Goal: Task Accomplishment & Management: Manage account settings

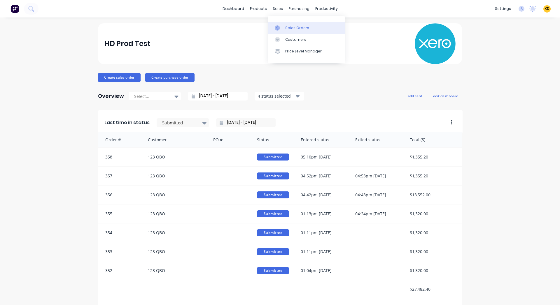
click at [289, 31] on link "Sales Orders" at bounding box center [306, 28] width 77 height 12
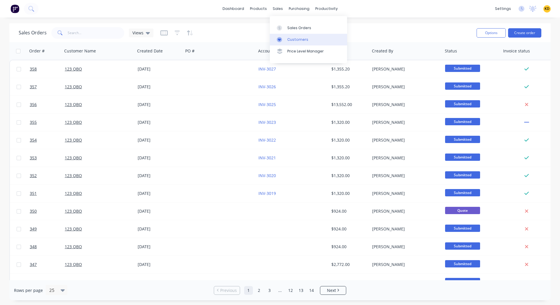
click at [290, 39] on div "Customers" at bounding box center [297, 39] width 21 height 5
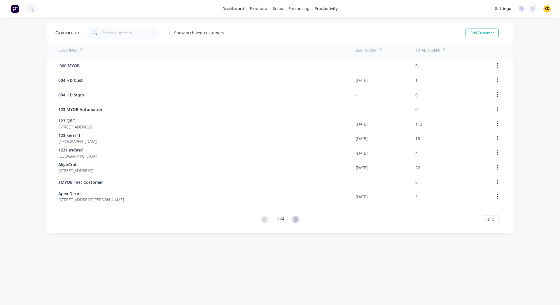
click at [124, 68] on div ".000 MYOB" at bounding box center [206, 65] width 297 height 15
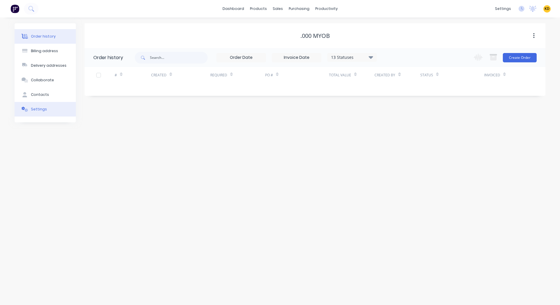
click at [43, 107] on div "Settings" at bounding box center [39, 109] width 16 height 5
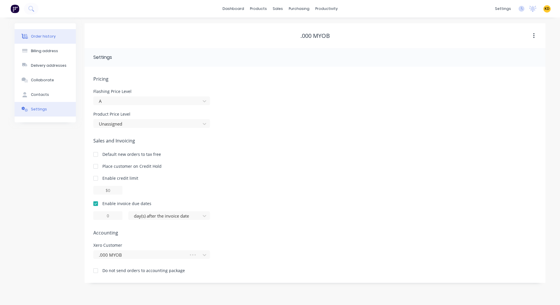
click at [43, 34] on div "Order history" at bounding box center [43, 36] width 25 height 5
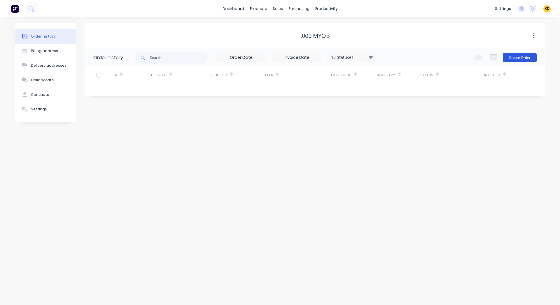
click at [515, 57] on button "Create Order" at bounding box center [519, 57] width 34 height 9
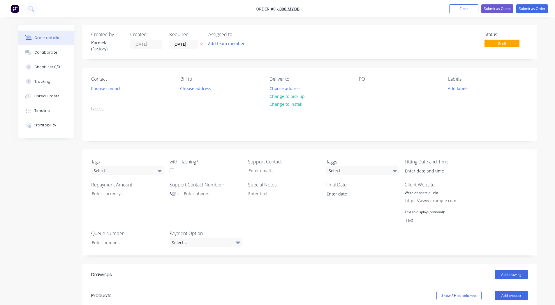
scroll to position [169, 0]
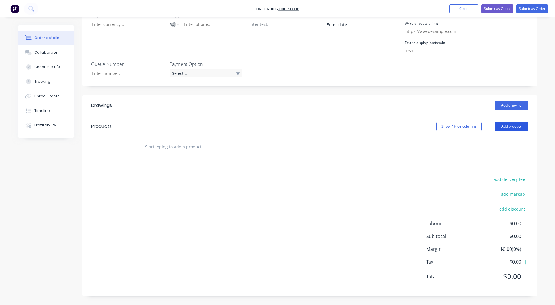
click at [513, 122] on button "Add product" at bounding box center [512, 126] width 34 height 9
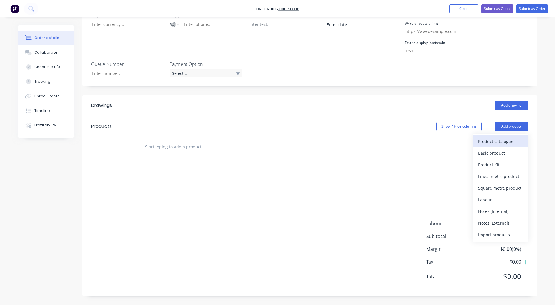
click at [494, 139] on div "Product catalogue" at bounding box center [500, 141] width 45 height 8
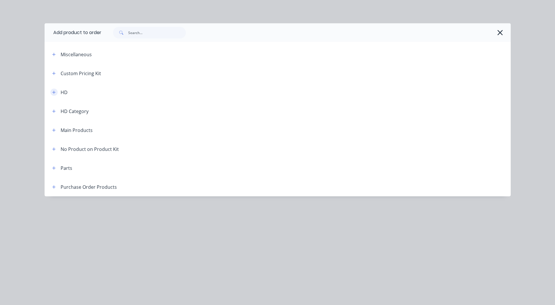
click at [54, 93] on icon "button" at bounding box center [53, 92] width 3 height 4
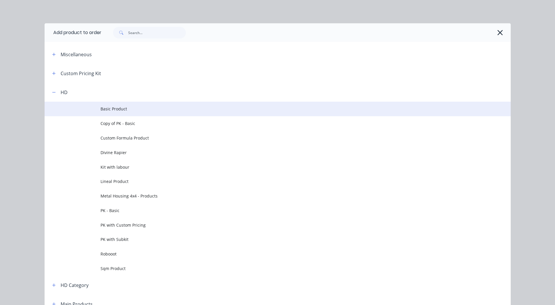
click at [114, 108] on span "Basic Product" at bounding box center [265, 109] width 328 height 6
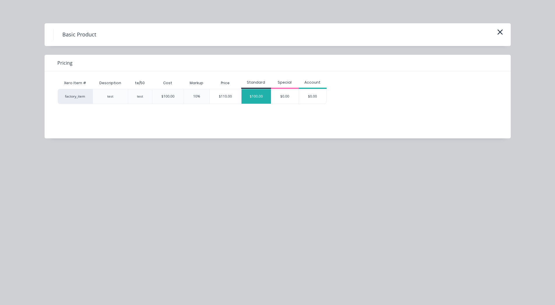
click at [244, 96] on div "$100.00" at bounding box center [256, 96] width 29 height 15
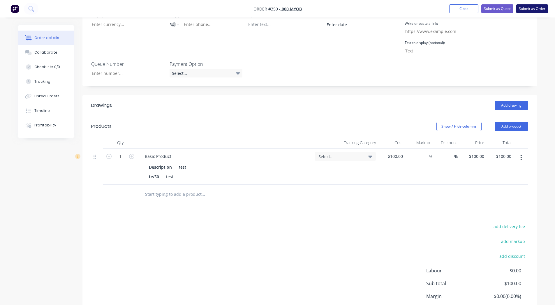
click at [523, 13] on button "Submit as Order" at bounding box center [532, 8] width 32 height 9
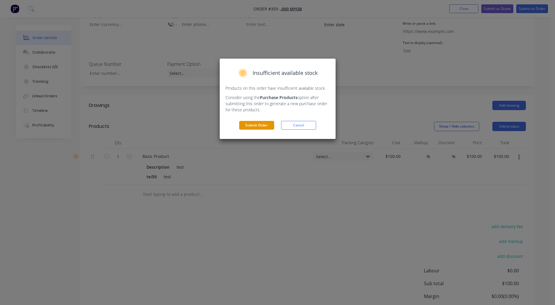
click at [253, 126] on button "Submit Order" at bounding box center [256, 125] width 35 height 9
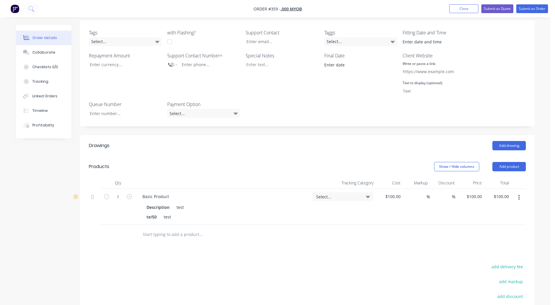
scroll to position [129, 0]
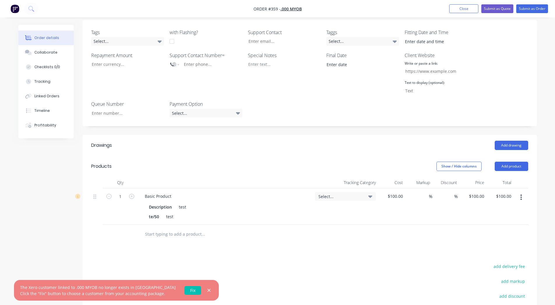
click at [184, 291] on link "Fix" at bounding box center [192, 290] width 17 height 9
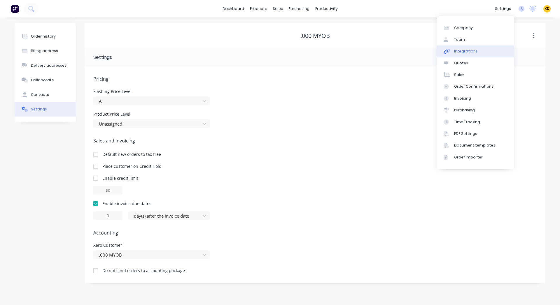
click at [490, 48] on link "Integrations" at bounding box center [474, 51] width 77 height 12
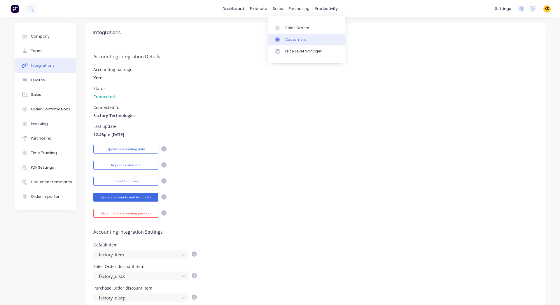
click at [289, 38] on div "Customers" at bounding box center [295, 39] width 21 height 5
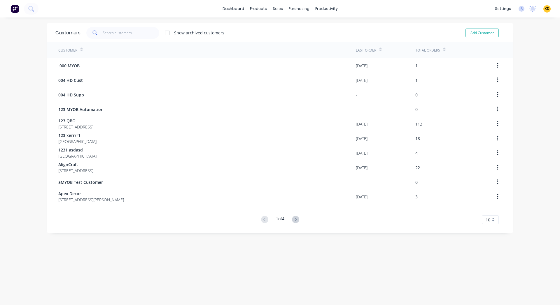
click at [544, 9] on span "KD" at bounding box center [546, 8] width 5 height 5
click at [503, 76] on button "Sign out" at bounding box center [510, 73] width 77 height 12
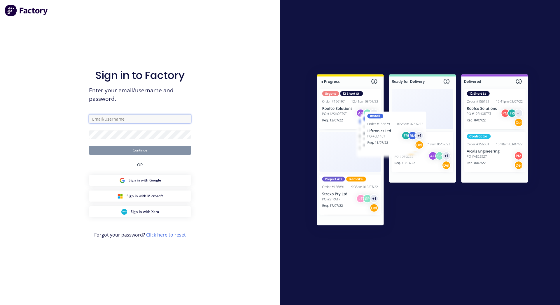
click at [99, 116] on input "text" at bounding box center [140, 119] width 102 height 9
paste input "[EMAIL_ADDRESS][DOMAIN_NAME]"
type input "[EMAIL_ADDRESS][DOMAIN_NAME]"
click at [222, 136] on div "Sign in to Factory Enter your email/username and password. karmela+default@fact…" at bounding box center [140, 152] width 280 height 305
click at [166, 150] on button "Continue" at bounding box center [140, 150] width 102 height 9
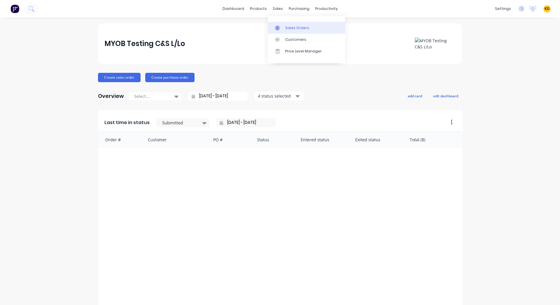
click at [300, 26] on div "Sales Orders" at bounding box center [297, 27] width 24 height 5
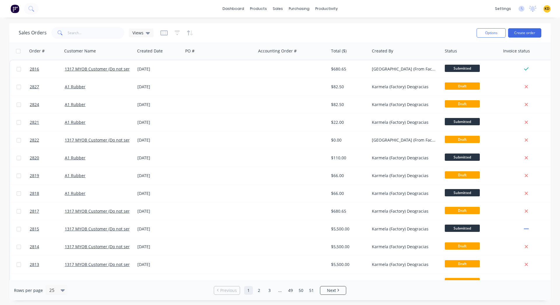
click at [300, 26] on div "Sales Orders Views" at bounding box center [245, 33] width 453 height 14
click at [240, 27] on div "Sales Orders Views" at bounding box center [245, 33] width 453 height 14
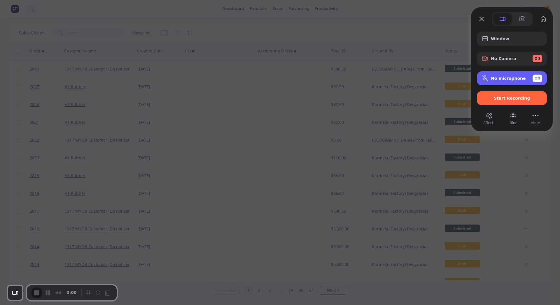
click at [516, 78] on span "No microphone" at bounding box center [507, 78] width 35 height 5
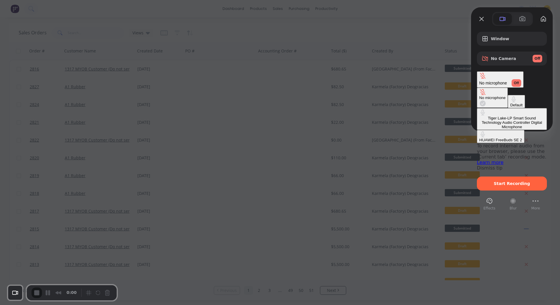
click at [479, 138] on div "HUAWEI FreeBuds SE 2" at bounding box center [500, 140] width 43 height 4
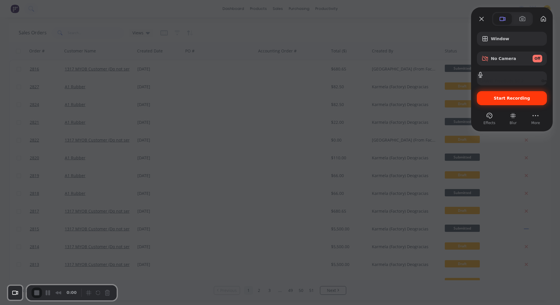
click at [509, 100] on span "Start Recording" at bounding box center [511, 98] width 36 height 5
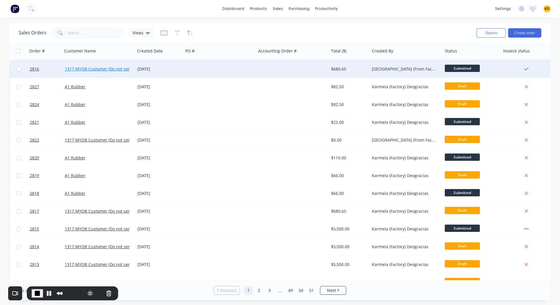
click at [71, 67] on link "1317 MYOB Customer (Do not send)" at bounding box center [100, 69] width 70 height 6
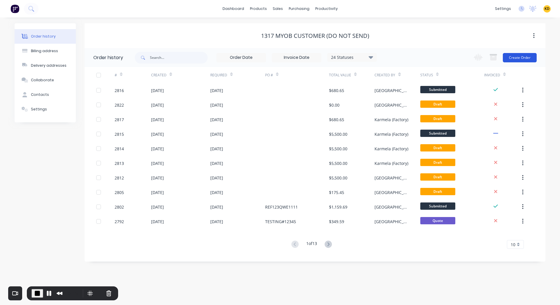
click at [516, 58] on button "Create Order" at bounding box center [519, 57] width 34 height 9
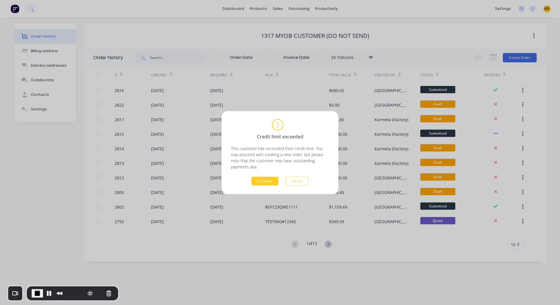
click at [264, 181] on button "Continue" at bounding box center [264, 181] width 27 height 9
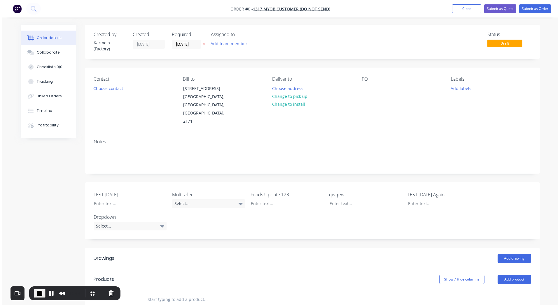
scroll to position [137, 0]
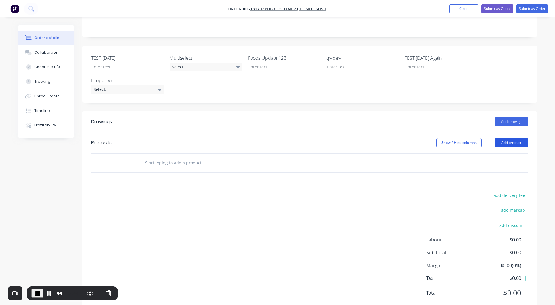
click at [501, 138] on button "Add product" at bounding box center [512, 142] width 34 height 9
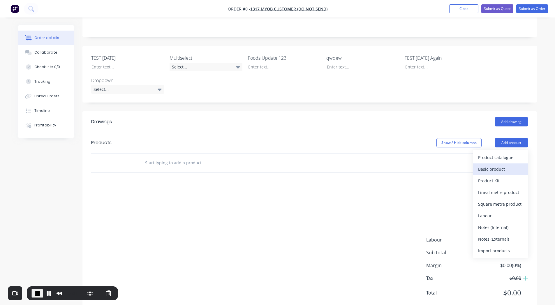
click at [488, 165] on div "Basic product" at bounding box center [500, 169] width 45 height 8
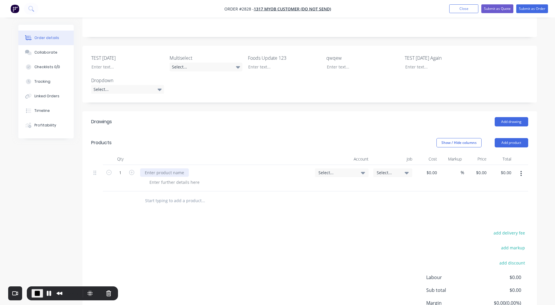
click at [162, 168] on div at bounding box center [164, 172] width 49 height 8
click at [435, 168] on input at bounding box center [436, 172] width 7 height 8
type input "$0.00"
click at [479, 165] on div "0 0" at bounding box center [476, 178] width 25 height 27
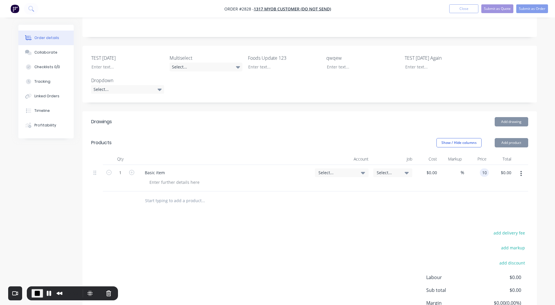
type input "$10.00"
click at [395, 229] on div "add delivery fee add markup add discount Labour $0.00 Sub total $10.00 Margin $…" at bounding box center [309, 285] width 437 height 112
click at [532, 4] on nav "Order #2828 - 1317 MYOB Customer (Do not send) Add product Close Submit as Quot…" at bounding box center [277, 8] width 555 height 17
click at [519, 14] on nav "Order #2828 - 1317 MYOB Customer (Do not send) Add product Close Submit as Quot…" at bounding box center [277, 8] width 555 height 17
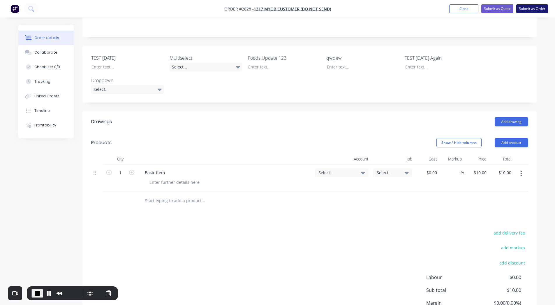
click at [530, 8] on button "Submit as Order" at bounding box center [532, 8] width 32 height 9
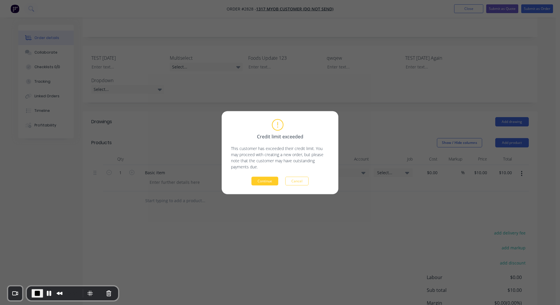
click at [264, 181] on button "Continue" at bounding box center [264, 181] width 27 height 9
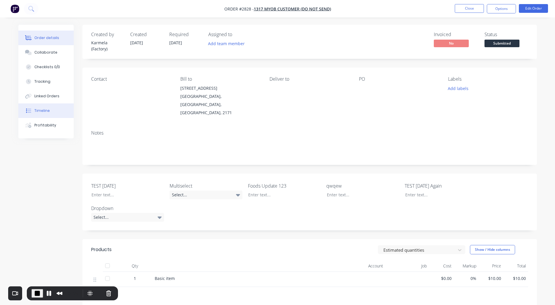
click at [36, 115] on button "Timeline" at bounding box center [45, 110] width 55 height 15
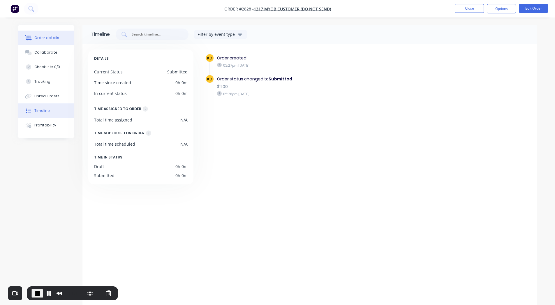
click at [50, 37] on div "Order details" at bounding box center [46, 37] width 25 height 5
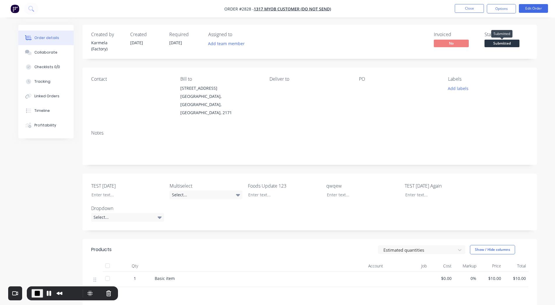
click at [504, 44] on span "Submitted" at bounding box center [502, 43] width 35 height 7
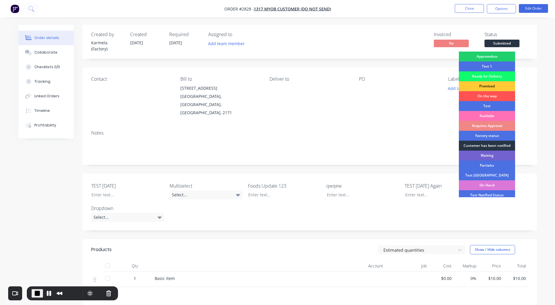
click at [484, 146] on div "Customer has been notified" at bounding box center [487, 146] width 56 height 10
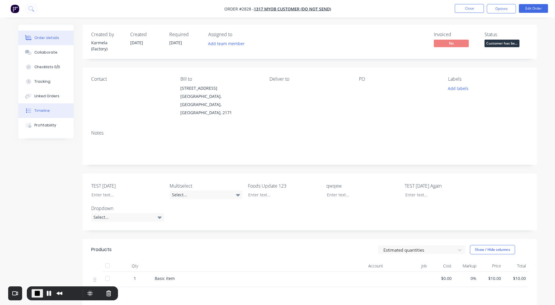
click at [43, 110] on div "Timeline" at bounding box center [41, 110] width 15 height 5
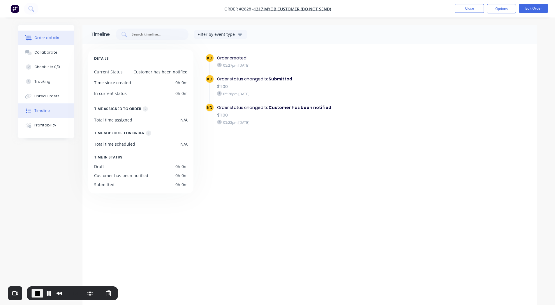
click at [54, 41] on button "Order details" at bounding box center [45, 38] width 55 height 15
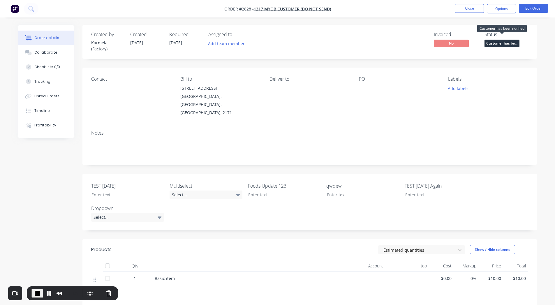
click at [495, 45] on span "Customer has be..." at bounding box center [502, 43] width 35 height 7
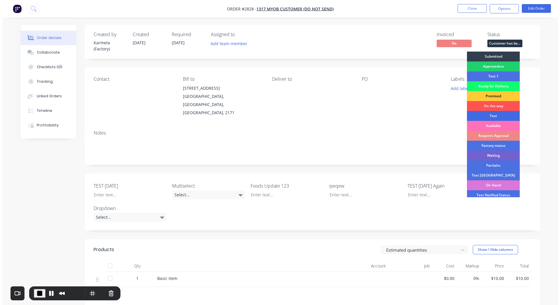
scroll to position [33, 0]
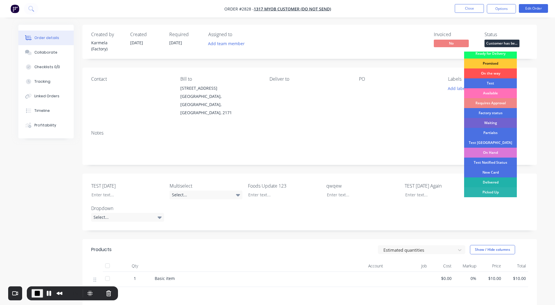
click at [490, 184] on div "Delivered" at bounding box center [490, 182] width 53 height 10
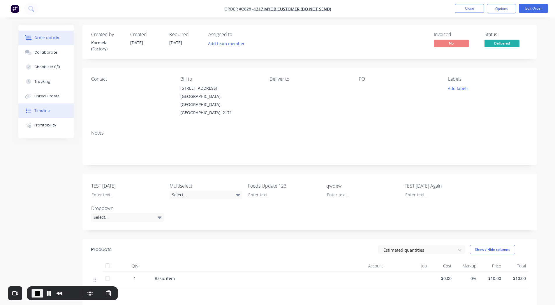
click at [33, 111] on button "Timeline" at bounding box center [45, 110] width 55 height 15
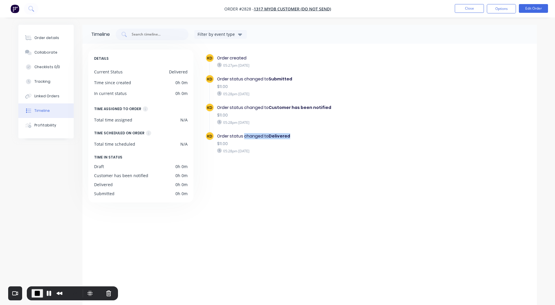
drag, startPoint x: 244, startPoint y: 138, endPoint x: 295, endPoint y: 134, distance: 51.2
click at [295, 134] on div "Order status changed to Delivered" at bounding box center [318, 136] width 202 height 6
click at [50, 38] on div "Order details" at bounding box center [46, 37] width 25 height 5
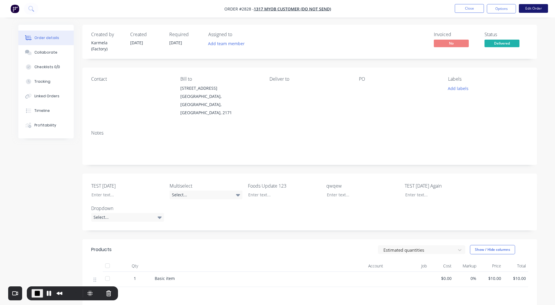
click at [535, 9] on button "Edit Order" at bounding box center [533, 8] width 29 height 9
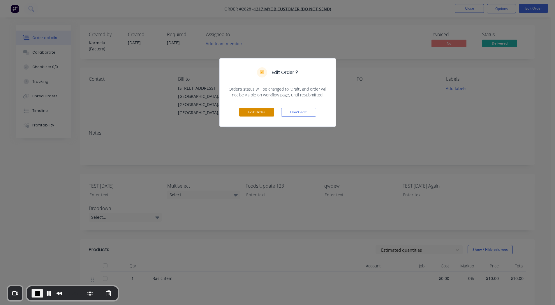
click at [257, 110] on button "Edit Order" at bounding box center [256, 112] width 35 height 9
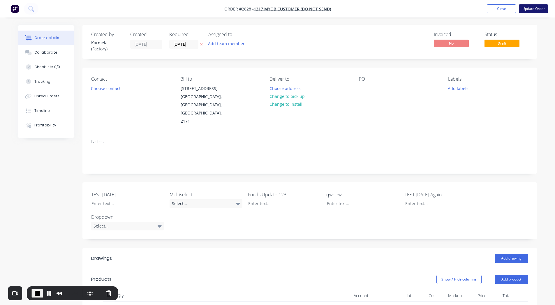
click at [530, 7] on button "Update Order" at bounding box center [533, 8] width 29 height 9
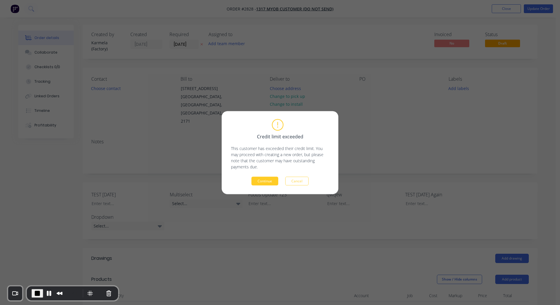
click at [262, 180] on button "Continue" at bounding box center [264, 181] width 27 height 9
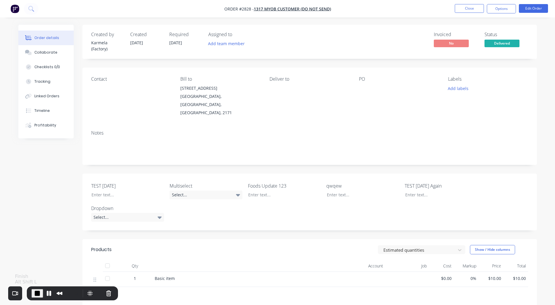
click at [34, 289] on button "End Recording" at bounding box center [37, 293] width 12 height 9
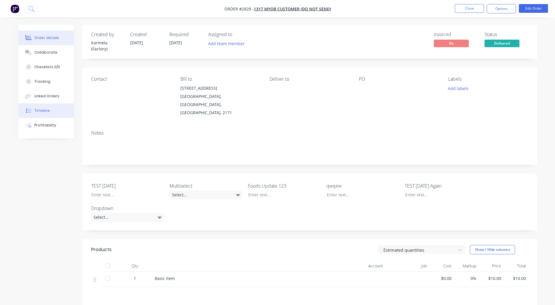
click at [47, 110] on div "Timeline" at bounding box center [41, 110] width 15 height 5
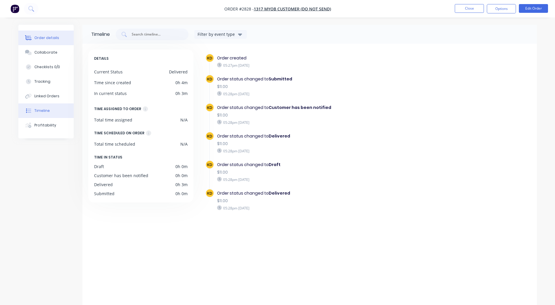
click at [54, 36] on div "Order details" at bounding box center [46, 37] width 25 height 5
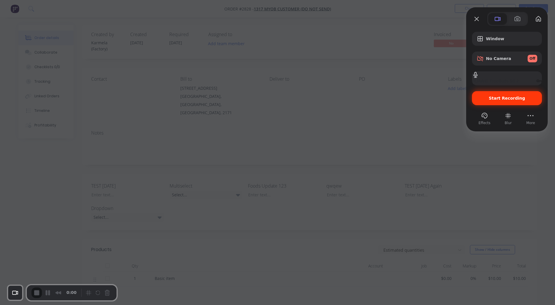
click at [501, 101] on div "Start Recording" at bounding box center [507, 98] width 70 height 14
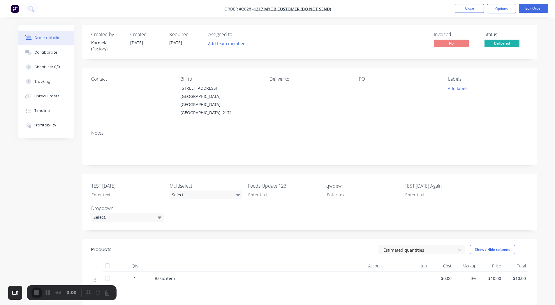
click at [501, 41] on span "Delivered" at bounding box center [502, 43] width 35 height 7
click at [38, 176] on div "Created by Karmela (Factory) Created 23/09/25 Required 23/09/25 Assigned to Add…" at bounding box center [277, 208] width 519 height 366
click at [45, 110] on div "Timeline" at bounding box center [41, 110] width 15 height 5
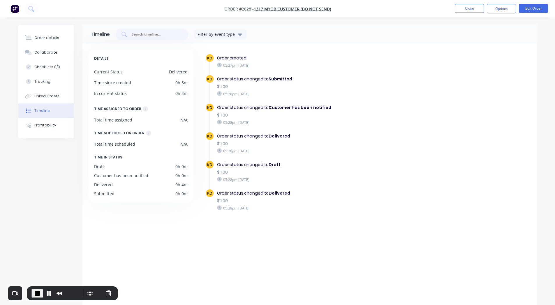
click at [322, 109] on b "Customer has been notified" at bounding box center [300, 108] width 63 height 6
click at [279, 78] on b "Submitted" at bounding box center [281, 79] width 24 height 6
drag, startPoint x: 274, startPoint y: 106, endPoint x: 328, endPoint y: 108, distance: 54.5
click at [328, 108] on div "Order status changed to Customer has been notified" at bounding box center [318, 108] width 202 height 6
click at [271, 141] on div "$11.00" at bounding box center [318, 144] width 202 height 6
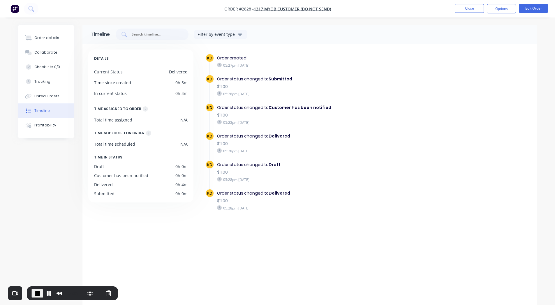
click at [271, 141] on div "$11.00" at bounding box center [318, 144] width 202 height 6
click at [285, 136] on b "Delivered" at bounding box center [280, 136] width 22 height 6
drag, startPoint x: 218, startPoint y: 134, endPoint x: 291, endPoint y: 137, distance: 73.5
click at [291, 137] on div "Order status changed to Delivered" at bounding box center [318, 136] width 202 height 6
drag, startPoint x: 217, startPoint y: 166, endPoint x: 288, endPoint y: 165, distance: 71.1
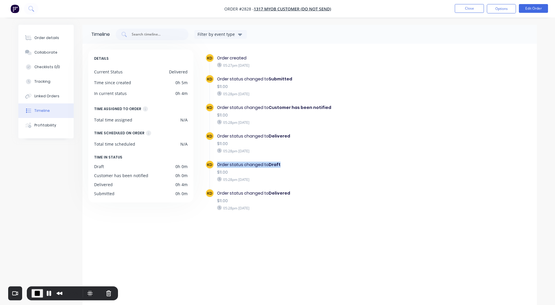
click at [288, 165] on div "Order status changed to Draft" at bounding box center [318, 165] width 202 height 6
drag, startPoint x: 326, startPoint y: 109, endPoint x: 218, endPoint y: 105, distance: 107.6
click at [218, 105] on div "Order status changed to Customer has been notified" at bounding box center [318, 108] width 202 height 6
click at [331, 105] on div "Order status changed to Customer has been notified" at bounding box center [318, 108] width 202 height 6
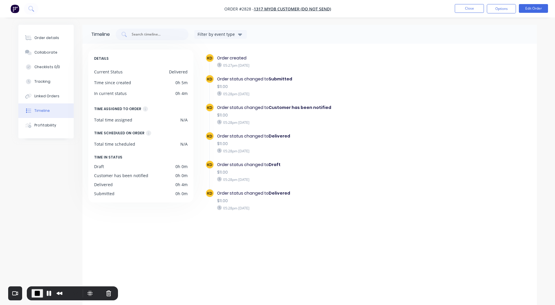
click at [272, 134] on b "Delivered" at bounding box center [280, 136] width 22 height 6
click at [275, 194] on b "Delivered" at bounding box center [280, 193] width 22 height 6
click at [32, 295] on button "End Recording" at bounding box center [37, 293] width 12 height 9
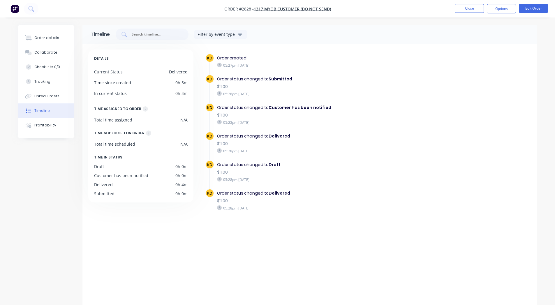
click at [13, 13] on button "button" at bounding box center [15, 8] width 12 height 9
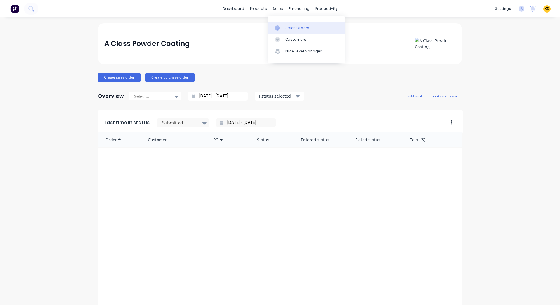
click at [289, 31] on link "Sales Orders" at bounding box center [306, 28] width 77 height 12
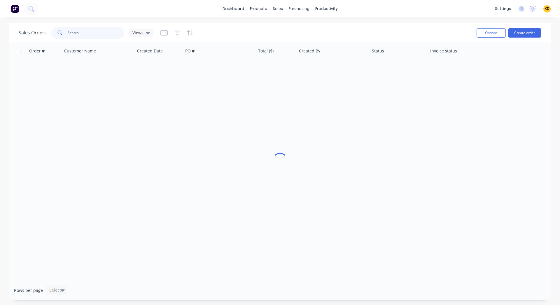
click at [82, 35] on input "text" at bounding box center [96, 33] width 57 height 12
paste input "2503505"
type input "2503505"
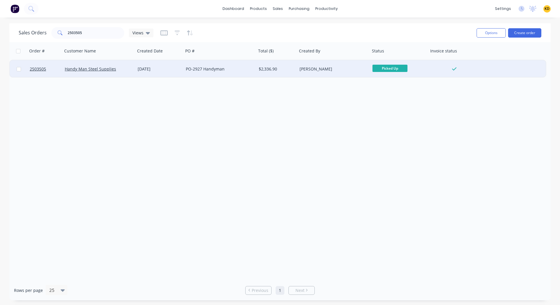
click at [141, 71] on div "14 Jul 2025" at bounding box center [159, 69] width 43 height 6
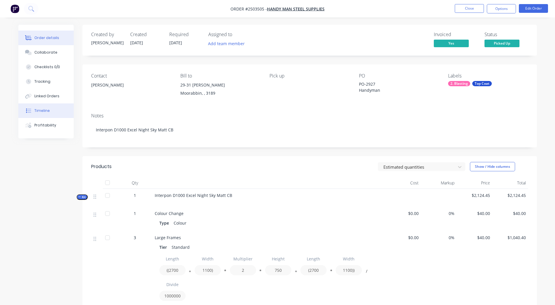
click at [47, 110] on div "Timeline" at bounding box center [41, 110] width 15 height 5
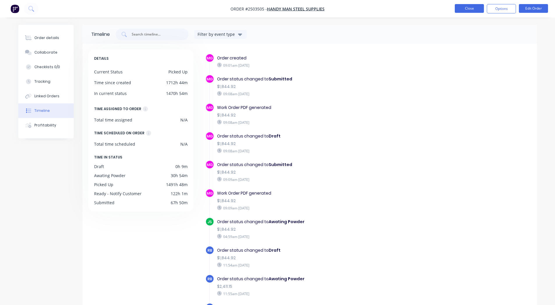
click at [465, 5] on button "Close" at bounding box center [469, 8] width 29 height 9
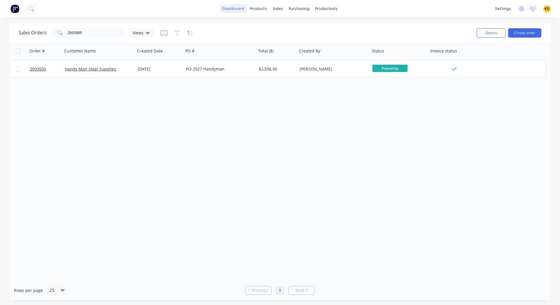
click at [231, 11] on link "dashboard" at bounding box center [232, 8] width 27 height 9
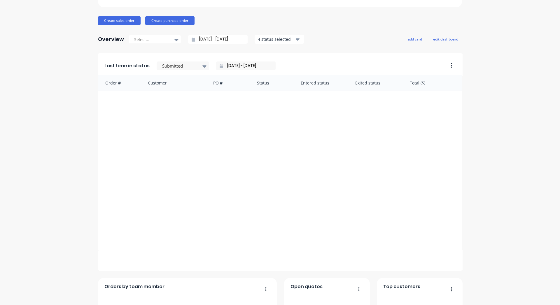
scroll to position [50, 0]
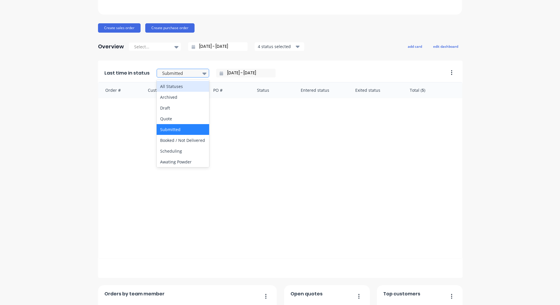
click at [173, 71] on div at bounding box center [179, 73] width 37 height 7
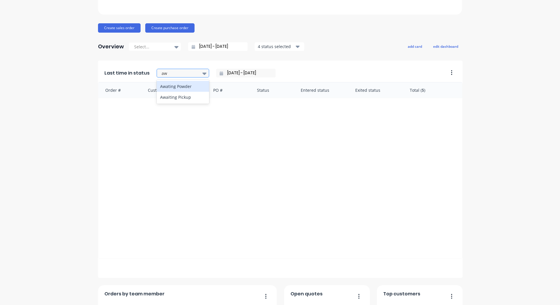
type input "awa"
click at [170, 82] on div "Awating Powder" at bounding box center [182, 86] width 52 height 11
click at [223, 71] on input "23/09/25 - 23/09/25" at bounding box center [248, 73] width 50 height 9
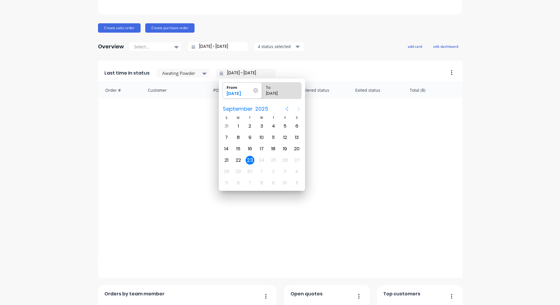
click at [284, 110] on icon "Previous page" at bounding box center [286, 108] width 7 height 7
click at [285, 110] on icon "Previous page" at bounding box center [286, 108] width 7 height 7
click at [273, 151] on div "17" at bounding box center [273, 149] width 9 height 9
type input "17/07/25 - 23/09/25"
radio input "false"
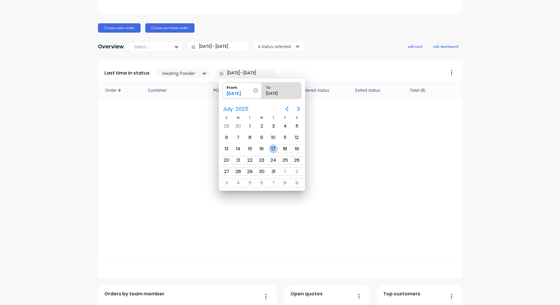
radio input "true"
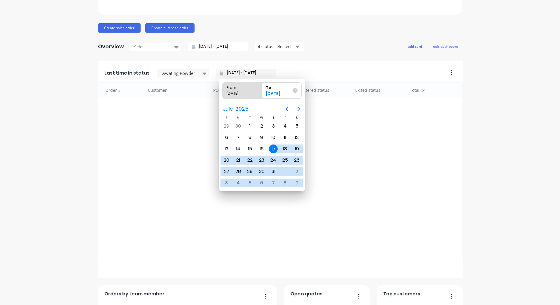
click at [273, 151] on div "17" at bounding box center [273, 149] width 9 height 9
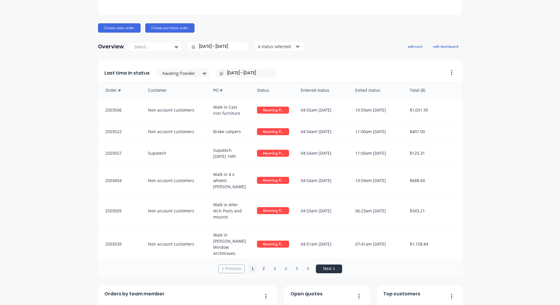
click at [261, 265] on button "2" at bounding box center [263, 269] width 9 height 9
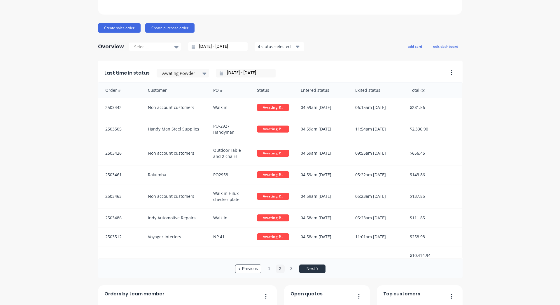
click at [243, 75] on input "17/07/25 - 17/07/25" at bounding box center [248, 73] width 50 height 9
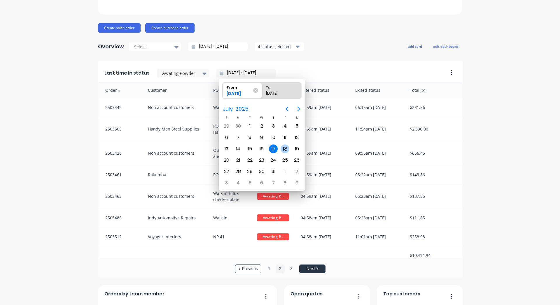
click at [284, 147] on div "18" at bounding box center [284, 149] width 9 height 9
type input "18/07/25 - 18/07/25"
radio input "false"
radio input "true"
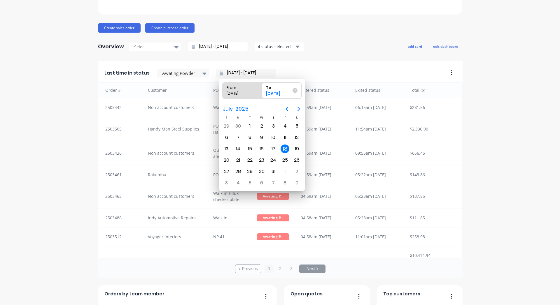
click at [284, 147] on div "18" at bounding box center [284, 149] width 9 height 9
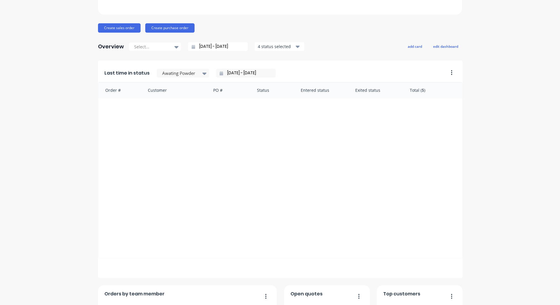
click at [173, 78] on div "Last time in status Awating Powder 18/07/25 - 18/07/25" at bounding box center [271, 72] width 346 height 22
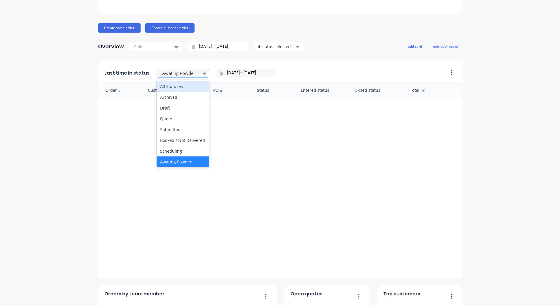
click at [169, 74] on div at bounding box center [179, 73] width 37 height 7
click at [173, 129] on div "Submitted" at bounding box center [182, 129] width 52 height 11
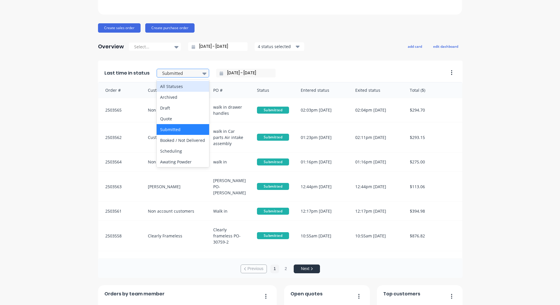
click at [177, 71] on div at bounding box center [179, 73] width 37 height 7
type input "a"
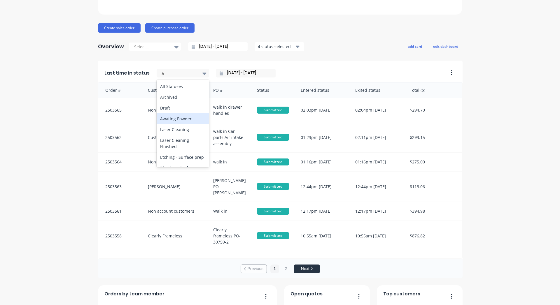
click at [172, 121] on div "Awating Powder" at bounding box center [182, 118] width 52 height 11
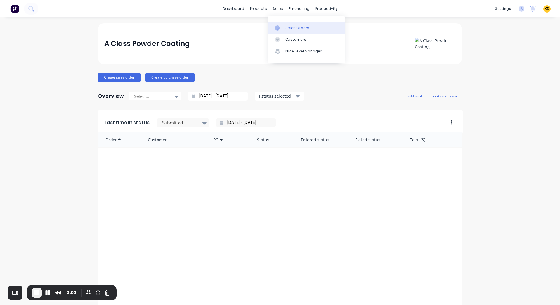
click at [284, 24] on link "Sales Orders" at bounding box center [306, 28] width 77 height 12
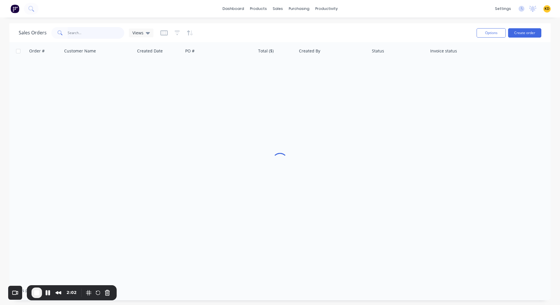
click at [86, 33] on input "text" at bounding box center [96, 33] width 57 height 12
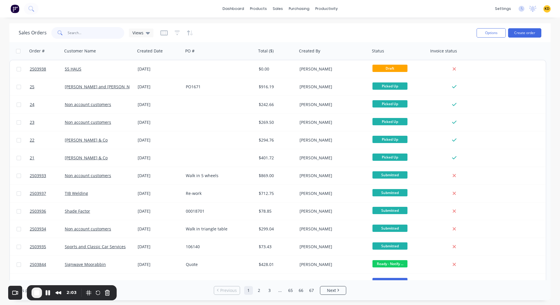
paste input "2503505"
type input "2503505"
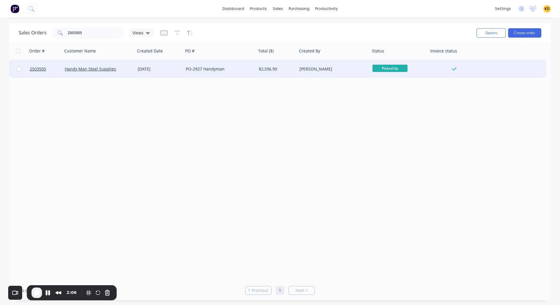
click at [193, 72] on div "PO-2927 Handyman" at bounding box center [219, 68] width 73 height 17
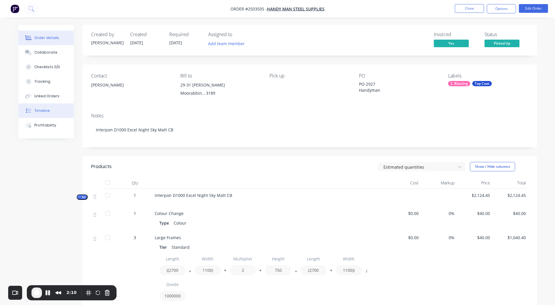
click at [45, 105] on button "Timeline" at bounding box center [45, 110] width 55 height 15
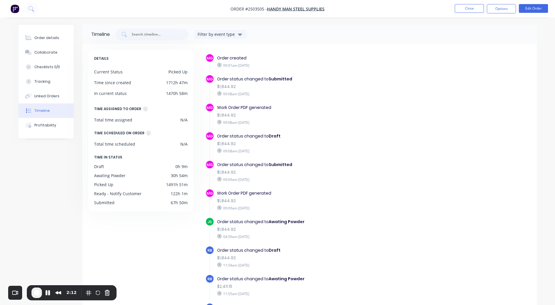
scroll to position [70, 0]
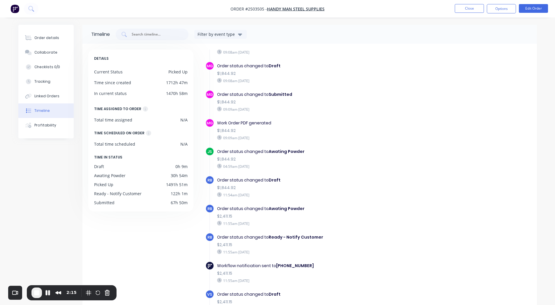
drag, startPoint x: 271, startPoint y: 164, endPoint x: 218, endPoint y: 149, distance: 54.6
click at [218, 149] on div "Order status changed to Awating Powder $1,844.92 04:59am Thursday 17/07/25" at bounding box center [317, 158] width 207 height 23
drag, startPoint x: 267, startPoint y: 226, endPoint x: 217, endPoint y: 209, distance: 52.6
click at [217, 209] on div "Order status changed to Awating Powder $2,411.15 11:55am Friday 18/07/25" at bounding box center [317, 215] width 207 height 23
click at [348, 161] on div "$1,844.92" at bounding box center [318, 159] width 202 height 6
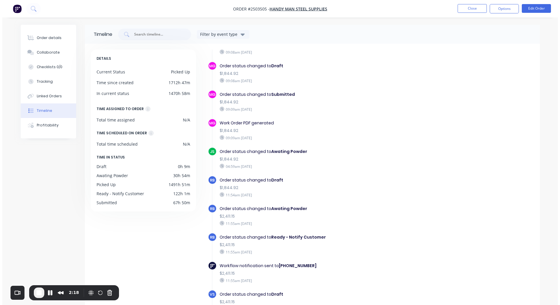
scroll to position [0, 0]
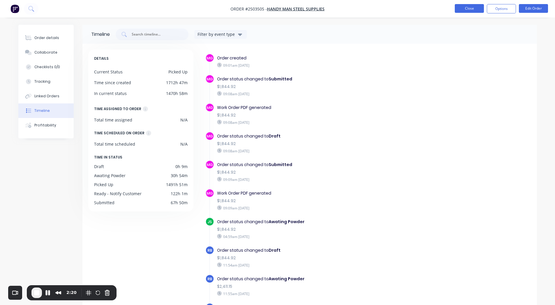
click at [468, 8] on button "Close" at bounding box center [469, 8] width 29 height 9
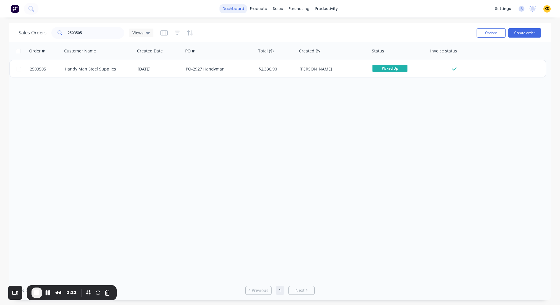
click at [235, 10] on link "dashboard" at bounding box center [232, 8] width 27 height 9
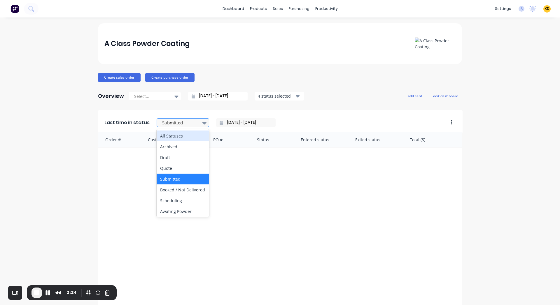
click at [173, 122] on div at bounding box center [179, 122] width 37 height 7
type input "a"
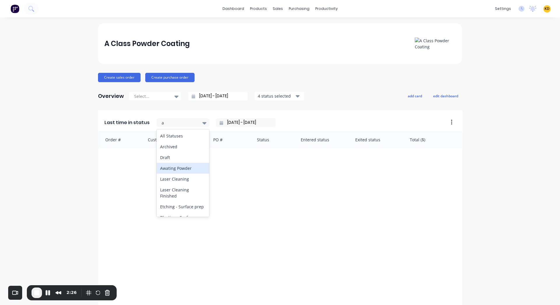
click at [169, 167] on div "Awating Powder" at bounding box center [182, 168] width 52 height 11
click at [242, 120] on input "[DATE] - [DATE]" at bounding box center [248, 122] width 50 height 9
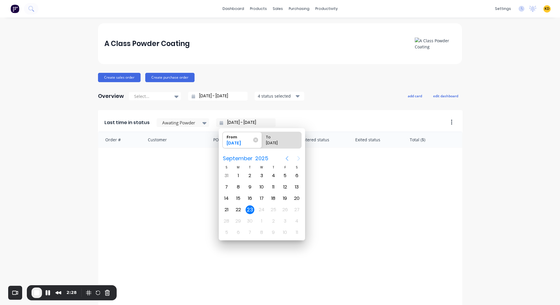
click at [286, 160] on icon "Previous page" at bounding box center [286, 158] width 7 height 7
click at [275, 198] on div "17" at bounding box center [273, 198] width 9 height 9
type input "17/07/25 - 23/09/25"
radio input "false"
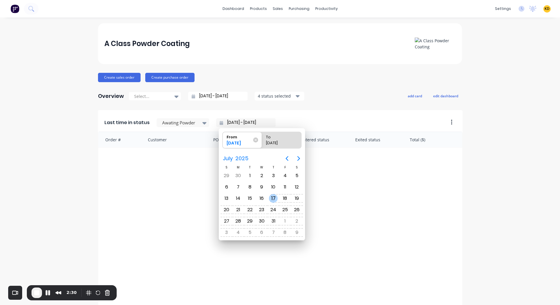
radio input "true"
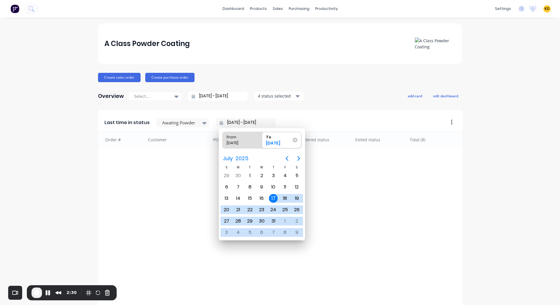
click at [275, 198] on div "17" at bounding box center [273, 198] width 9 height 9
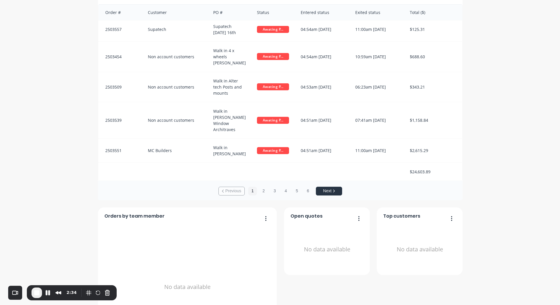
scroll to position [127, 0]
click at [259, 192] on button "2" at bounding box center [263, 191] width 9 height 9
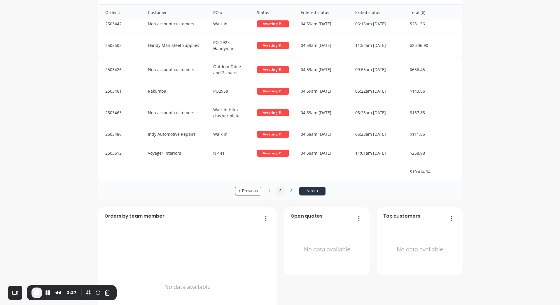
scroll to position [46, 0]
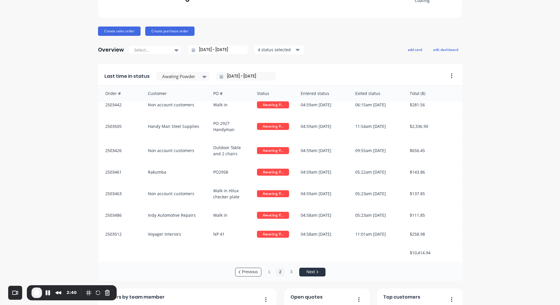
click at [233, 76] on input "17/07/25 - 17/07/25" at bounding box center [248, 76] width 50 height 9
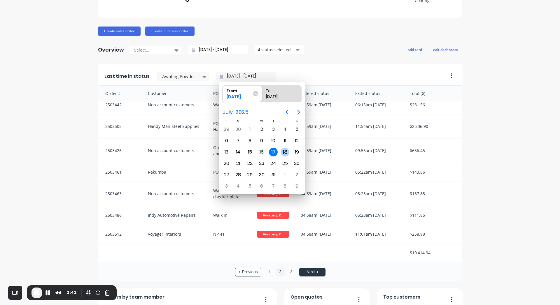
click at [288, 151] on div "18" at bounding box center [284, 152] width 9 height 9
type input "18/07/25 - 18/07/25"
radio input "false"
radio input "true"
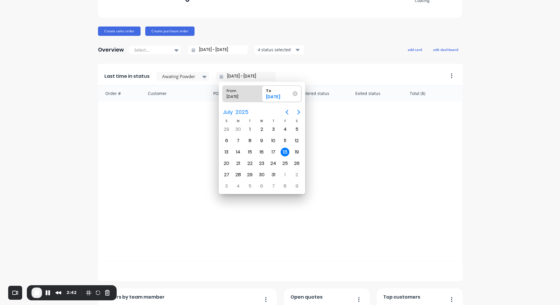
scroll to position [0, 0]
click at [288, 151] on div "18" at bounding box center [284, 152] width 9 height 9
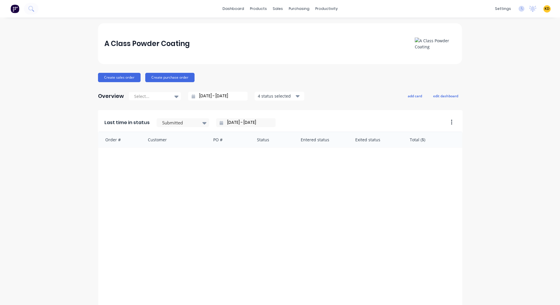
click at [544, 11] on span "KD" at bounding box center [546, 8] width 5 height 5
click at [495, 71] on div "Sign out" at bounding box center [497, 73] width 16 height 5
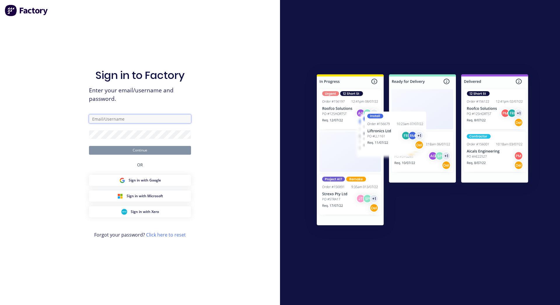
click at [137, 119] on input "text" at bounding box center [140, 119] width 102 height 9
type input "[EMAIL_ADDRESS][DOMAIN_NAME]"
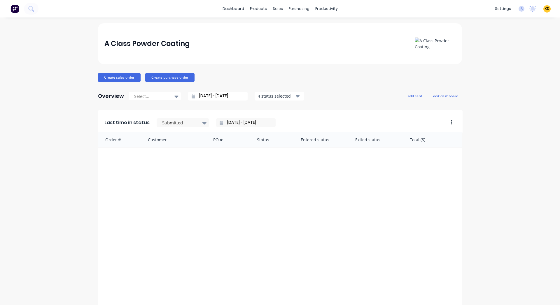
click at [544, 9] on span "KD" at bounding box center [546, 8] width 5 height 5
click at [518, 69] on button "Sign out" at bounding box center [510, 73] width 77 height 12
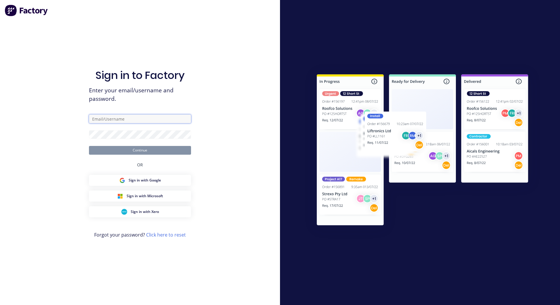
click at [108, 119] on input "text" at bounding box center [140, 119] width 102 height 9
click at [114, 119] on input "text" at bounding box center [140, 119] width 102 height 9
paste input "[EMAIL_ADDRESS][DOMAIN_NAME]"
type input "[EMAIL_ADDRESS][DOMAIN_NAME]"
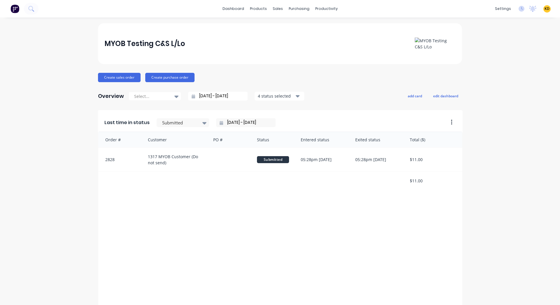
click at [513, 161] on div "MYOB Testing C&S L/Lo Create sales order Create purchase order Overview Select.…" at bounding box center [280, 250] width 560 height 454
click at [270, 27] on div "Product Catalogue" at bounding box center [282, 27] width 36 height 5
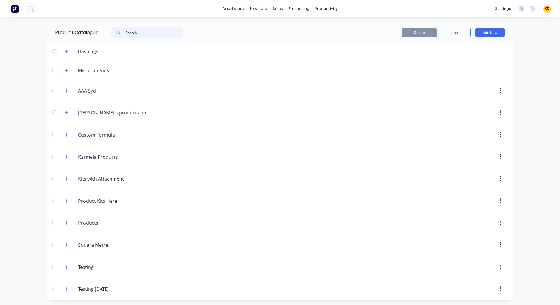
click at [130, 35] on input "text" at bounding box center [154, 33] width 58 height 12
type input "kit"
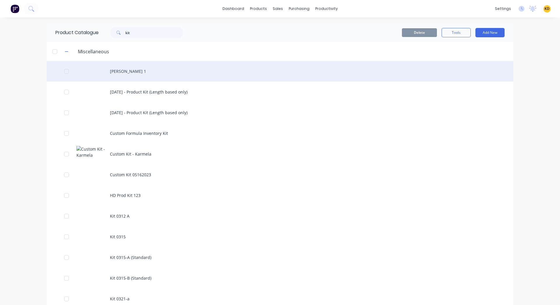
click at [157, 69] on div "[PERSON_NAME] 1" at bounding box center [280, 71] width 466 height 21
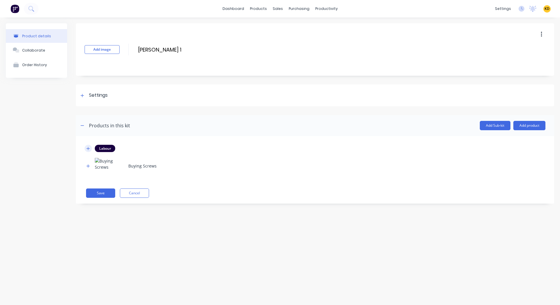
click at [88, 148] on icon "button" at bounding box center [87, 149] width 3 height 4
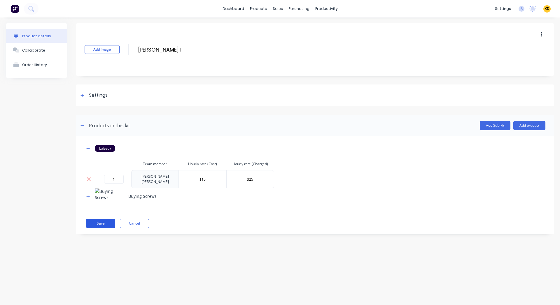
click at [95, 222] on button "Save" at bounding box center [100, 223] width 29 height 9
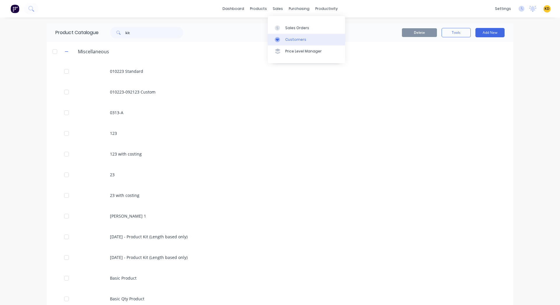
click at [293, 41] on div "Customers" at bounding box center [295, 39] width 21 height 5
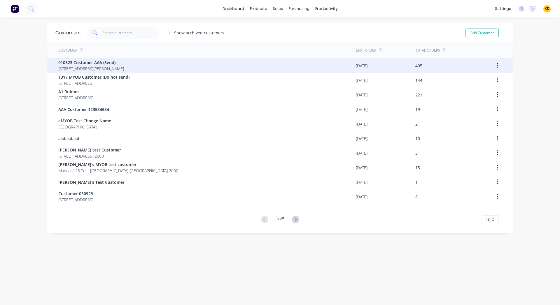
click at [124, 68] on span "40 Shirley St Clagirabaqqq Queensland Australia 4210" at bounding box center [91, 69] width 66 height 6
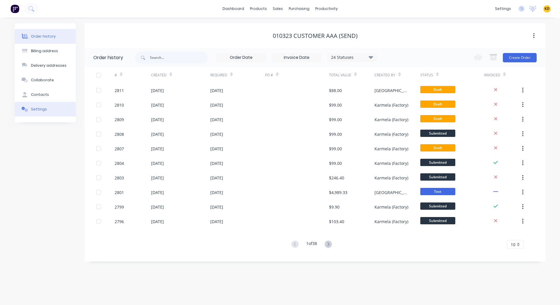
click at [46, 109] on button "Settings" at bounding box center [45, 109] width 61 height 15
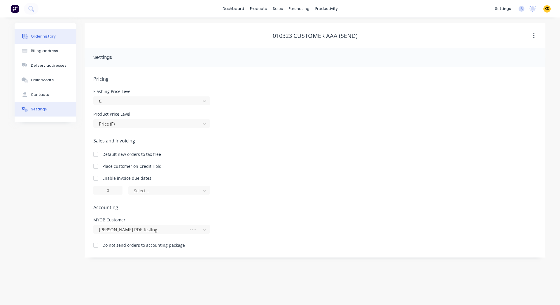
click at [45, 38] on div "Order history" at bounding box center [43, 36] width 25 height 5
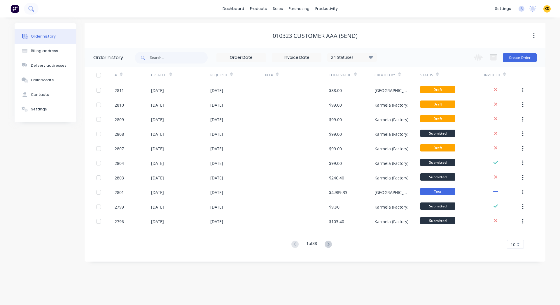
click at [35, 6] on button at bounding box center [31, 9] width 15 height 12
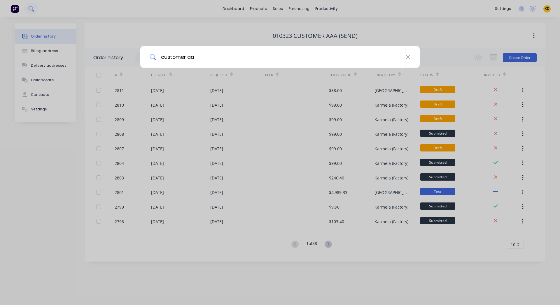
type input "customer aaa"
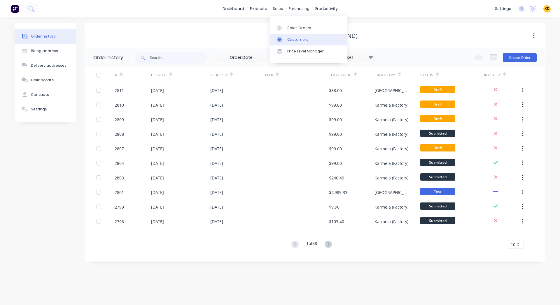
click at [291, 40] on div "Customers" at bounding box center [297, 39] width 21 height 5
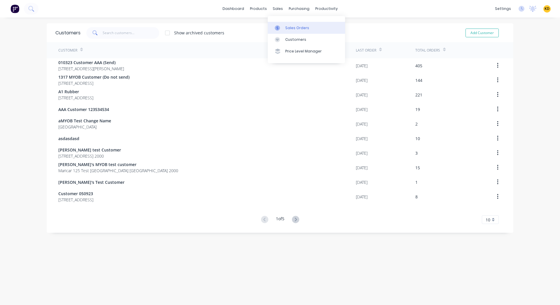
click at [287, 27] on div "Sales Orders" at bounding box center [297, 27] width 24 height 5
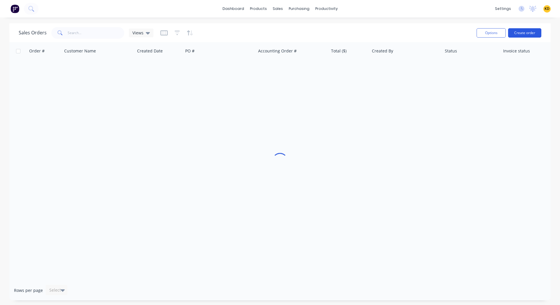
click at [527, 33] on button "Create order" at bounding box center [524, 32] width 33 height 9
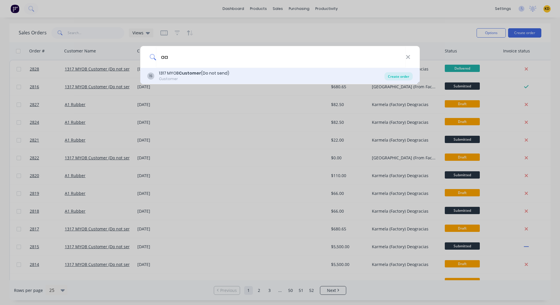
type input "aaa"
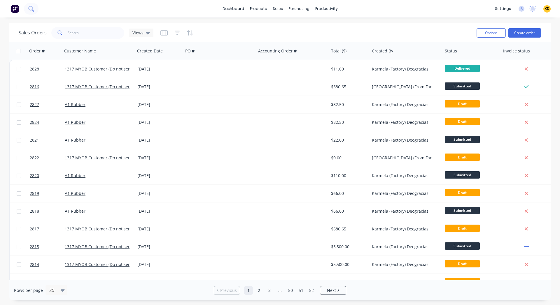
click at [31, 10] on icon at bounding box center [30, 8] width 5 height 5
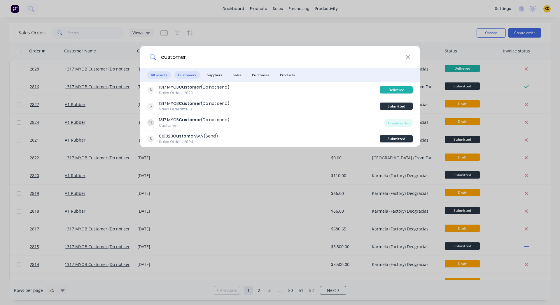
click at [189, 74] on span "Customers" at bounding box center [186, 74] width 25 height 7
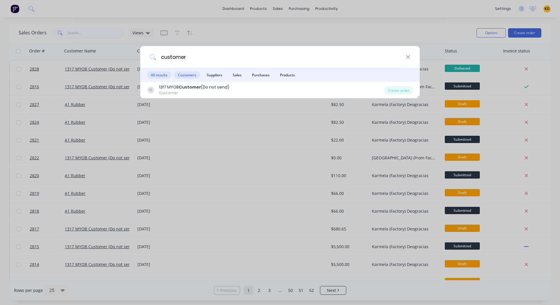
click at [160, 74] on span "All results" at bounding box center [159, 74] width 24 height 7
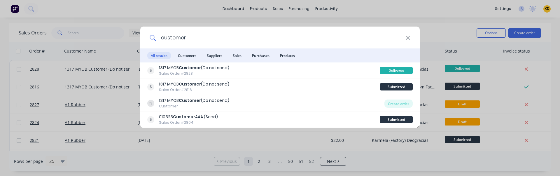
click at [209, 37] on input "customer" at bounding box center [280, 38] width 249 height 22
type input "Customer"
click at [184, 57] on span "Customers" at bounding box center [186, 55] width 25 height 7
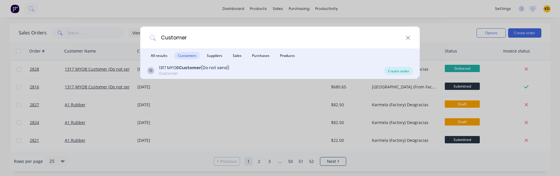
click at [397, 68] on div "Create order" at bounding box center [398, 71] width 28 height 8
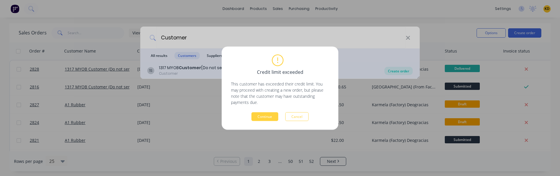
click at [397, 73] on div "Credit limit exceeded This customer has exceeded their credit limit. You may pr…" at bounding box center [280, 88] width 560 height 176
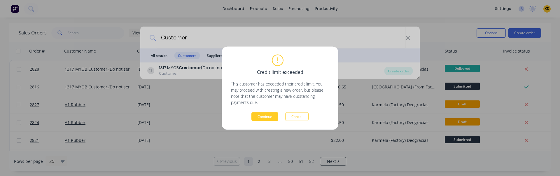
click at [262, 118] on button "Continue" at bounding box center [264, 116] width 27 height 9
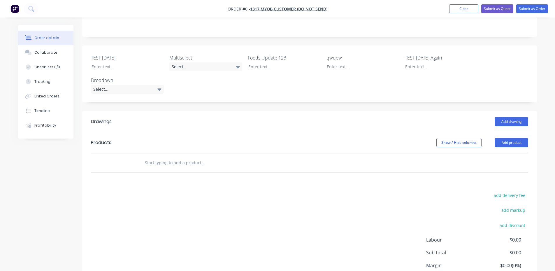
scroll to position [140, 0]
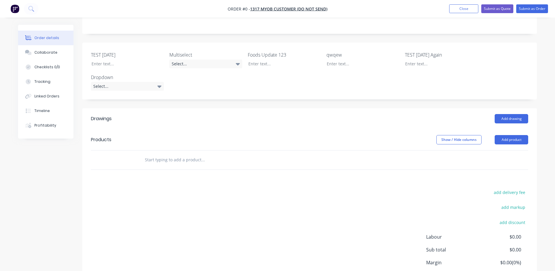
click at [175, 154] on input "text" at bounding box center [203, 160] width 117 height 12
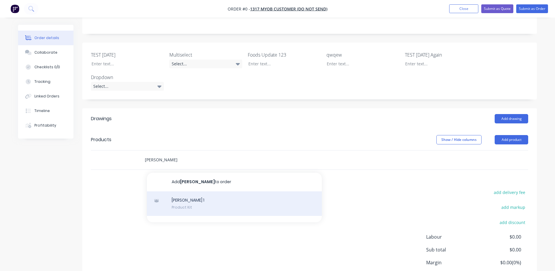
type input "billy"
click at [183, 191] on div "Angelo Kit 1 Product Kit" at bounding box center [234, 203] width 175 height 24
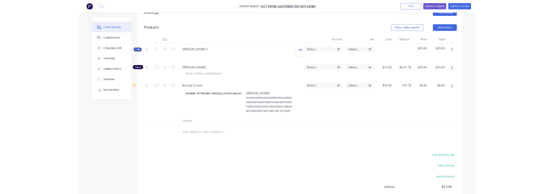
scroll to position [241, 0]
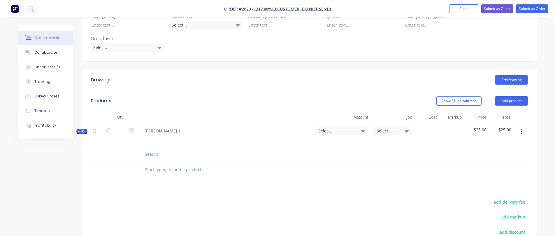
scroll to position [180, 0]
click at [82, 127] on span "Kit" at bounding box center [82, 129] width 8 height 4
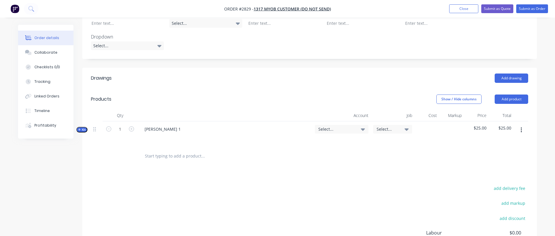
click at [82, 127] on span "Kit" at bounding box center [82, 129] width 8 height 4
click at [525, 125] on button "button" at bounding box center [521, 130] width 14 height 10
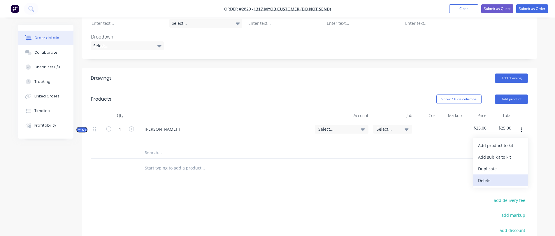
click at [499, 174] on button "Delete" at bounding box center [500, 180] width 55 height 12
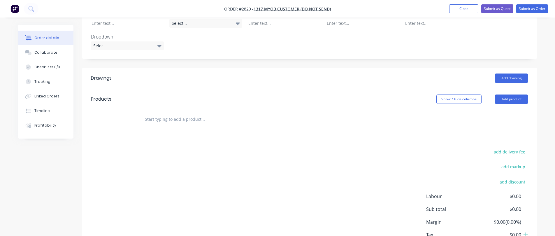
click at [498, 89] on header "Products Show / Hide columns Add product" at bounding box center [309, 99] width 455 height 21
click at [509, 94] on button "Add product" at bounding box center [512, 98] width 34 height 9
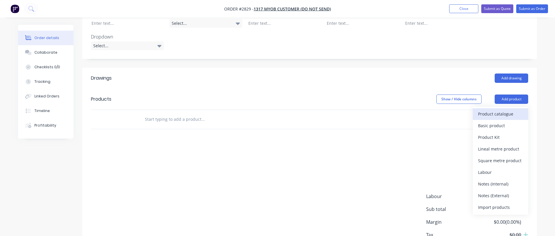
click at [495, 110] on div "Product catalogue" at bounding box center [500, 114] width 45 height 8
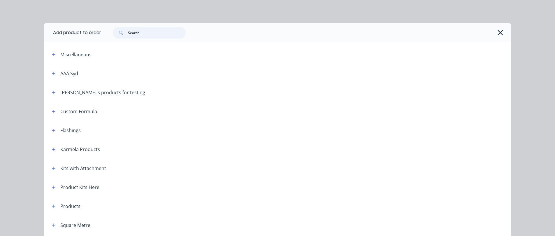
click at [155, 36] on input "text" at bounding box center [157, 33] width 58 height 12
type input "angelo kit"
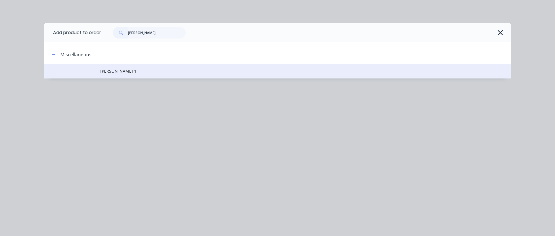
click at [109, 72] on span "[PERSON_NAME] 1" at bounding box center [264, 71] width 328 height 6
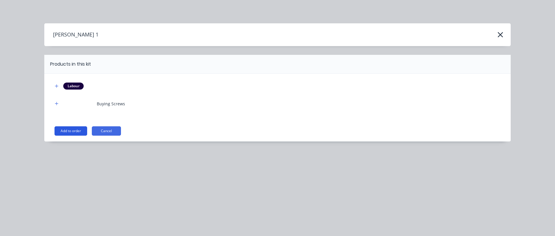
click at [72, 128] on button "Add to order" at bounding box center [70, 130] width 33 height 9
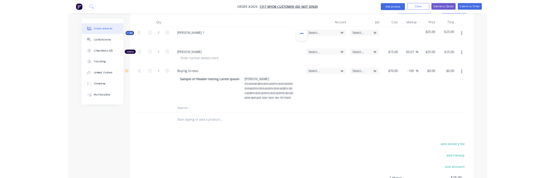
scroll to position [265, 0]
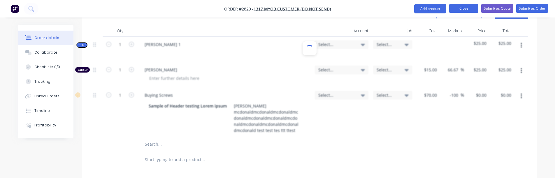
click at [460, 6] on button "Close" at bounding box center [463, 8] width 29 height 9
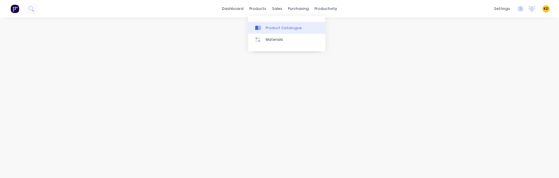
click at [277, 25] on div "Product Catalogue" at bounding box center [284, 27] width 36 height 5
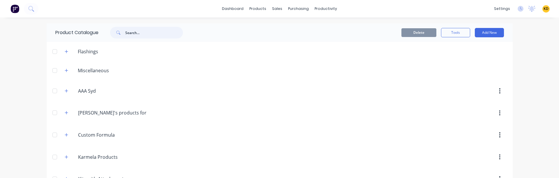
click at [142, 36] on input "text" at bounding box center [154, 33] width 58 height 12
type input "angelo kit"
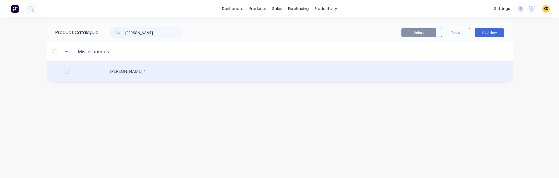
click at [131, 67] on div "[PERSON_NAME] 1" at bounding box center [280, 71] width 466 height 21
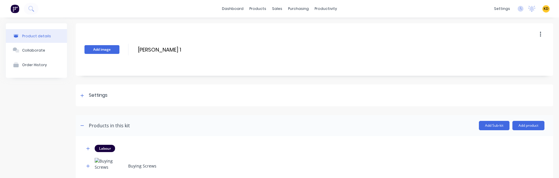
click at [104, 49] on button "Add image" at bounding box center [102, 49] width 35 height 9
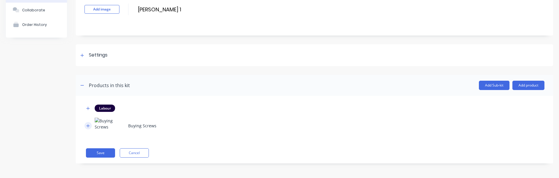
click at [91, 128] on button "button" at bounding box center [88, 125] width 7 height 7
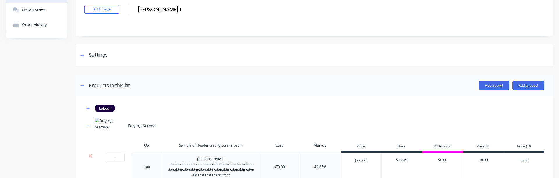
scroll to position [92, 0]
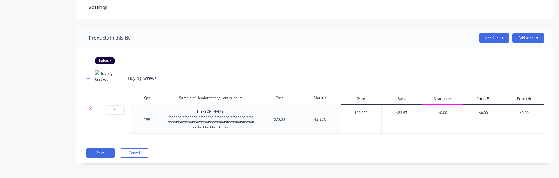
click at [88, 105] on icon at bounding box center [90, 108] width 4 height 6
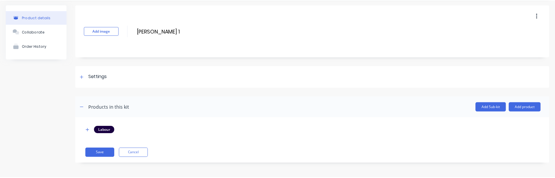
scroll to position [18, 0]
click at [103, 151] on button "Save" at bounding box center [100, 152] width 29 height 9
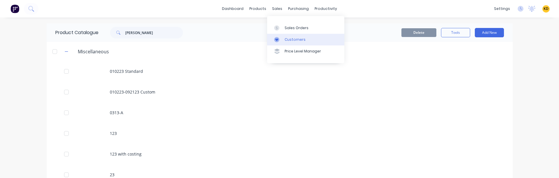
click at [289, 41] on div "Customers" at bounding box center [295, 39] width 21 height 5
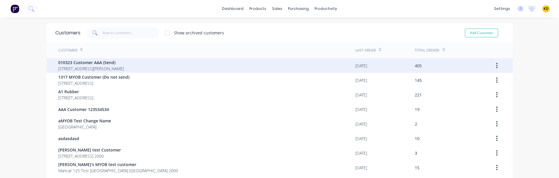
click at [124, 66] on span "[STREET_ADDRESS][PERSON_NAME]" at bounding box center [91, 69] width 66 height 6
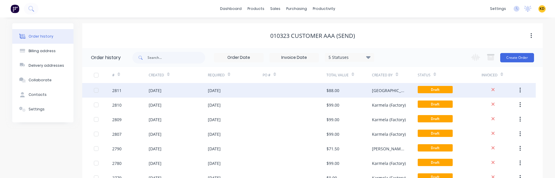
click at [366, 91] on div "$88.00" at bounding box center [348, 90] width 45 height 15
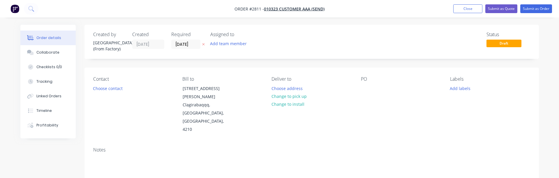
type input "23.08"
type input "$80.00"
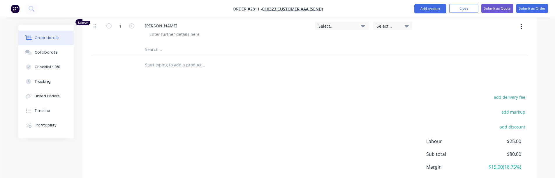
scroll to position [392, 0]
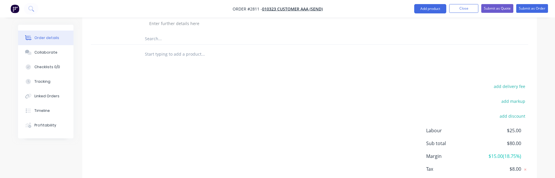
click at [168, 48] on input "text" at bounding box center [203, 54] width 117 height 12
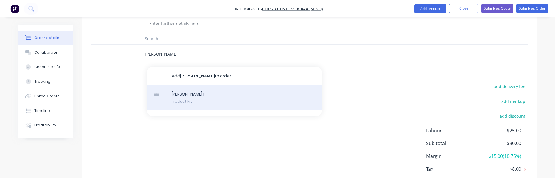
type input "[PERSON_NAME]"
click at [194, 85] on div "[PERSON_NAME] 1 Product Kit" at bounding box center [234, 97] width 175 height 24
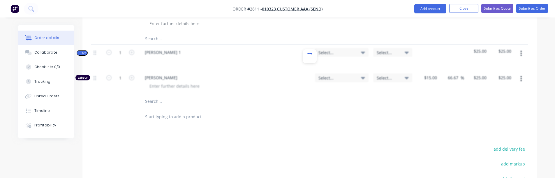
click at [77, 75] on div "Labour" at bounding box center [82, 78] width 15 height 6
click at [420, 6] on button "Add product" at bounding box center [430, 8] width 32 height 9
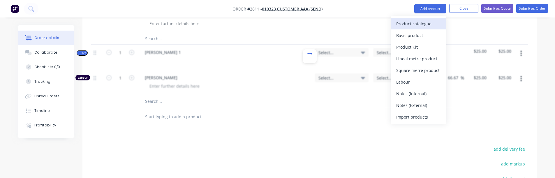
click at [413, 24] on div "Product catalogue" at bounding box center [418, 24] width 45 height 8
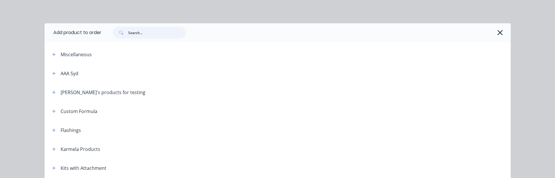
click at [149, 36] on input "text" at bounding box center [157, 33] width 58 height 12
type input "angelo kit"
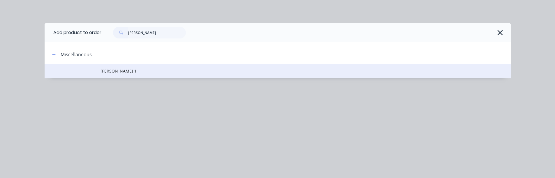
click at [143, 65] on td "[PERSON_NAME] 1" at bounding box center [306, 71] width 410 height 15
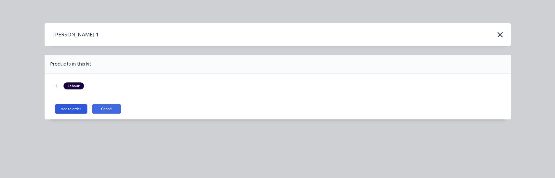
click at [72, 108] on button "Add to order" at bounding box center [71, 108] width 33 height 9
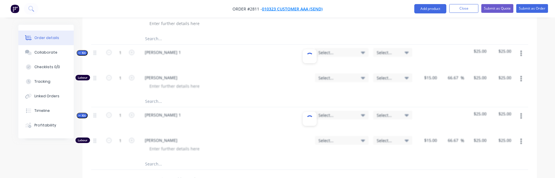
click at [284, 9] on span "010323 Customer AAA (Send)" at bounding box center [292, 9] width 61 height 6
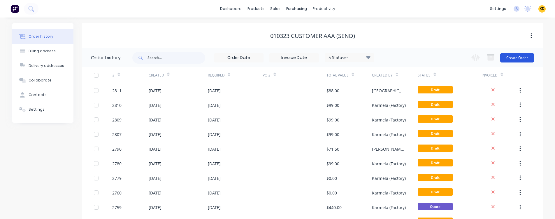
click at [523, 54] on button "Create Order" at bounding box center [517, 57] width 34 height 9
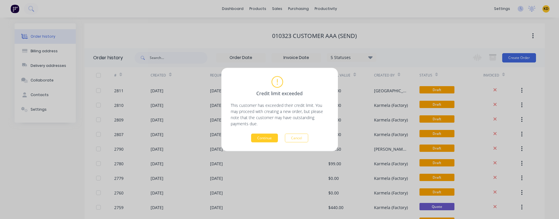
click at [274, 134] on button "Continue" at bounding box center [264, 137] width 27 height 9
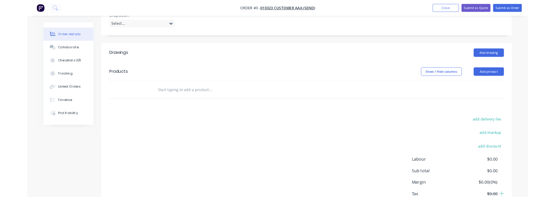
scroll to position [208, 0]
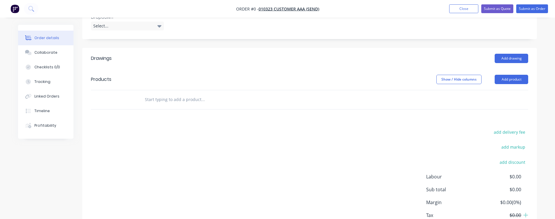
click at [196, 94] on input "text" at bounding box center [203, 100] width 117 height 12
paste input "Starter Kit"
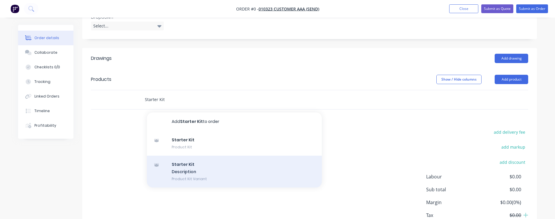
type input "Starter Kit"
click at [210, 155] on div "Starter Kit Description Product Kit Variant" at bounding box center [234, 171] width 175 height 32
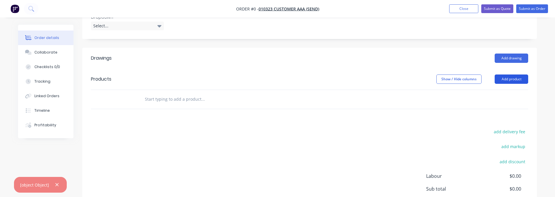
click at [511, 75] on button "Add product" at bounding box center [512, 79] width 34 height 9
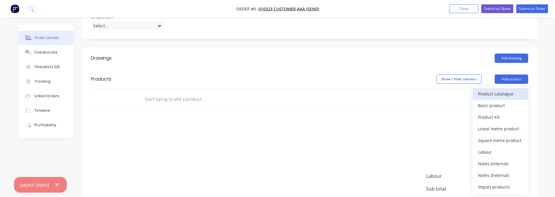
click at [496, 88] on button "Product catalogue" at bounding box center [500, 94] width 55 height 12
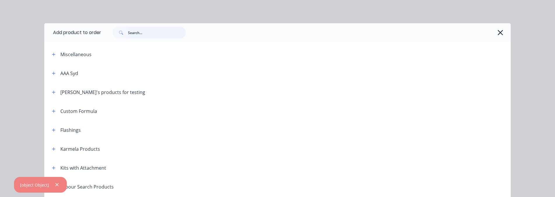
click at [137, 36] on input "text" at bounding box center [157, 33] width 58 height 12
type input "starter kit"
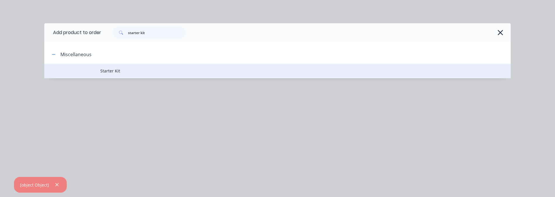
click at [136, 66] on td "Starter Kit" at bounding box center [305, 71] width 410 height 15
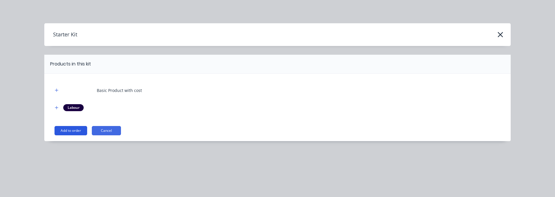
click at [61, 131] on button "Add to order" at bounding box center [70, 130] width 33 height 9
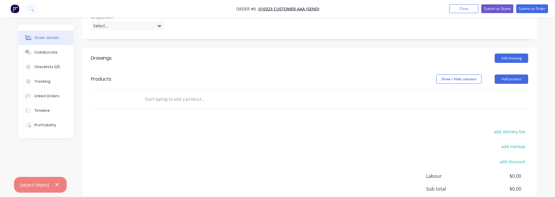
click at [269, 157] on div "add delivery fee add markup add discount Labour $0.00 Sub total $0.00 Margin $0…" at bounding box center [309, 184] width 437 height 112
click at [22, 188] on div "[object Object]" at bounding box center [34, 185] width 29 height 6
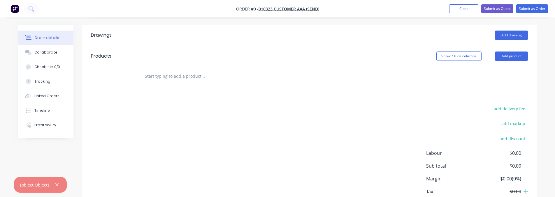
scroll to position [228, 0]
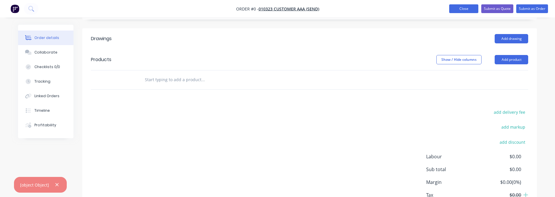
click at [460, 10] on button "Close" at bounding box center [463, 8] width 29 height 9
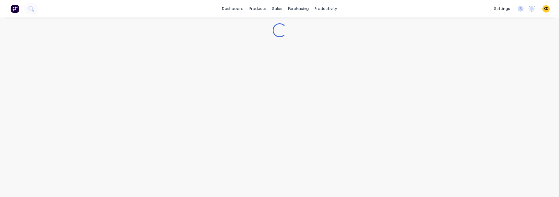
click at [544, 9] on span "KD" at bounding box center [546, 8] width 5 height 5
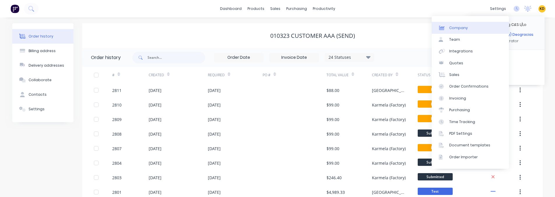
click at [469, 28] on link "Company" at bounding box center [470, 28] width 77 height 12
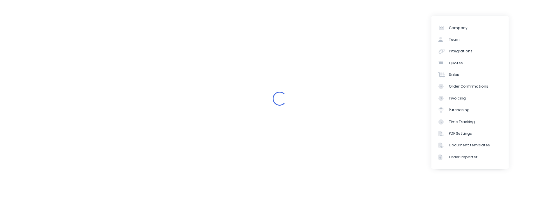
select select "AU"
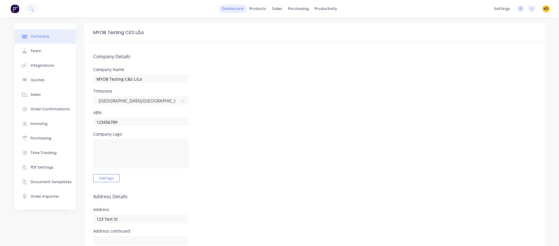
click at [235, 8] on link "dashboard" at bounding box center [232, 8] width 27 height 9
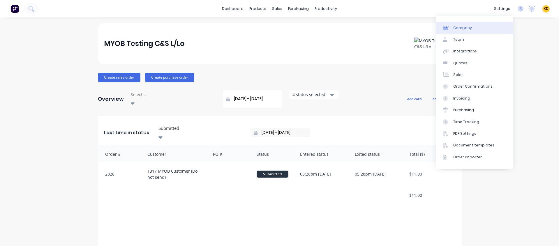
click at [479, 27] on link "Company" at bounding box center [474, 28] width 77 height 12
select select "AU"
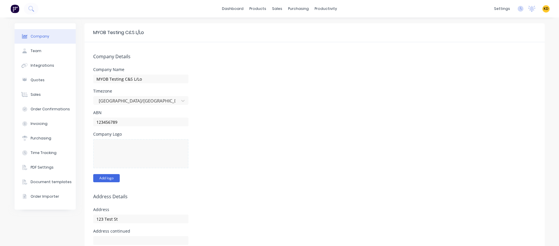
click at [112, 180] on button "Add logo" at bounding box center [106, 178] width 27 height 8
click at [329, 119] on div "ABN 123456789" at bounding box center [314, 119] width 443 height 16
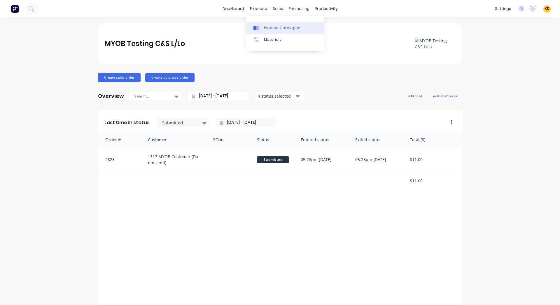
click at [276, 27] on div "Product Catalogue" at bounding box center [282, 27] width 36 height 5
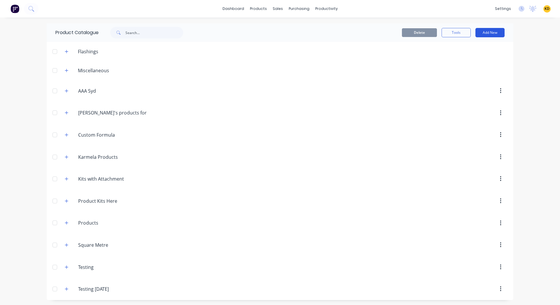
click at [495, 33] on button "Add New" at bounding box center [489, 32] width 29 height 9
click at [470, 52] on button "Category" at bounding box center [476, 48] width 55 height 12
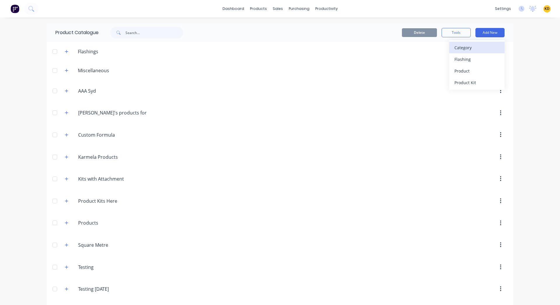
scroll to position [21, 0]
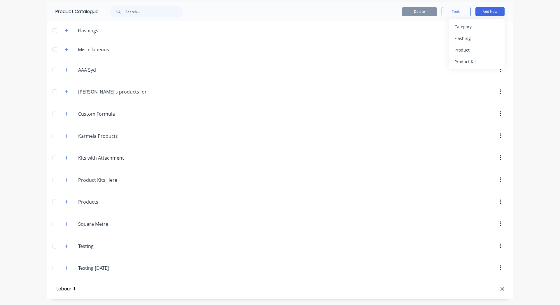
type input "L"
type input "Kits with Labour"
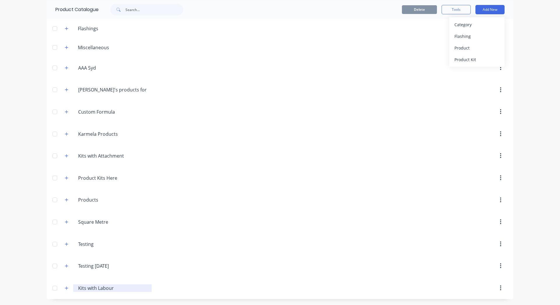
click at [110, 290] on input "Kits with Labour" at bounding box center [112, 288] width 69 height 7
type input "Labour Search Products"
click at [486, 6] on button "Add New" at bounding box center [489, 9] width 29 height 9
click at [471, 60] on div "Product Kit" at bounding box center [476, 59] width 45 height 8
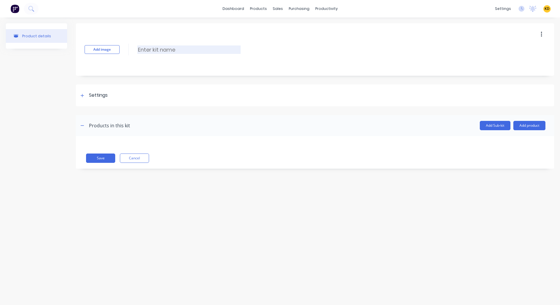
click at [146, 48] on input at bounding box center [188, 49] width 103 height 8
type input "Starter Kit"
drag, startPoint x: 524, startPoint y: 120, endPoint x: 537, endPoint y: 126, distance: 14.4
click at [537, 126] on header "Products in this kit Add Sub-kit Add product" at bounding box center [315, 125] width 478 height 21
click at [537, 126] on button "Add product" at bounding box center [529, 125] width 32 height 9
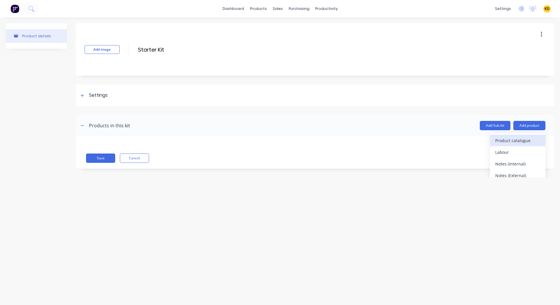
click at [508, 139] on div "Product catalogue" at bounding box center [517, 140] width 45 height 8
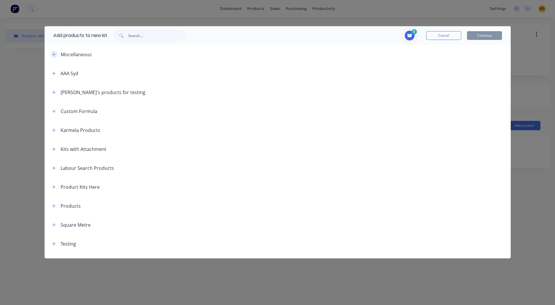
click at [55, 55] on icon "button" at bounding box center [53, 54] width 3 height 4
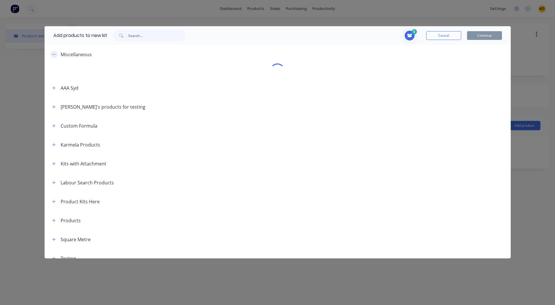
click at [53, 54] on icon "button" at bounding box center [53, 54] width 3 height 4
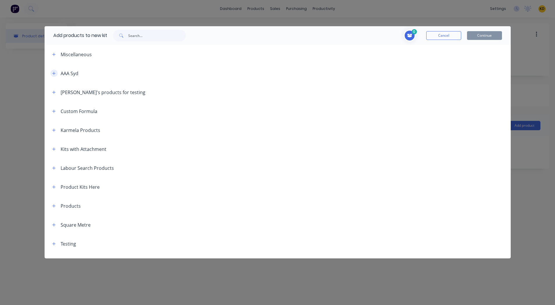
click at [54, 73] on icon "button" at bounding box center [53, 73] width 3 height 3
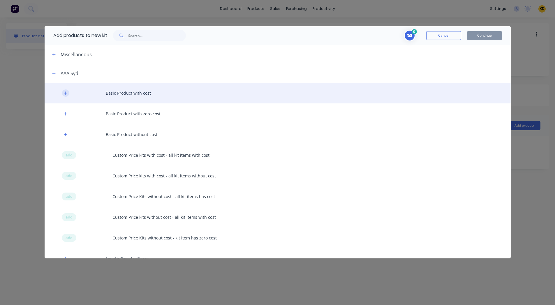
click at [64, 92] on icon "button" at bounding box center [65, 93] width 3 height 4
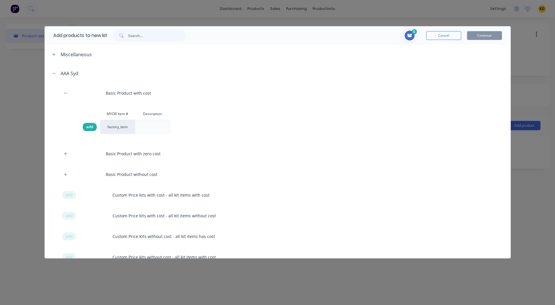
click at [89, 125] on span "add" at bounding box center [89, 127] width 7 height 6
click at [487, 36] on button "Continue" at bounding box center [484, 35] width 35 height 9
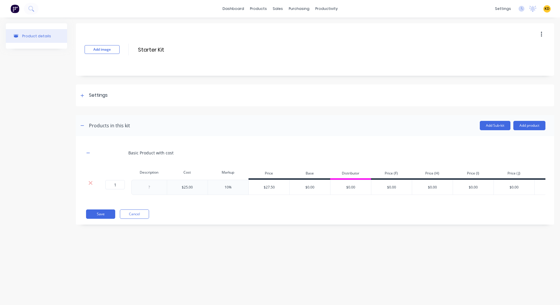
click at [149, 188] on div at bounding box center [148, 188] width 29 height 8
drag, startPoint x: 111, startPoint y: 184, endPoint x: 119, endPoint y: 184, distance: 7.9
click at [119, 184] on input "1" at bounding box center [115, 184] width 20 height 9
type input "5"
click at [210, 230] on div "Add image Starter Kit Starter Kit Enter kit name Settings Kit description Kit O…" at bounding box center [315, 128] width 478 height 210
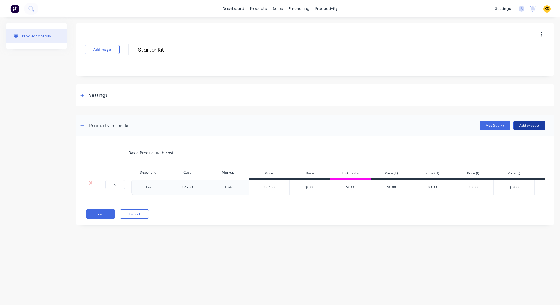
click at [523, 125] on button "Add product" at bounding box center [529, 125] width 32 height 9
click at [511, 153] on div "Labour" at bounding box center [517, 152] width 45 height 8
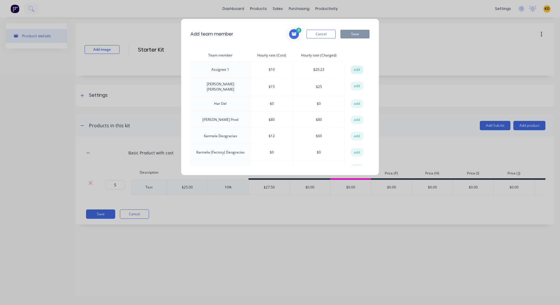
drag, startPoint x: 351, startPoint y: 65, endPoint x: 358, endPoint y: 69, distance: 8.4
click at [358, 69] on td "add" at bounding box center [356, 70] width 24 height 16
click at [358, 69] on button "add" at bounding box center [356, 70] width 13 height 9
click at [359, 36] on button "Save" at bounding box center [354, 34] width 29 height 9
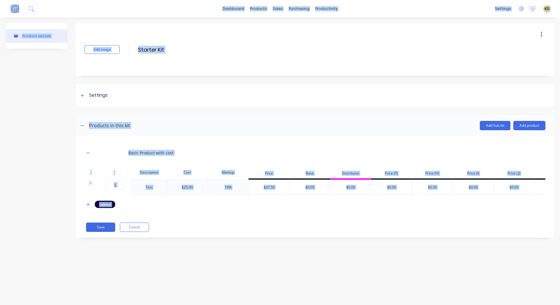
click at [172, 44] on div "Add image Starter Kit Starter Kit Enter kit name" at bounding box center [315, 49] width 478 height 52
click at [161, 49] on input "Starter Kit" at bounding box center [188, 49] width 103 height 8
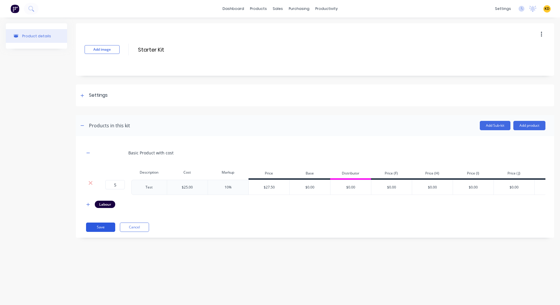
click at [105, 232] on button "Save" at bounding box center [100, 227] width 29 height 9
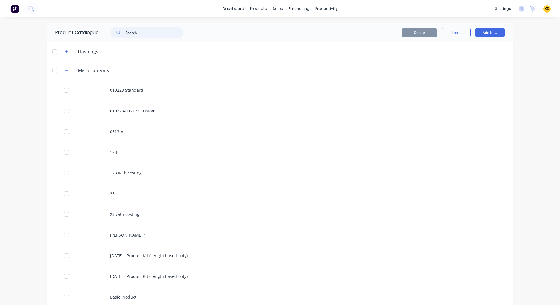
click at [151, 29] on input "text" at bounding box center [154, 33] width 58 height 12
type input "starter kit"
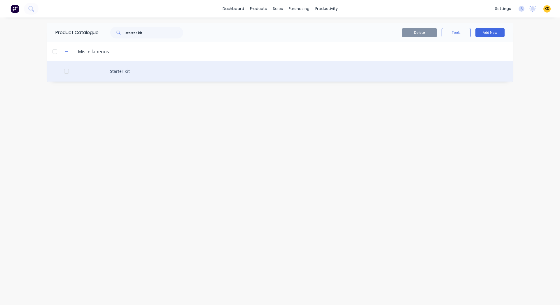
click at [153, 74] on div "Starter Kit" at bounding box center [280, 71] width 466 height 21
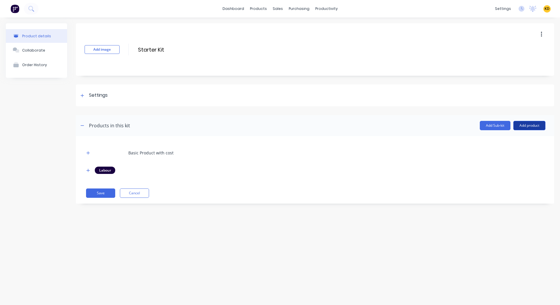
click at [524, 126] on button "Add product" at bounding box center [529, 125] width 32 height 9
click at [484, 128] on button "Add Sub-kit" at bounding box center [494, 125] width 31 height 9
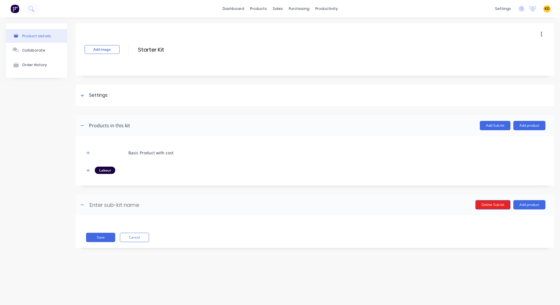
click at [492, 203] on button "Delete Sub-kit" at bounding box center [492, 204] width 35 height 9
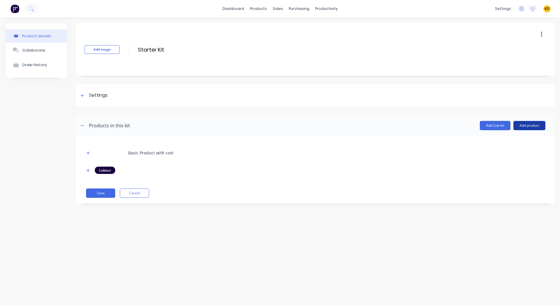
click at [528, 128] on button "Add product" at bounding box center [529, 125] width 32 height 9
click at [509, 138] on div "Product catalogue" at bounding box center [517, 140] width 45 height 8
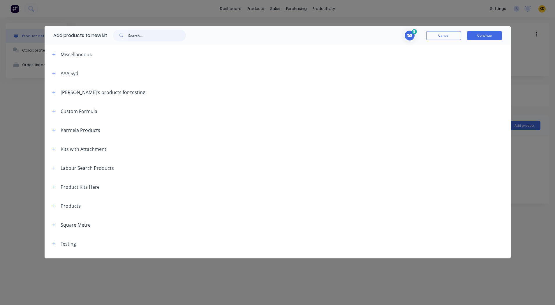
click at [142, 36] on input "text" at bounding box center [157, 36] width 58 height 12
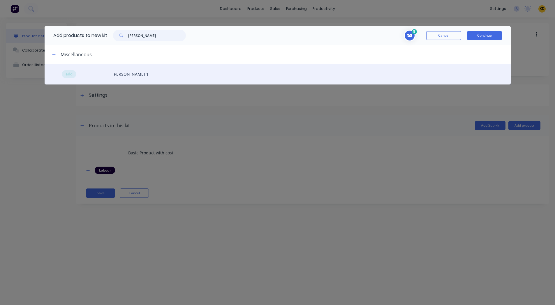
drag, startPoint x: 142, startPoint y: 36, endPoint x: 70, endPoint y: 71, distance: 79.4
click at [70, 71] on div "Add products to new kit angelo 5 5 5 ? Basic Product with cost Description Canc…" at bounding box center [278, 55] width 466 height 58
type input "angelo"
click at [67, 72] on span "add" at bounding box center [69, 74] width 7 height 6
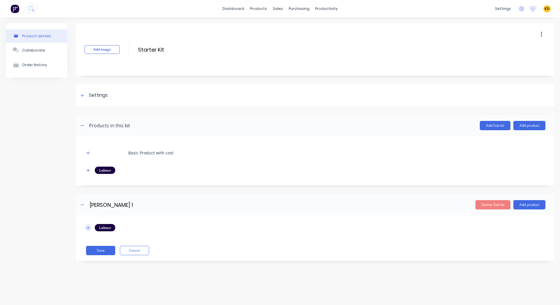
click at [86, 228] on icon "button" at bounding box center [87, 228] width 3 height 4
click at [99, 284] on div "Labour Team member Hourly rate (Cost) Hourly rate (Charged) 1 Billy Parrish $15…" at bounding box center [315, 253] width 478 height 76
click at [89, 276] on button "Save" at bounding box center [100, 280] width 29 height 9
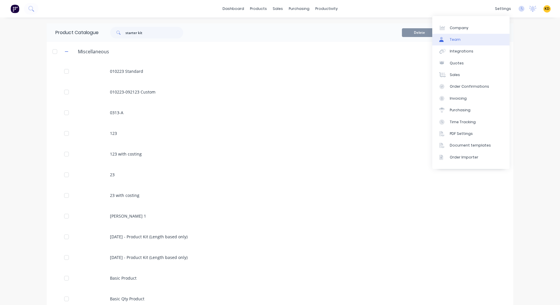
click at [470, 36] on link "Team" at bounding box center [470, 40] width 77 height 12
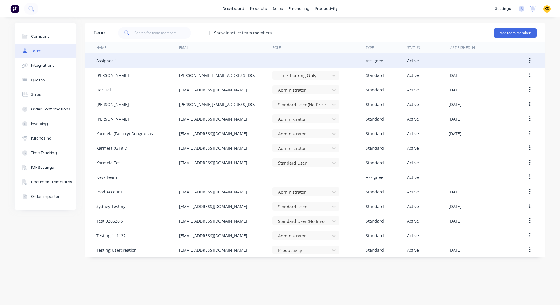
click at [533, 59] on button "button" at bounding box center [530, 60] width 14 height 10
click at [508, 86] on div "Disable" at bounding box center [508, 87] width 45 height 8
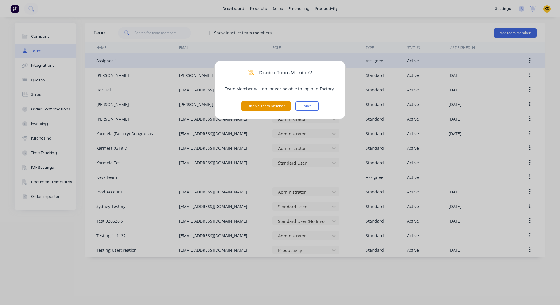
click at [251, 107] on button "Disable Team Member" at bounding box center [266, 105] width 50 height 9
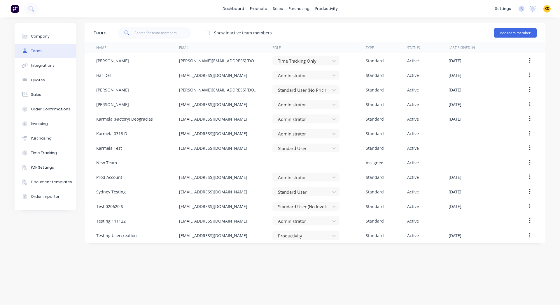
click at [207, 34] on div at bounding box center [207, 33] width 12 height 12
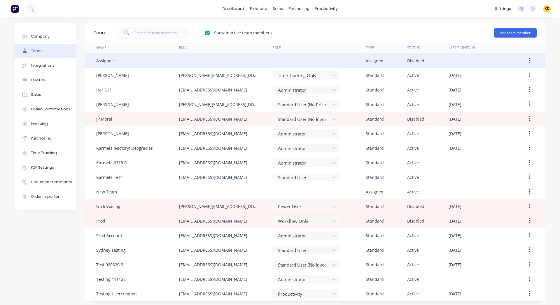
click at [525, 61] on button "button" at bounding box center [530, 60] width 14 height 10
click at [495, 80] on button "Reenable" at bounding box center [508, 76] width 55 height 12
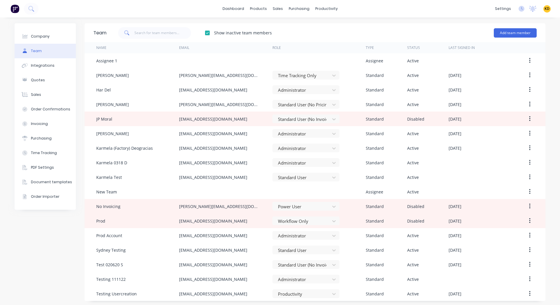
click at [40, 8] on div "dashboard products sales purchasing productivity dashboard products Product Cat…" at bounding box center [280, 8] width 560 height 17
click at [35, 8] on button at bounding box center [31, 9] width 15 height 12
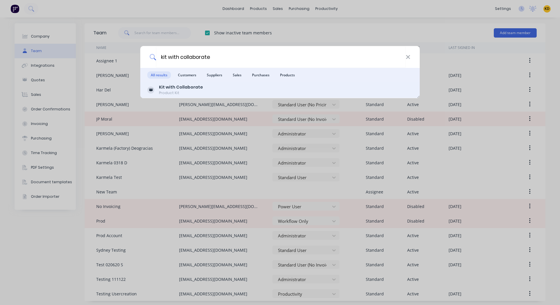
type input "kit with collaborate"
click at [206, 86] on div "Kit with Collaborate Product Kit" at bounding box center [279, 89] width 265 height 11
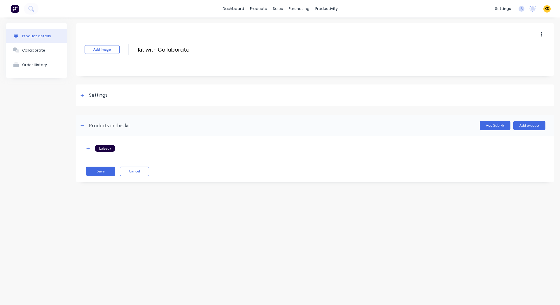
click at [92, 150] on div "Labour" at bounding box center [315, 148] width 460 height 7
click at [86, 149] on button "button" at bounding box center [88, 148] width 7 height 7
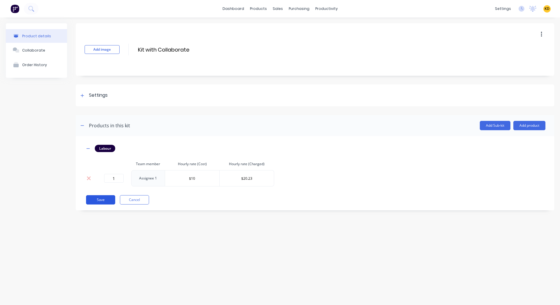
click at [94, 196] on button "Save" at bounding box center [100, 199] width 29 height 9
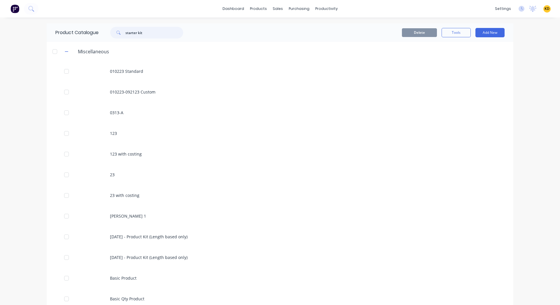
click at [157, 35] on input "starter kit" at bounding box center [154, 33] width 58 height 12
type input "costing"
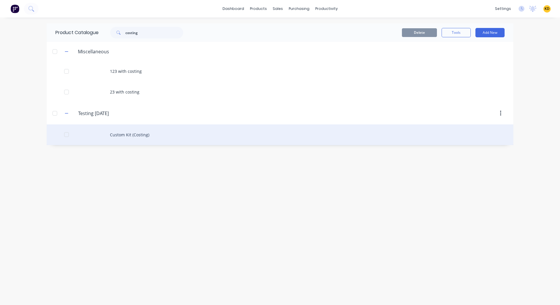
click at [156, 143] on div "Custom Kit (Costing)" at bounding box center [280, 134] width 466 height 21
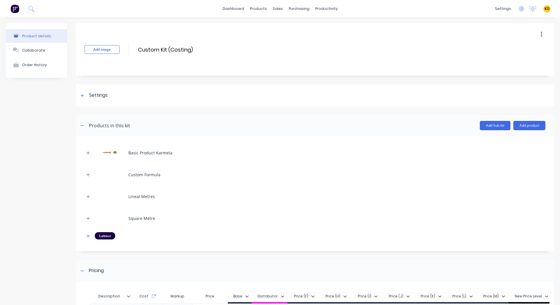
scroll to position [74, 0]
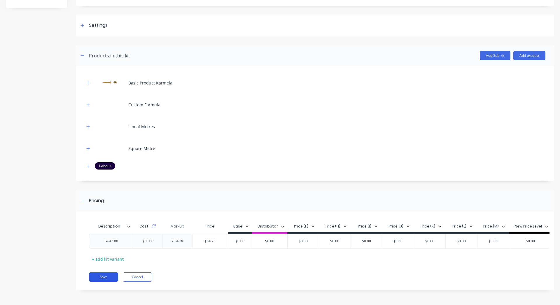
click at [104, 276] on button "Save" at bounding box center [103, 276] width 29 height 9
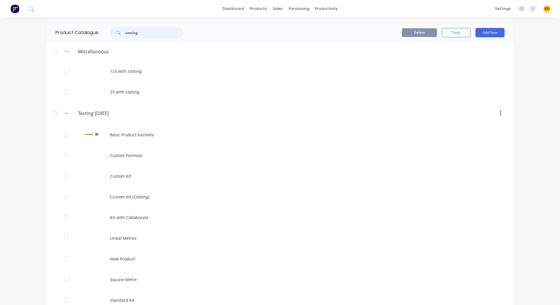
click at [158, 31] on input "costing" at bounding box center [154, 33] width 58 height 12
type input "kits"
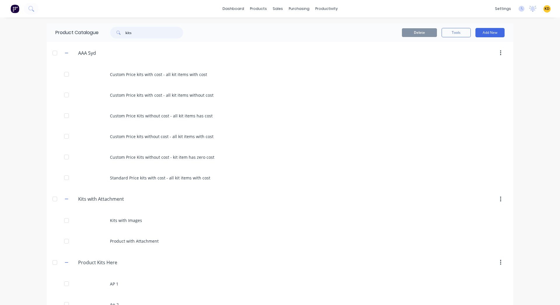
click at [150, 30] on input "kits" at bounding box center [154, 33] width 58 height 12
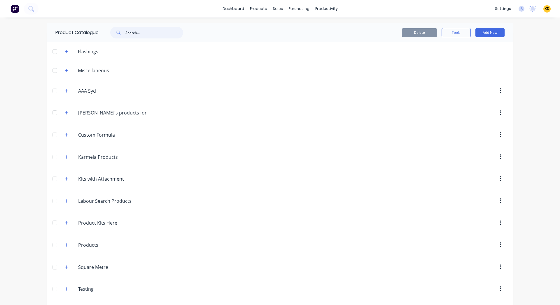
scroll to position [23, 0]
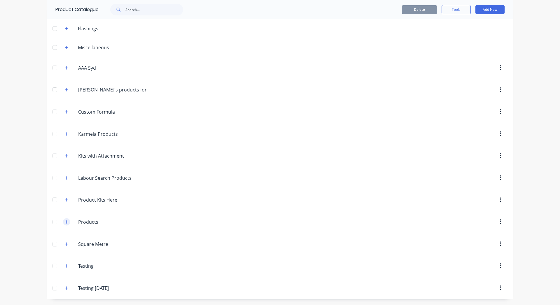
click at [67, 224] on button "button" at bounding box center [66, 221] width 7 height 7
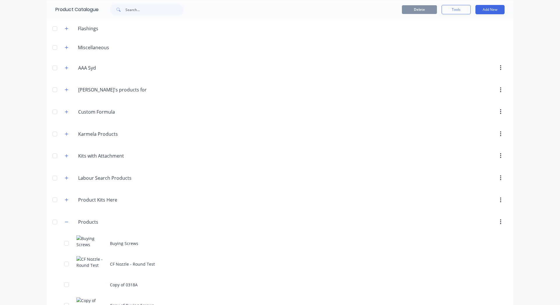
scroll to position [0, 0]
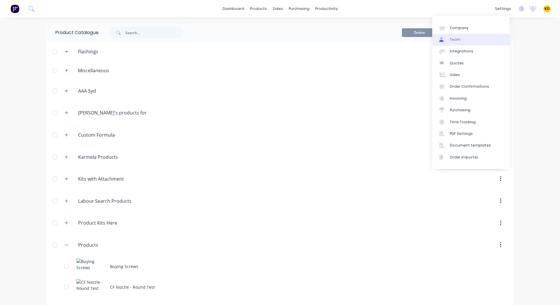
click at [481, 42] on link "Team" at bounding box center [470, 40] width 77 height 12
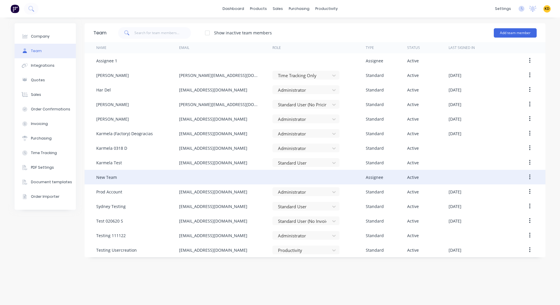
click at [530, 177] on icon "button" at bounding box center [529, 177] width 1 height 6
click at [503, 196] on div "Edit" at bounding box center [508, 192] width 45 height 8
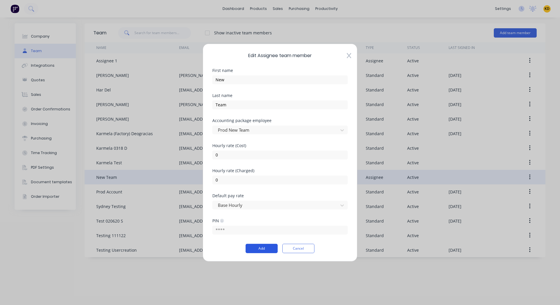
click at [263, 251] on button "Add" at bounding box center [261, 248] width 32 height 9
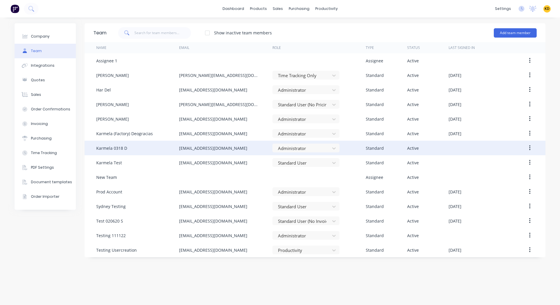
click at [531, 150] on button "button" at bounding box center [530, 148] width 14 height 10
click at [522, 159] on div "Edit" at bounding box center [508, 163] width 45 height 8
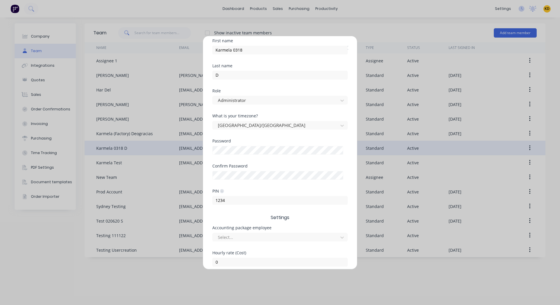
scroll to position [105, 0]
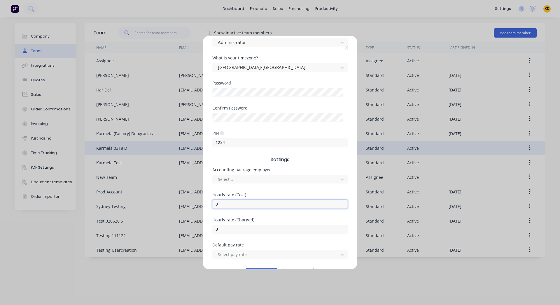
drag, startPoint x: 187, startPoint y: 204, endPoint x: 180, endPoint y: 204, distance: 6.4
click at [180, 204] on div "Edit Standard team member Username karmela0318 @ factory.app First name Karmela…" at bounding box center [280, 152] width 560 height 305
type input "4"
drag, startPoint x: 225, startPoint y: 227, endPoint x: 216, endPoint y: 226, distance: 9.1
click at [216, 226] on input "0" at bounding box center [279, 229] width 135 height 9
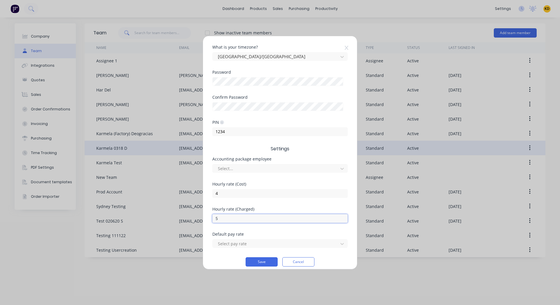
scroll to position [121, 0]
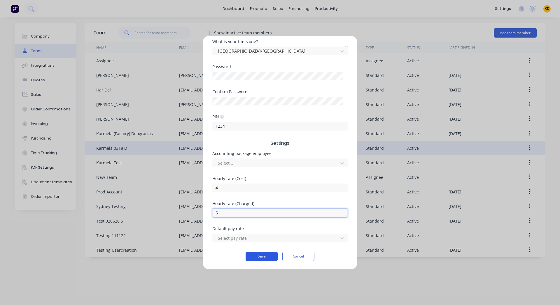
type input "5"
click at [261, 256] on button "Save" at bounding box center [261, 256] width 32 height 9
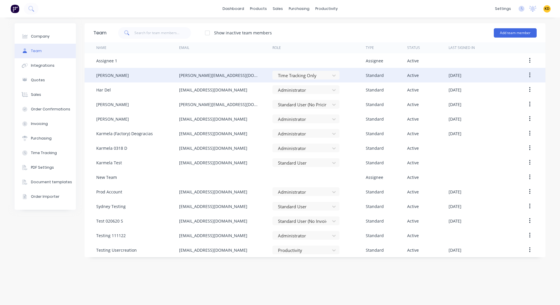
click at [531, 75] on button "button" at bounding box center [530, 75] width 14 height 10
click at [512, 91] on div "Edit" at bounding box center [508, 90] width 45 height 8
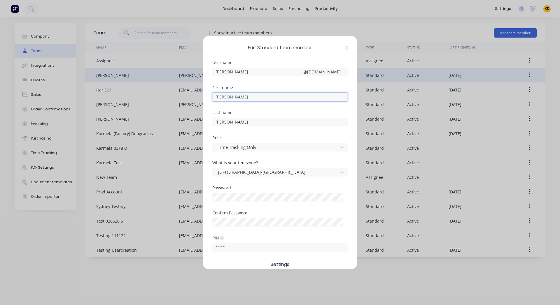
click at [250, 98] on input "Billy" at bounding box center [279, 97] width 135 height 9
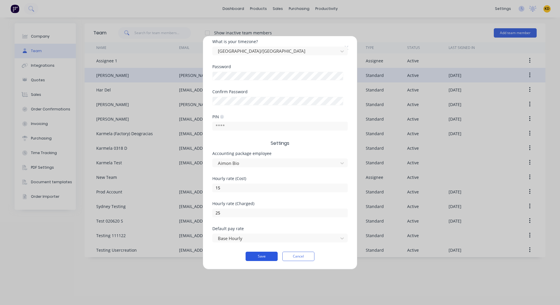
type input "Billyssss"
click at [257, 261] on button "Save" at bounding box center [261, 256] width 32 height 9
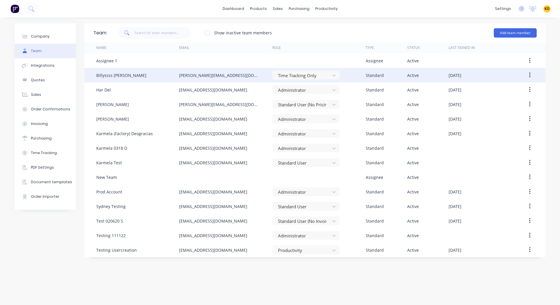
click at [529, 77] on icon "button" at bounding box center [529, 75] width 1 height 6
click at [512, 106] on div "Disable" at bounding box center [508, 102] width 45 height 8
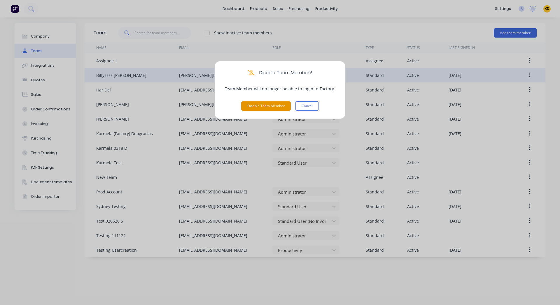
click at [279, 102] on button "Disable Team Member" at bounding box center [266, 105] width 50 height 9
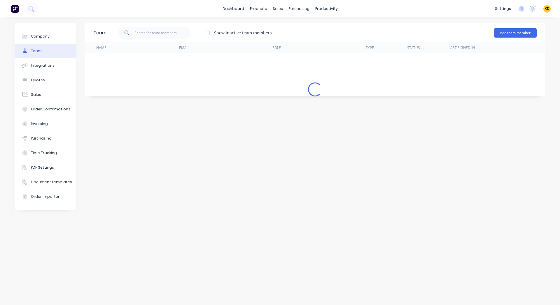
click at [281, 104] on div "Team Show inactive team members Add team member Name Email Role Type Status Las…" at bounding box center [315, 161] width 460 height 276
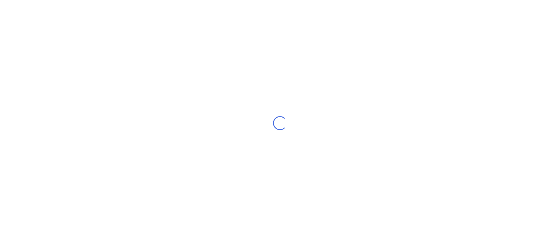
select select "AU"
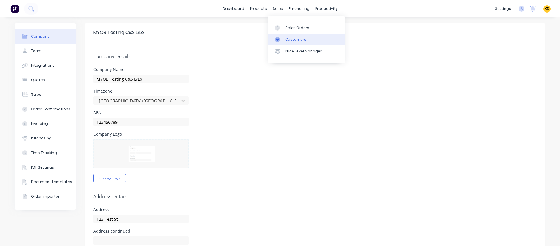
click at [295, 37] on div "Customers" at bounding box center [295, 39] width 21 height 5
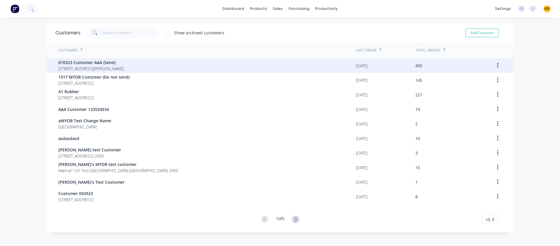
click at [169, 67] on div "010323 Customer AAA (Send) [STREET_ADDRESS][PERSON_NAME]" at bounding box center [206, 65] width 297 height 15
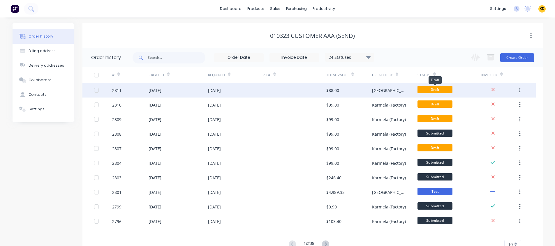
click at [418, 89] on span "Draft" at bounding box center [435, 89] width 35 height 7
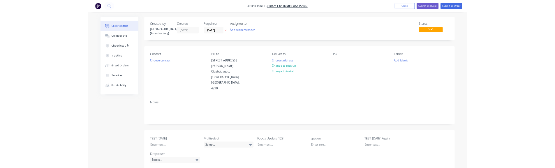
scroll to position [416, 0]
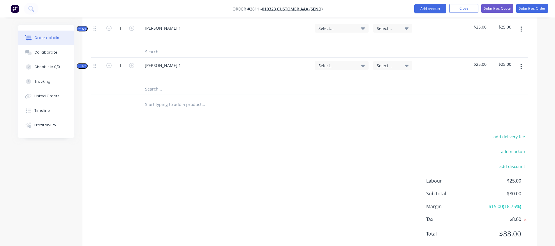
click at [172, 98] on input "text" at bounding box center [203, 104] width 117 height 12
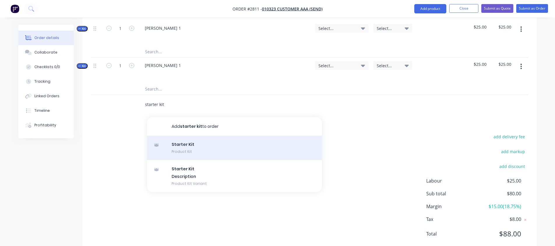
type input "starter kit"
click at [192, 136] on div "Starter Kit Product Kit" at bounding box center [234, 148] width 175 height 24
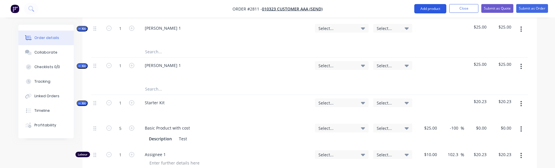
click at [432, 10] on button "Add product" at bounding box center [430, 8] width 32 height 9
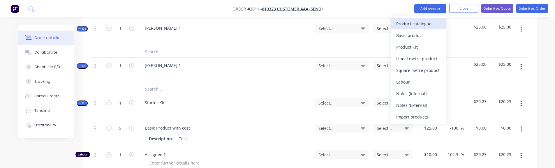
click at [406, 26] on div "Product catalogue" at bounding box center [418, 24] width 45 height 8
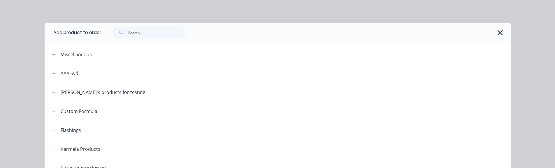
scroll to position [149, 0]
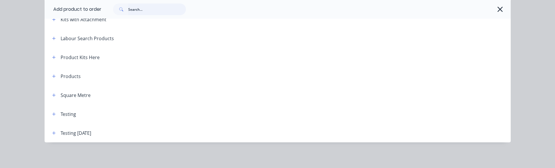
click at [130, 10] on input "text" at bounding box center [157, 9] width 58 height 12
type input "starter kit"
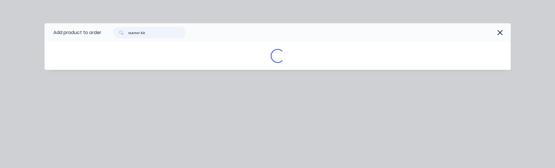
scroll to position [0, 0]
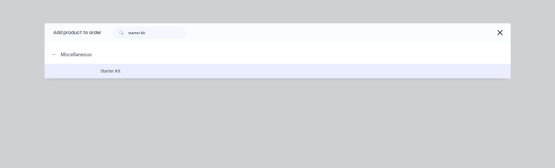
click at [133, 64] on td "Starter Kit" at bounding box center [306, 71] width 410 height 15
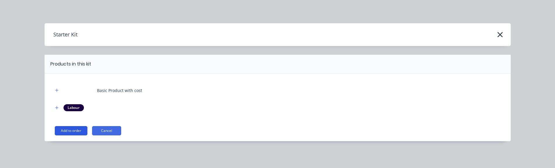
click at [71, 128] on button "Add to order" at bounding box center [71, 130] width 33 height 9
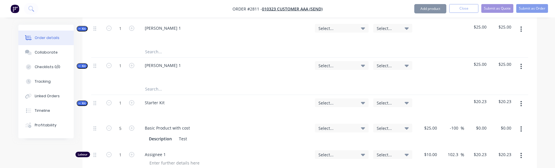
scroll to position [585, 0]
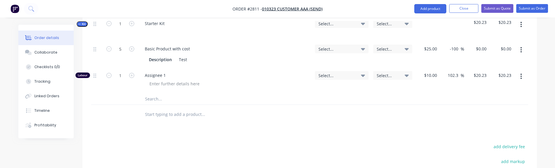
click at [173, 108] on input "text" at bounding box center [203, 114] width 117 height 12
type input "starter kit"
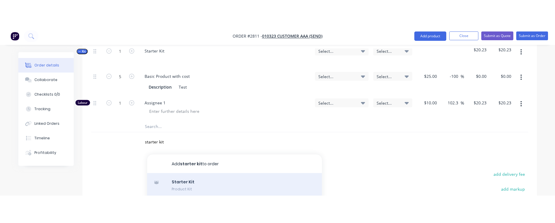
scroll to position [673, 0]
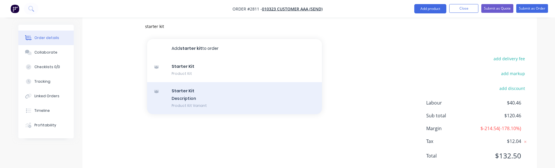
click at [214, 84] on div "Starter Kit Description Product Kit Variant" at bounding box center [234, 98] width 175 height 32
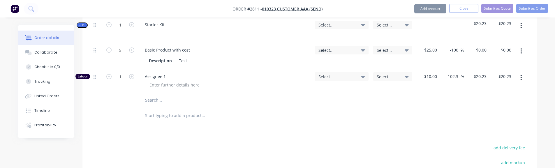
click at [175, 110] on input "text" at bounding box center [203, 116] width 117 height 12
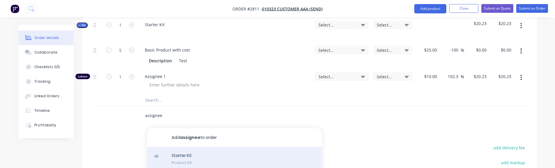
type input "assignee"
click at [198, 147] on div "Starter Kit Product Kit" at bounding box center [234, 159] width 175 height 24
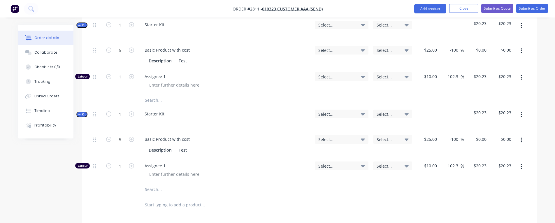
click at [189, 199] on input "text" at bounding box center [203, 205] width 117 height 12
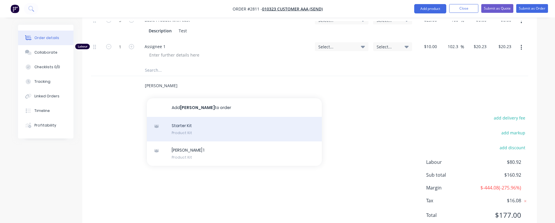
type input "[PERSON_NAME]"
click at [222, 118] on div "Starter Kit Product Kit" at bounding box center [234, 129] width 175 height 24
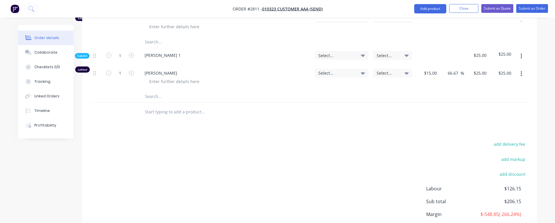
scroll to position [911, 0]
click at [181, 105] on input "text" at bounding box center [203, 111] width 117 height 12
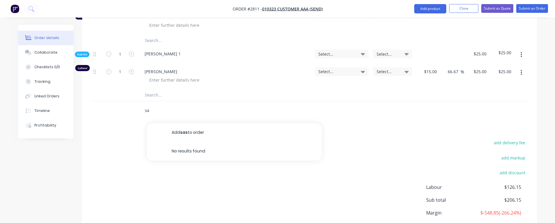
type input "s"
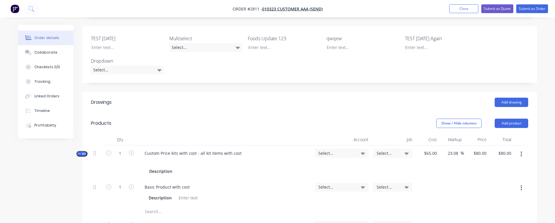
scroll to position [121, 0]
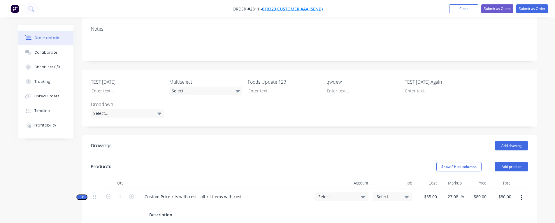
type input "[PERSON_NAME]"
click at [281, 9] on span "010323 Customer AAA (Send)" at bounding box center [292, 9] width 61 height 6
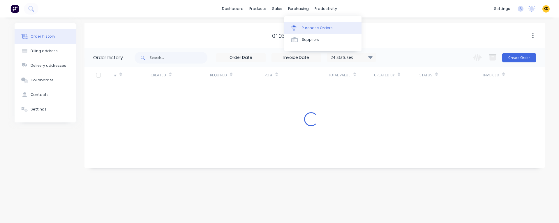
click at [318, 24] on link "Purchase Orders" at bounding box center [322, 28] width 77 height 12
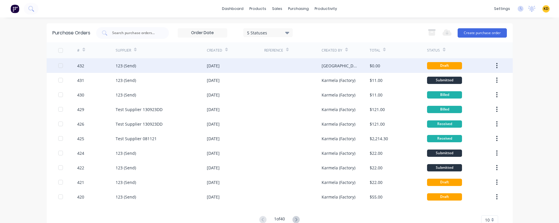
click at [348, 64] on div "Sydney (From Factory)" at bounding box center [340, 66] width 36 height 6
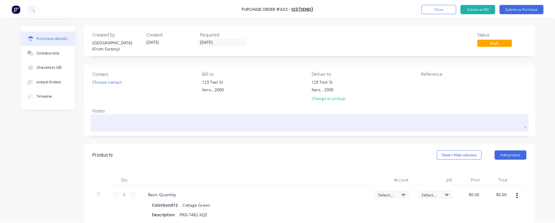
scroll to position [125, 0]
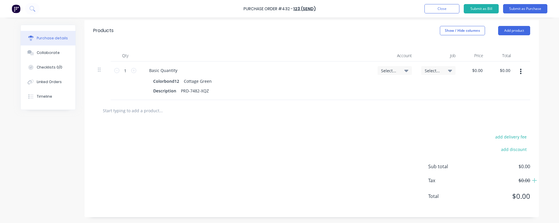
click at [211, 113] on input "text" at bounding box center [161, 111] width 117 height 12
type input "a"
type input "starter"
click at [443, 10] on button "Close" at bounding box center [442, 8] width 35 height 9
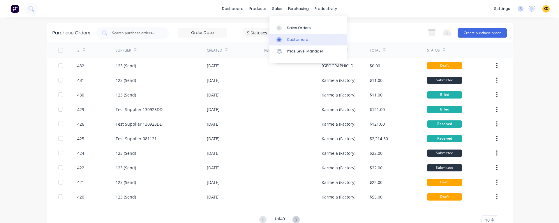
click at [292, 40] on div "Customers" at bounding box center [297, 39] width 21 height 5
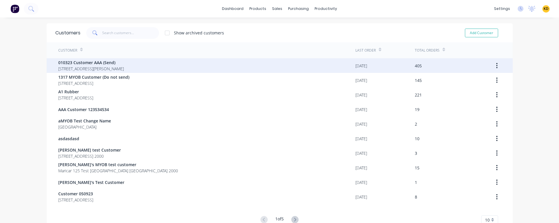
click at [159, 66] on div "010323 Customer AAA (Send) 40 Shirley St Clagirabaqqq Queensland Australia 4210" at bounding box center [206, 65] width 297 height 15
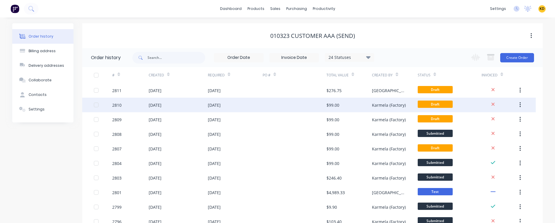
click at [328, 104] on div "$99.00" at bounding box center [332, 105] width 13 height 6
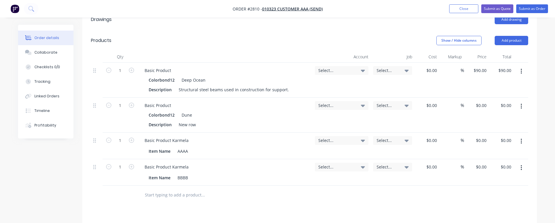
scroll to position [263, 0]
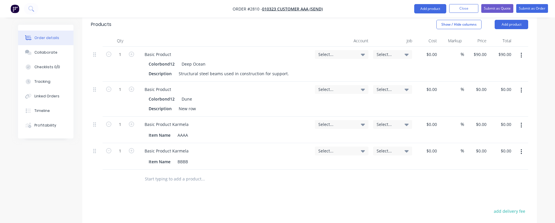
click at [170, 173] on input "text" at bounding box center [203, 179] width 117 height 12
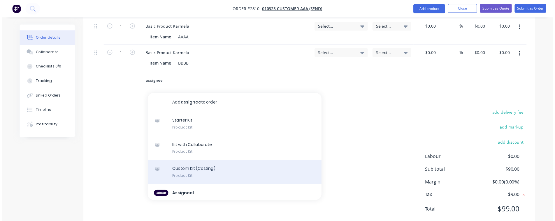
scroll to position [52, 0]
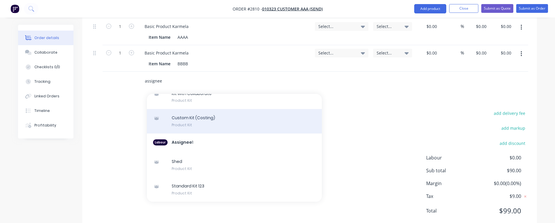
type input "assignee"
click at [216, 109] on div "Custom Kit (Costing) Product Kit" at bounding box center [234, 121] width 175 height 24
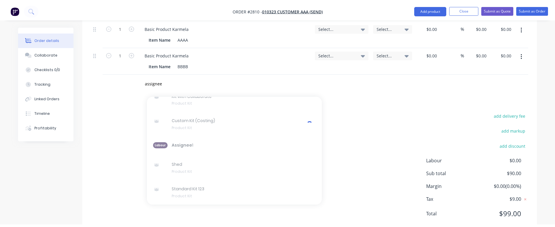
scroll to position [357, 0]
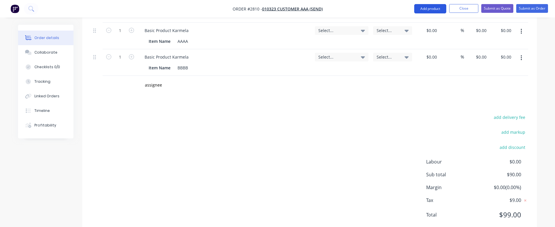
click at [440, 6] on button "Add product" at bounding box center [430, 8] width 32 height 9
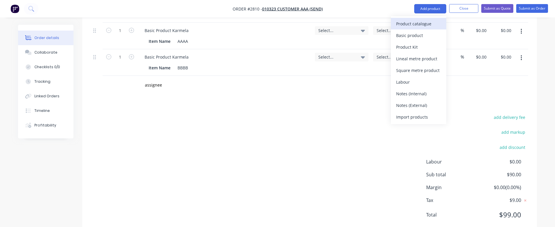
click at [417, 22] on div "Product catalogue" at bounding box center [418, 24] width 45 height 8
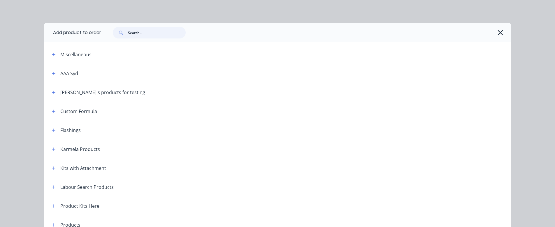
click at [153, 34] on input "text" at bounding box center [157, 33] width 58 height 12
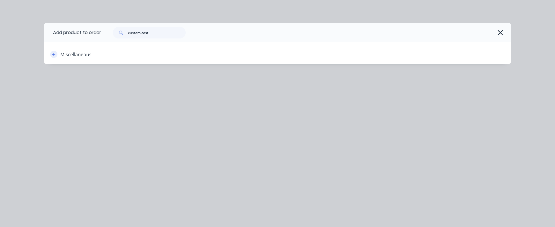
click at [51, 57] on button "button" at bounding box center [53, 54] width 7 height 7
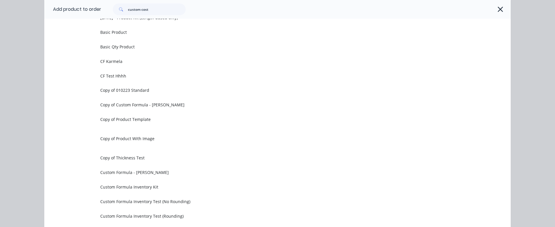
scroll to position [186, 0]
click at [165, 13] on input "custom cost" at bounding box center [157, 9] width 58 height 12
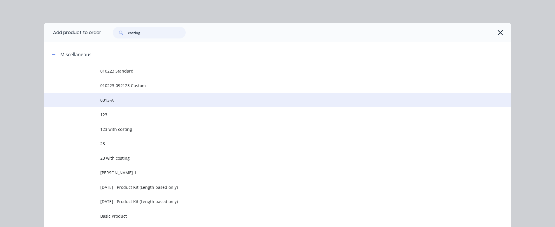
type input "costing"
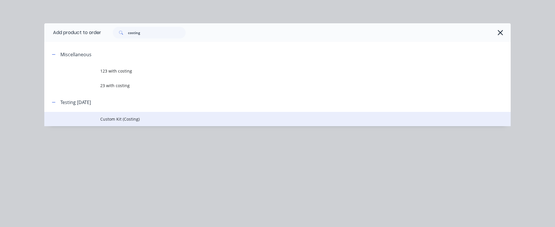
click at [131, 118] on span "Custom Kit (Costing)" at bounding box center [264, 119] width 328 height 6
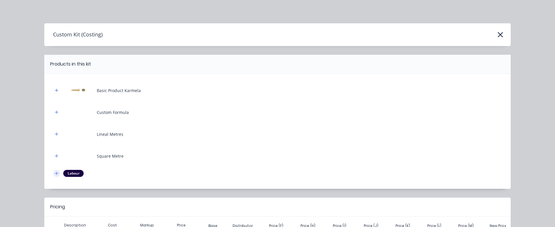
click at [55, 175] on icon "button" at bounding box center [56, 173] width 3 height 4
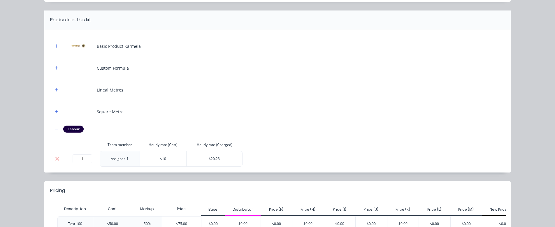
scroll to position [49, 0]
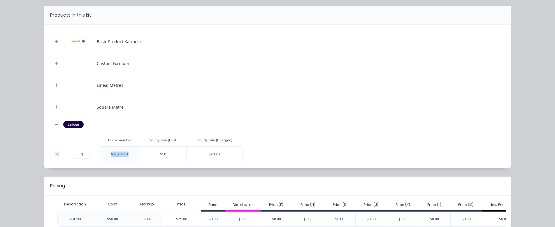
drag, startPoint x: 106, startPoint y: 152, endPoint x: 134, endPoint y: 154, distance: 28.4
click at [134, 154] on td "Assignee 1" at bounding box center [120, 154] width 40 height 16
copy td "Assignee 1"
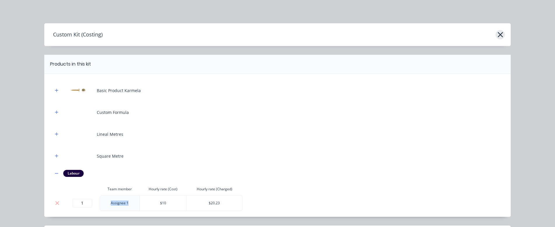
click at [497, 36] on icon "button" at bounding box center [500, 35] width 6 height 8
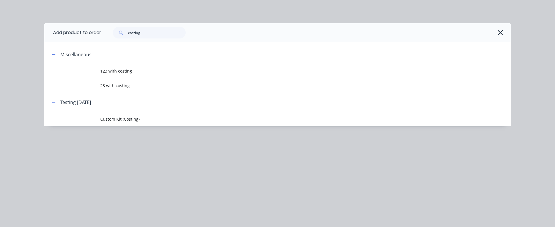
scroll to position [365, 0]
click at [503, 33] on button "button" at bounding box center [499, 32] width 9 height 9
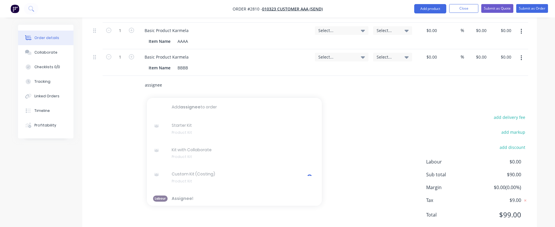
click at [167, 79] on input "assignee" at bounding box center [203, 85] width 117 height 12
paste input "Assignee 1"
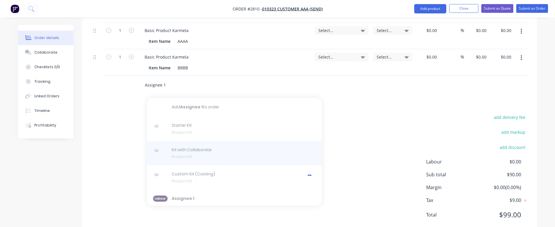
scroll to position [52, 0]
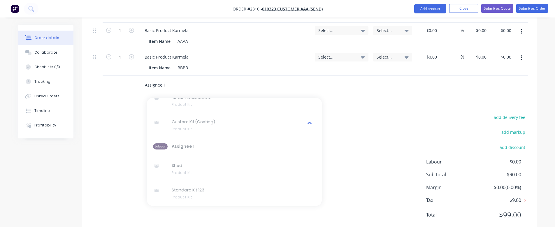
type input "Assignee 1"
click at [197, 79] on input "Assignee 1" at bounding box center [203, 85] width 117 height 12
drag, startPoint x: 134, startPoint y: 130, endPoint x: 164, endPoint y: 77, distance: 60.7
click at [164, 77] on div "Drawings Add drawing Products Show / Hide columns Add product Qty Account Job C…" at bounding box center [309, 66] width 455 height 335
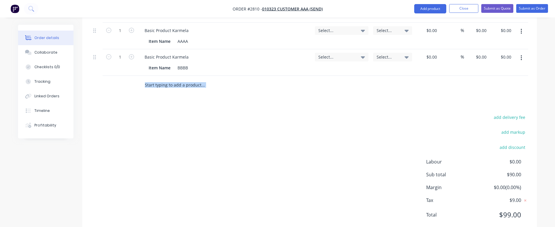
click at [168, 79] on input "text" at bounding box center [203, 85] width 117 height 12
paste input "Assignee 1"
type input "Assignee 1"
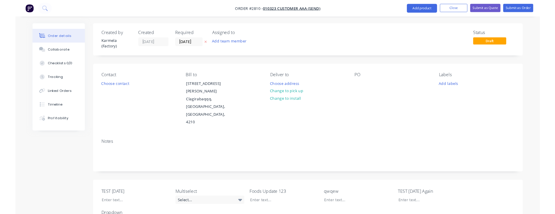
scroll to position [357, 0]
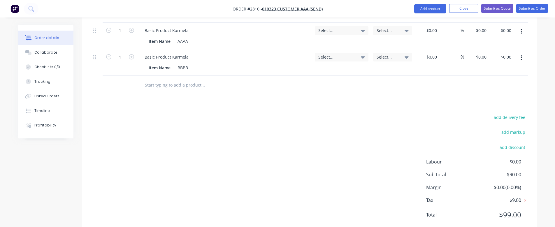
click at [185, 79] on input "text" at bounding box center [203, 85] width 117 height 12
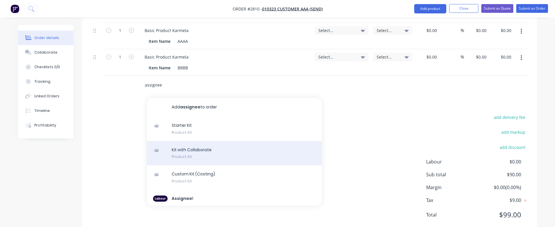
type input "assignee"
click at [188, 141] on div "Kit with Collaborate Product Kit" at bounding box center [234, 153] width 175 height 24
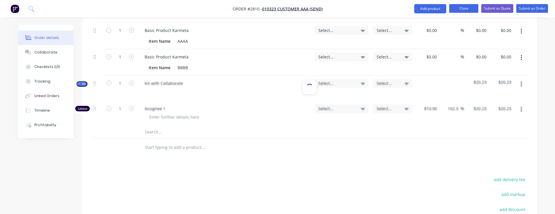
click at [463, 10] on button "Close" at bounding box center [463, 8] width 29 height 9
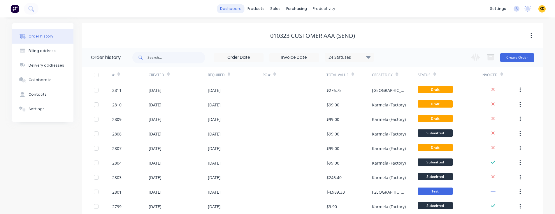
click at [232, 8] on link "dashboard" at bounding box center [230, 8] width 27 height 9
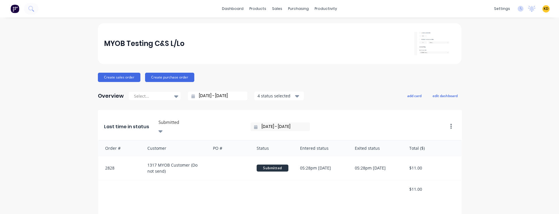
click at [290, 37] on div "Customers" at bounding box center [295, 39] width 21 height 5
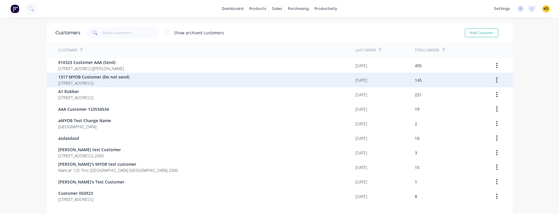
click at [115, 78] on span "1317 MYOB Customer (Do not send)" at bounding box center [93, 77] width 71 height 6
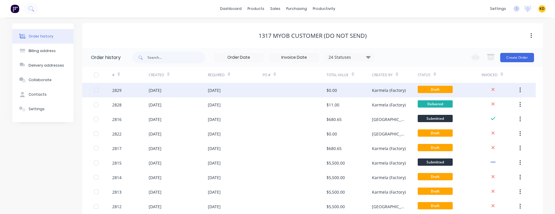
click at [403, 89] on div "Karmela (Factory)" at bounding box center [389, 90] width 34 height 6
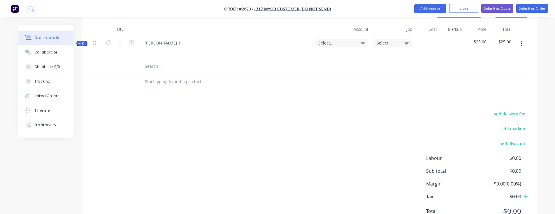
scroll to position [267, 0]
click at [168, 76] on input "text" at bounding box center [203, 82] width 117 height 12
paste input "Assignee 1"
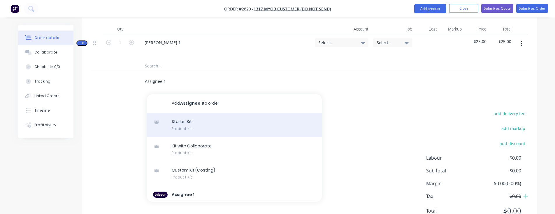
type input "Assignee 1"
click at [183, 113] on div "Starter Kit Product Kit" at bounding box center [234, 125] width 175 height 24
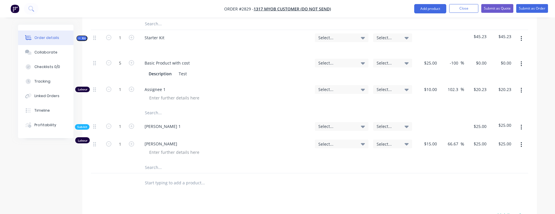
scroll to position [312, 0]
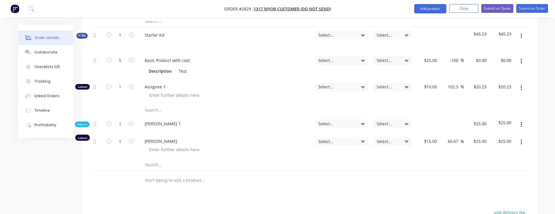
click at [168, 175] on input "text" at bounding box center [203, 181] width 117 height 12
paste input "Assignee 1"
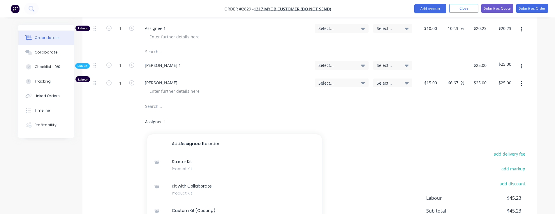
scroll to position [371, 0]
type input "Assignee 1"
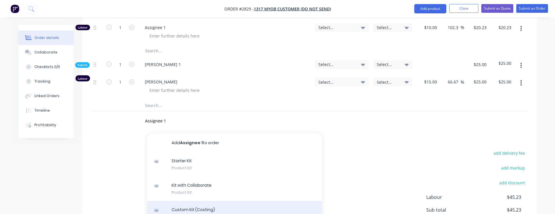
scroll to position [52, 0]
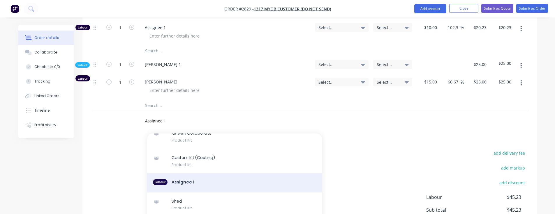
click at [214, 174] on div "Labour Assignee 1" at bounding box center [234, 183] width 175 height 19
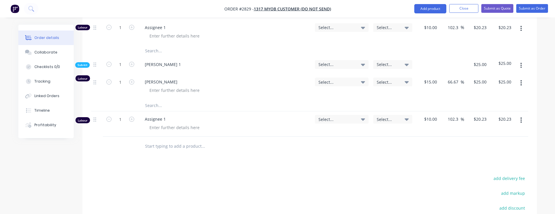
click at [196, 140] on input "text" at bounding box center [203, 146] width 117 height 12
type input "assignee 1"
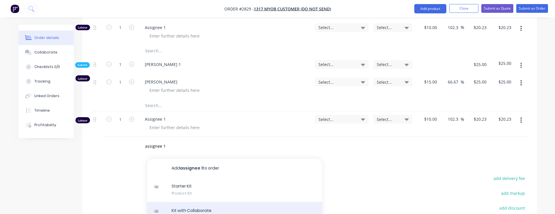
click at [220, 202] on div "Kit with Collaborate Product Kit" at bounding box center [234, 214] width 175 height 24
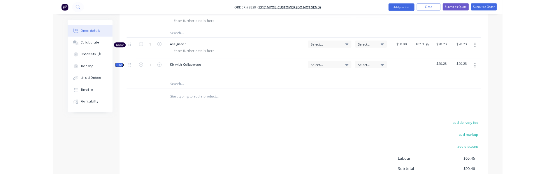
scroll to position [438, 0]
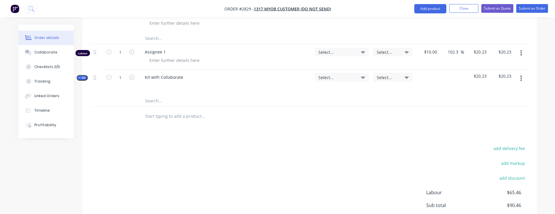
click at [163, 110] on input "text" at bounding box center [203, 116] width 117 height 12
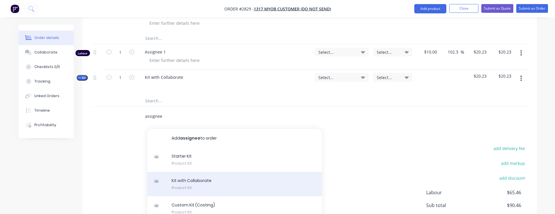
type input "assignee"
click at [184, 172] on div "Kit with Collaborate Product Kit" at bounding box center [234, 184] width 175 height 24
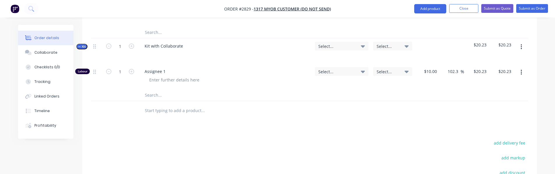
scroll to position [506, 0]
click at [183, 106] on input "text" at bounding box center [203, 112] width 117 height 12
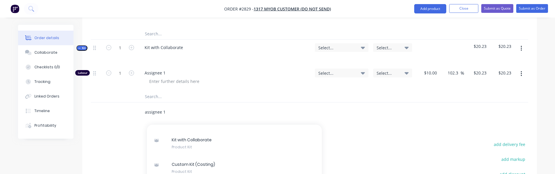
scroll to position [52, 0]
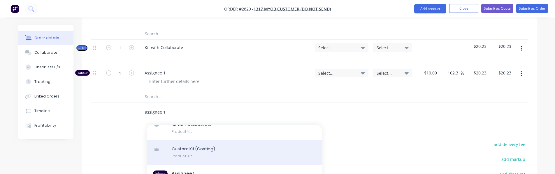
type input "assignee 1"
click at [249, 140] on div "Custom Kit (Costing) Product Kit" at bounding box center [234, 152] width 175 height 24
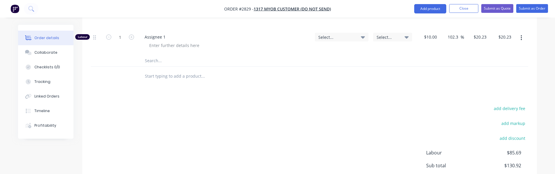
scroll to position [538, 0]
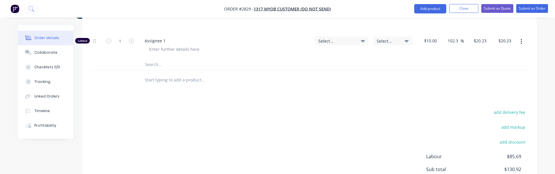
click at [171, 74] on input "text" at bounding box center [203, 80] width 117 height 12
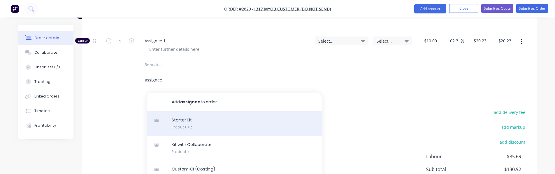
type input "assignee"
click at [211, 111] on div "Starter Kit Product Kit" at bounding box center [234, 123] width 175 height 24
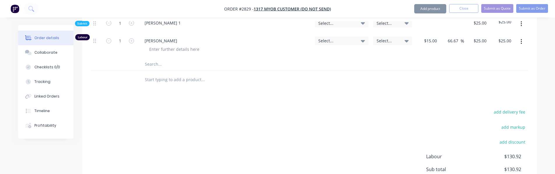
scroll to position [687, 0]
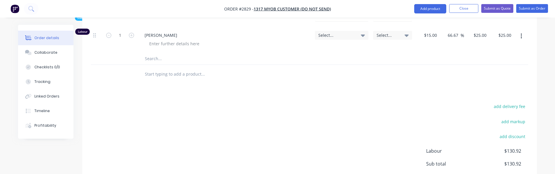
click at [170, 68] on input "text" at bounding box center [203, 74] width 117 height 12
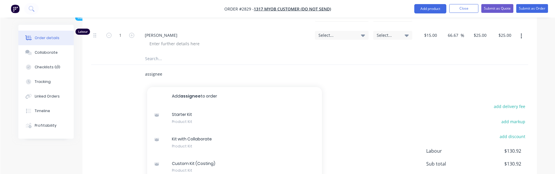
scroll to position [52, 0]
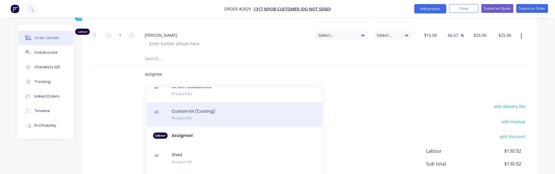
type input "assignee"
click at [208, 102] on div "Custom Kit (Costing) Product Kit" at bounding box center [234, 114] width 175 height 24
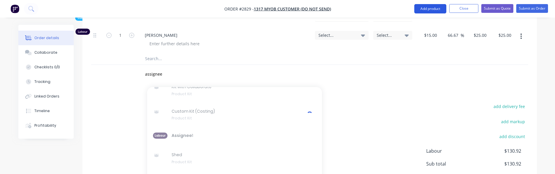
click at [421, 10] on button "Add product" at bounding box center [430, 8] width 32 height 9
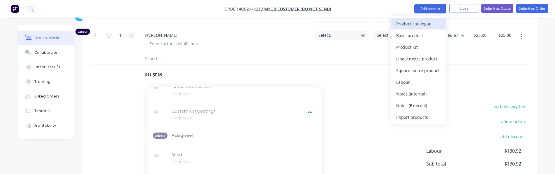
click at [406, 21] on div "Product catalogue" at bounding box center [418, 24] width 45 height 8
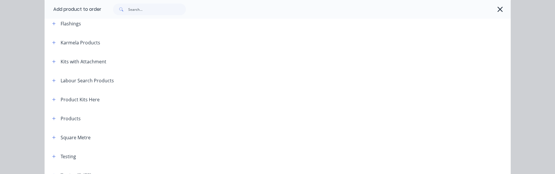
scroll to position [107, 0]
click at [136, 17] on div at bounding box center [305, 9] width 409 height 19
click at [147, 13] on input "text" at bounding box center [157, 9] width 58 height 12
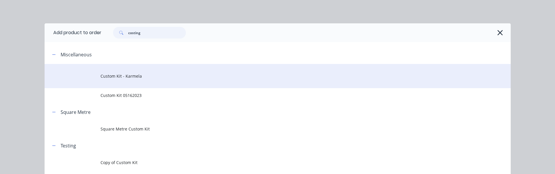
type input "costing"
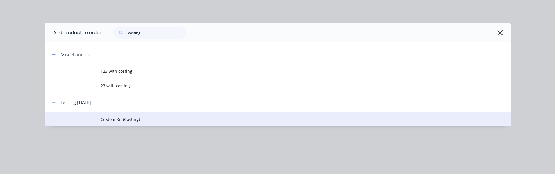
click at [121, 120] on span "Custom Kit (Costing)" at bounding box center [265, 119] width 328 height 6
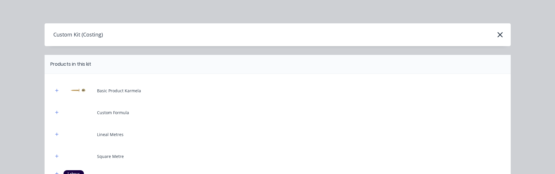
scroll to position [113, 0]
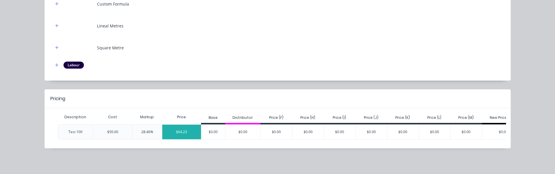
click at [188, 128] on div "$64.23" at bounding box center [181, 131] width 39 height 15
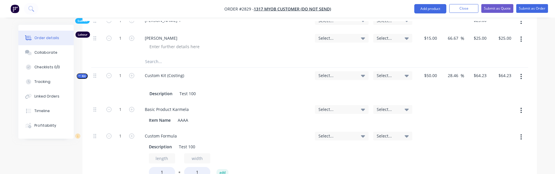
scroll to position [683, 0]
click at [520, 74] on icon "button" at bounding box center [520, 77] width 1 height 6
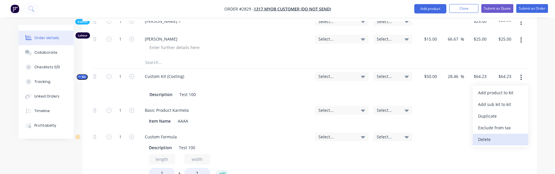
click at [489, 135] on div "Delete" at bounding box center [500, 139] width 45 height 8
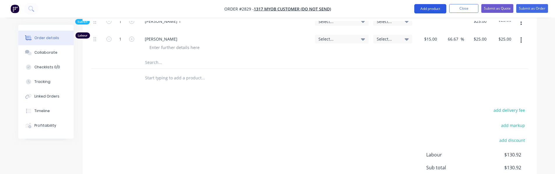
click at [419, 12] on button "Add product" at bounding box center [430, 8] width 32 height 9
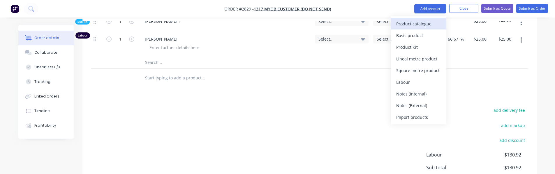
click at [402, 24] on div "Product catalogue" at bounding box center [418, 24] width 45 height 8
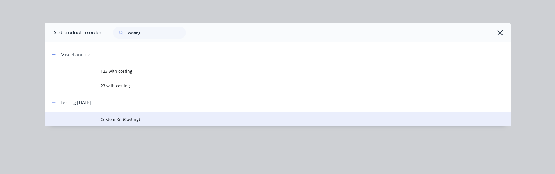
click at [132, 122] on span "Custom Kit (Costing)" at bounding box center [265, 119] width 328 height 6
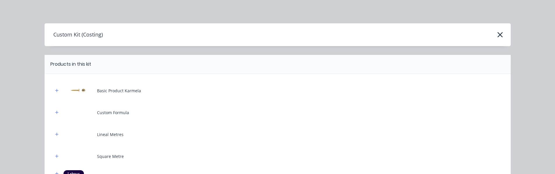
scroll to position [113, 0]
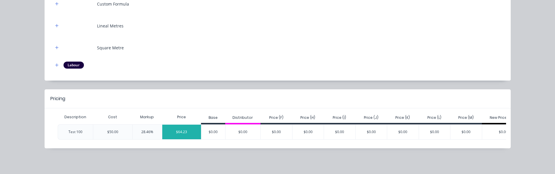
click at [184, 132] on div "$64.23" at bounding box center [181, 131] width 39 height 15
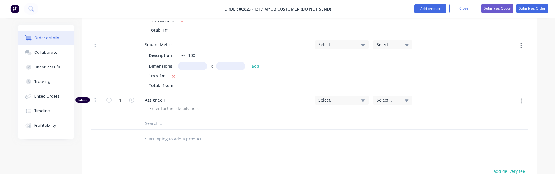
scroll to position [905, 0]
click at [163, 132] on input "text" at bounding box center [203, 138] width 117 height 12
type input "assignee"
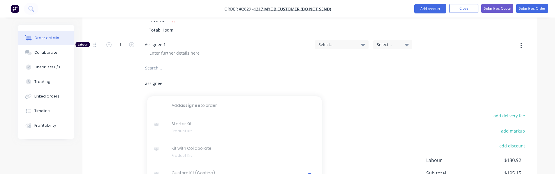
scroll to position [1011, 0]
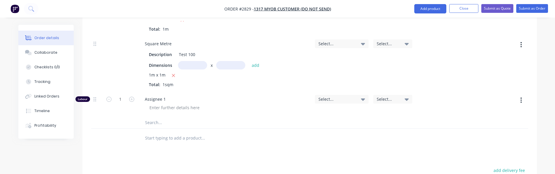
scroll to position [898, 0]
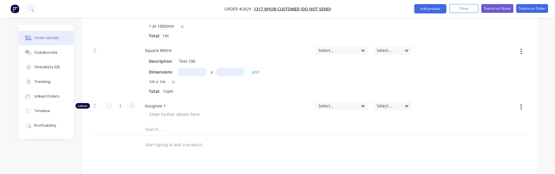
click at [173, 139] on input "text" at bounding box center [203, 145] width 117 height 12
type input "custom price kits"
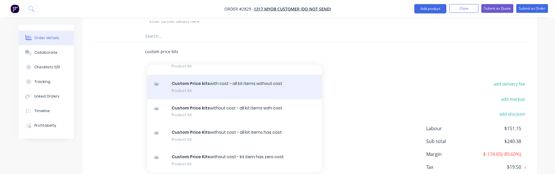
scroll to position [0, 0]
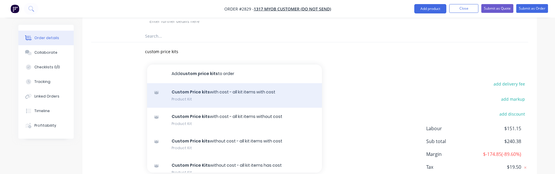
click at [211, 83] on div "Custom Price kits with cost - all kit items with cost Product Kit" at bounding box center [234, 95] width 175 height 24
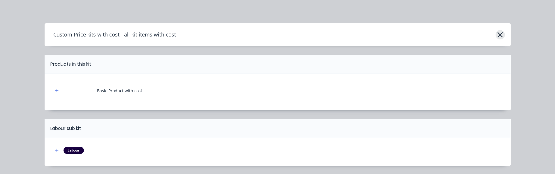
click at [498, 32] on icon "button" at bounding box center [500, 35] width 6 height 8
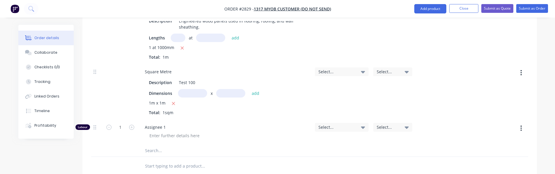
scroll to position [878, 0]
click at [168, 159] on input "text" at bounding box center [203, 165] width 117 height 12
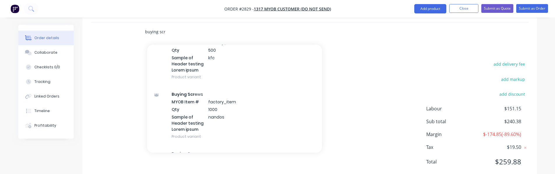
scroll to position [93, 0]
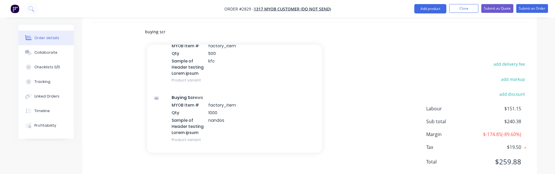
click at [123, 105] on div "add delivery fee add markup add discount Labour $151.15 Sub total $240.38 Margi…" at bounding box center [309, 116] width 437 height 112
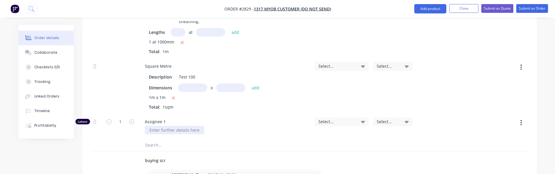
scroll to position [882, 0]
click at [168, 155] on input "buying scr" at bounding box center [203, 161] width 117 height 12
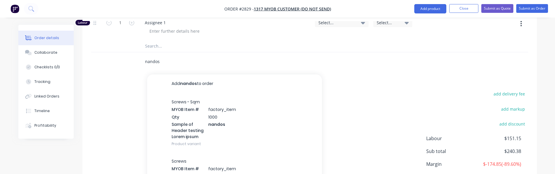
scroll to position [982, 0]
type input "nandos"
click at [209, 110] on div "Screws - Sqm MYOB Item # factory_item Qty 1000 Sample of Header testing Lorem i…" at bounding box center [234, 122] width 175 height 59
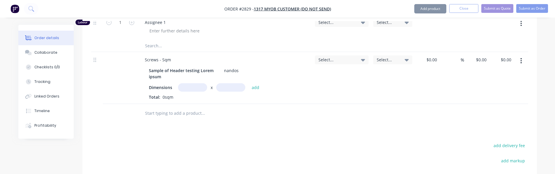
click at [194, 66] on div "Sample of Header testing Lorem ipsum" at bounding box center [183, 73] width 73 height 15
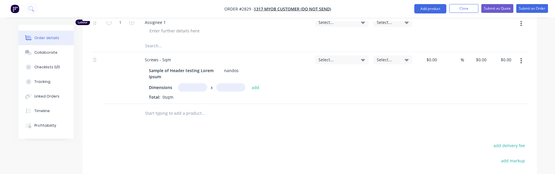
click at [189, 83] on input "text" at bounding box center [192, 87] width 29 height 8
type input "2m"
type input "1000"
click at [249, 83] on button "add" at bounding box center [256, 87] width 14 height 8
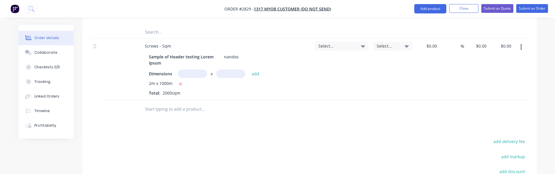
scroll to position [989, 0]
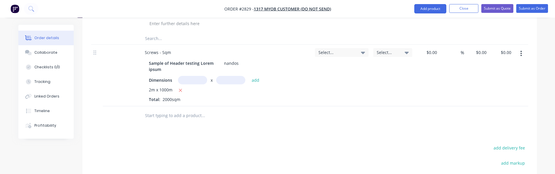
click at [187, 110] on input "text" at bounding box center [203, 116] width 117 height 12
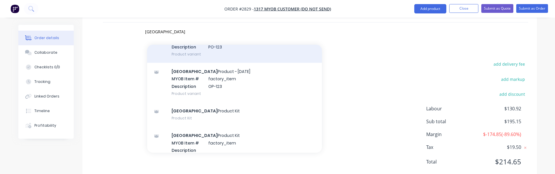
scroll to position [125, 0]
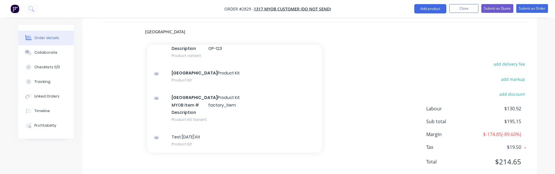
click at [121, 124] on div "add delivery fee add markup add discount Labour $130.92 Sub total $195.15 Margi…" at bounding box center [309, 116] width 437 height 112
click at [110, 111] on div "add delivery fee add markup add discount Labour $130.92 Sub total $195.15 Margi…" at bounding box center [309, 116] width 437 height 112
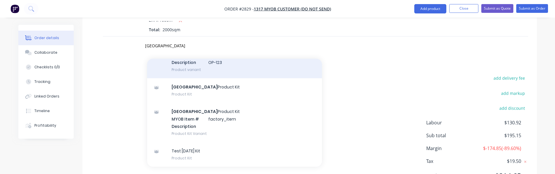
scroll to position [96, 0]
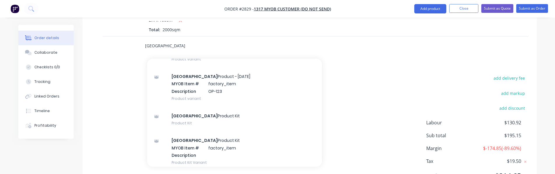
click at [171, 40] on input "sydney" at bounding box center [203, 46] width 117 height 12
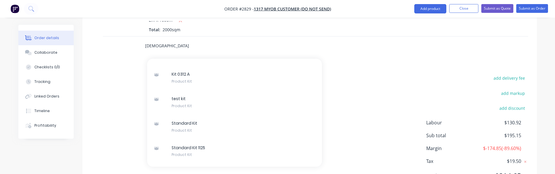
scroll to position [478, 0]
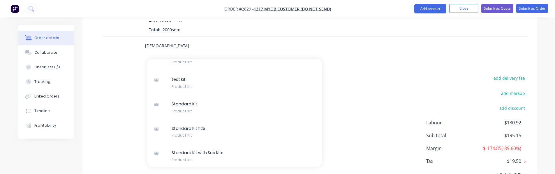
click at [163, 40] on input "karmela" at bounding box center [203, 46] width 117 height 12
type input "new team"
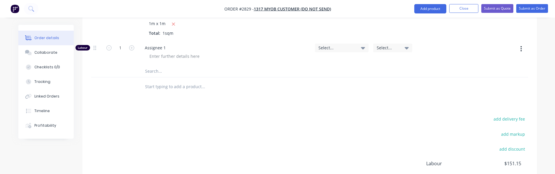
scroll to position [1024, 0]
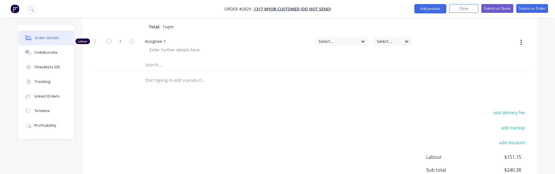
click at [153, 74] on input "text" at bounding box center [203, 80] width 117 height 12
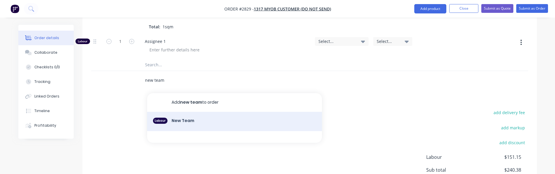
type input "new team"
click at [188, 112] on div "Labour New Team" at bounding box center [234, 121] width 175 height 19
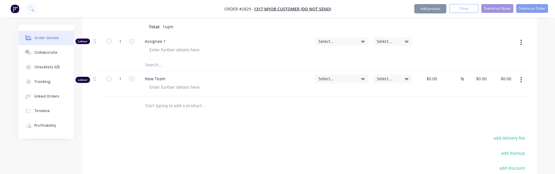
click at [174, 100] on input "text" at bounding box center [203, 106] width 117 height 12
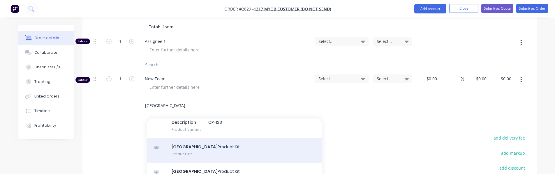
scroll to position [1098, 0]
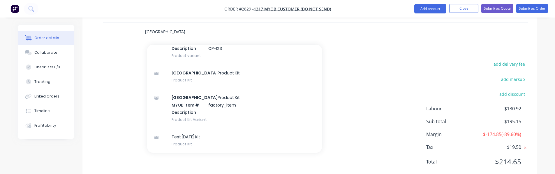
type input "[GEOGRAPHIC_DATA]"
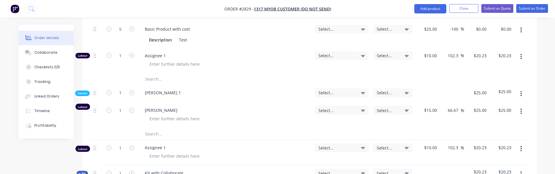
scroll to position [315, 0]
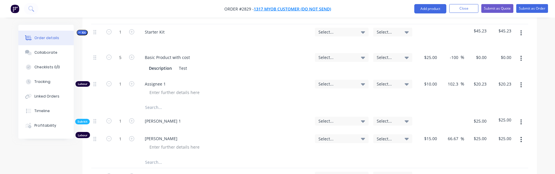
click at [272, 10] on span "1317 MYOB Customer (Do not send)" at bounding box center [292, 9] width 77 height 6
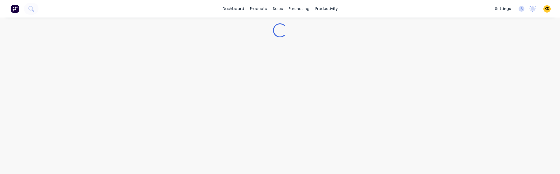
click at [348, 173] on div "Loading..." at bounding box center [280, 95] width 560 height 156
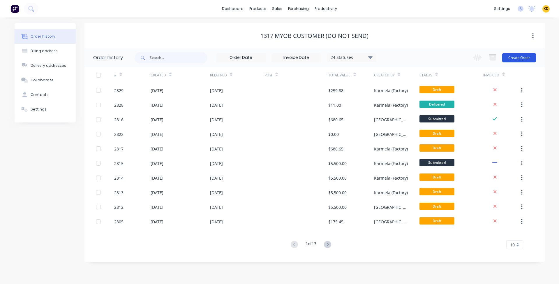
click at [511, 57] on button "Create Order" at bounding box center [519, 57] width 34 height 9
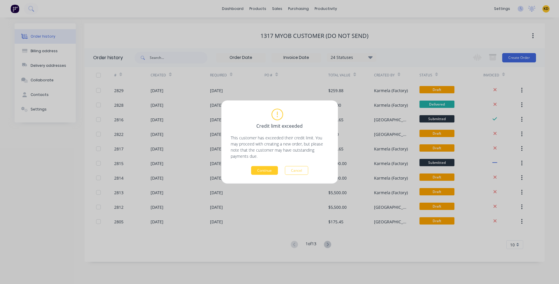
click at [266, 171] on button "Continue" at bounding box center [264, 170] width 27 height 9
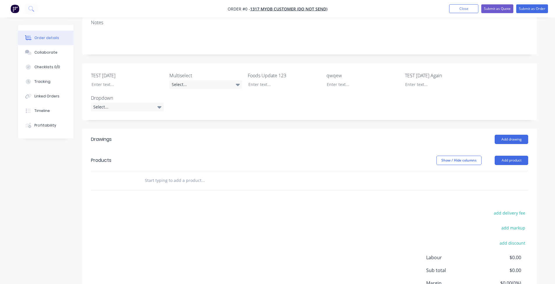
scroll to position [158, 0]
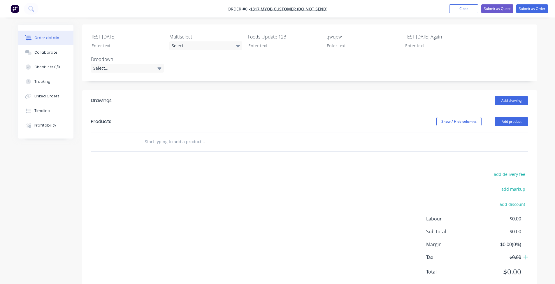
click at [171, 136] on input "text" at bounding box center [203, 142] width 117 height 12
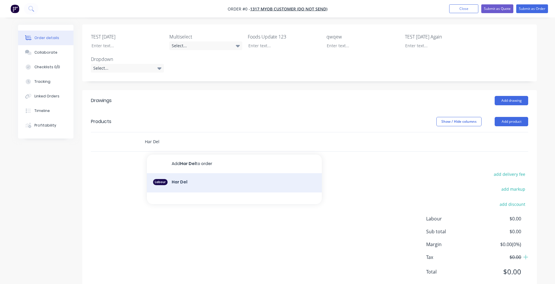
type input "Har Del"
click at [204, 173] on div "Labour Har Del" at bounding box center [234, 182] width 175 height 19
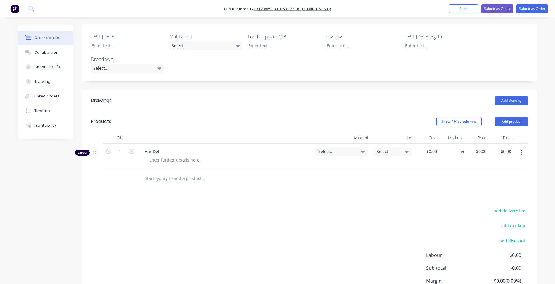
click at [170, 173] on input "text" at bounding box center [203, 179] width 117 height 12
click at [509, 117] on button "Add product" at bounding box center [512, 121] width 34 height 9
click at [510, 129] on div "Product catalogue Basic product Product Kit Lineal metre product Square metre p…" at bounding box center [500, 183] width 55 height 108
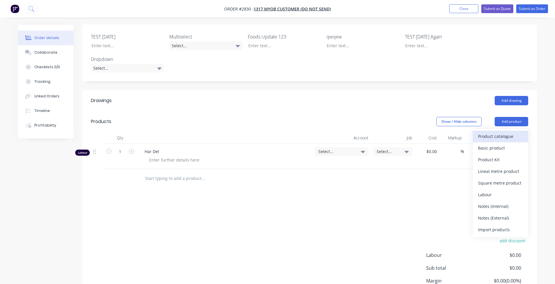
click at [511, 131] on button "Product catalogue" at bounding box center [500, 137] width 55 height 12
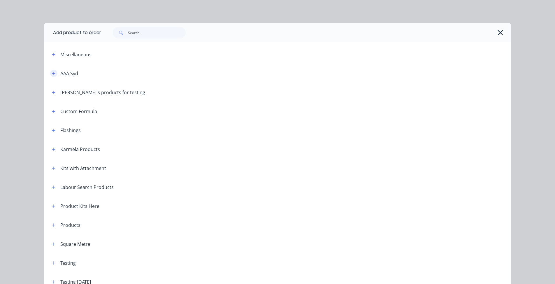
click at [51, 76] on button "button" at bounding box center [53, 73] width 7 height 7
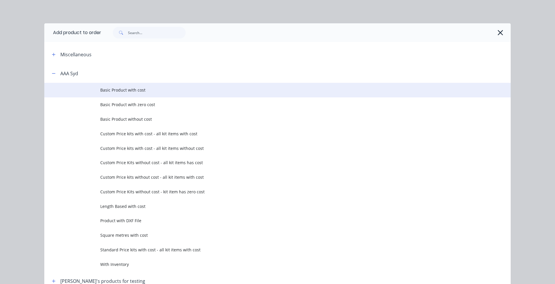
click at [120, 94] on td "Basic Product with cost" at bounding box center [305, 90] width 410 height 15
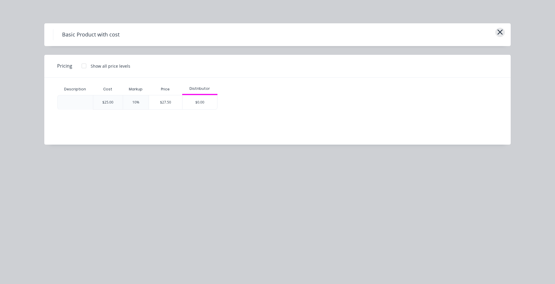
click at [501, 32] on icon "button" at bounding box center [500, 32] width 6 height 8
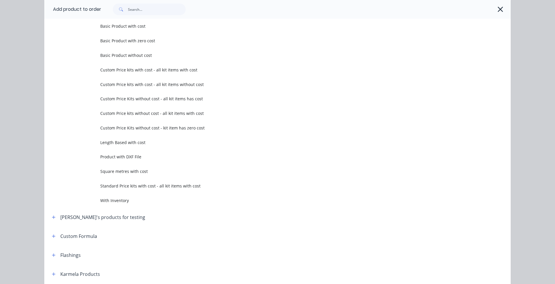
click at [499, 3] on div at bounding box center [303, 9] width 404 height 12
click at [497, 9] on icon "button" at bounding box center [500, 9] width 6 height 8
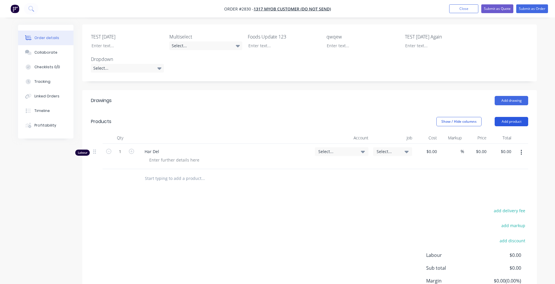
click at [502, 117] on button "Add product" at bounding box center [512, 121] width 34 height 9
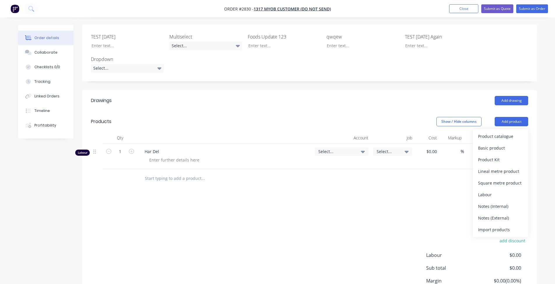
click at [501, 132] on div "Product catalogue" at bounding box center [500, 136] width 45 height 8
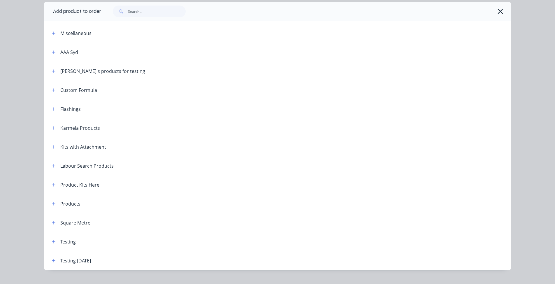
scroll to position [33, 0]
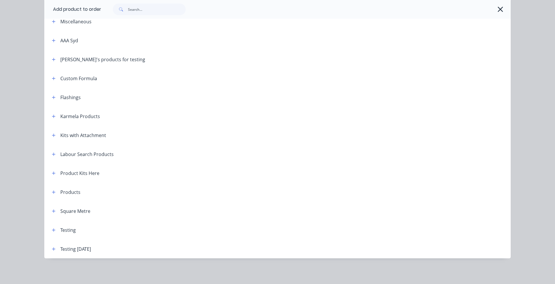
click at [47, 135] on div "Kits with Attachment" at bounding box center [76, 134] width 59 height 7
click at [52, 135] on icon "button" at bounding box center [53, 134] width 3 height 3
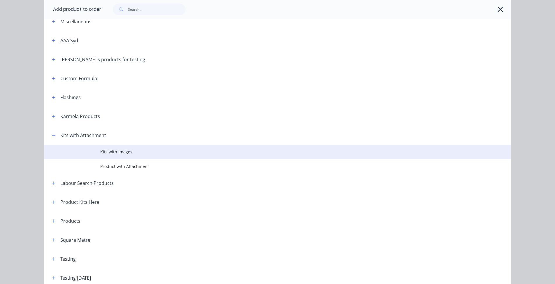
click at [136, 154] on span "Kits with Images" at bounding box center [264, 152] width 328 height 6
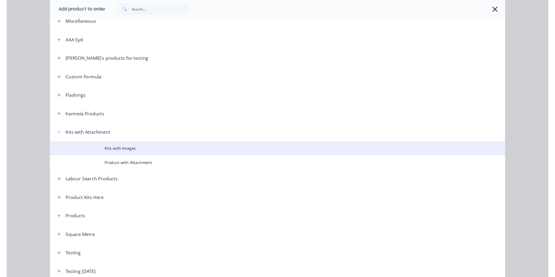
scroll to position [0, 0]
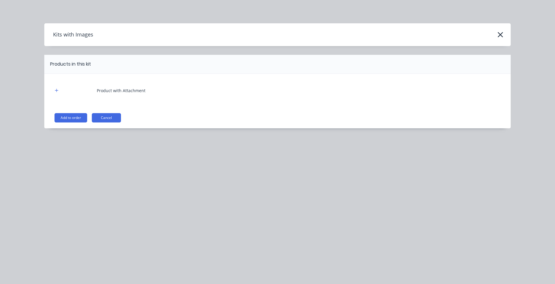
click at [61, 111] on div "Product with Attachment Add to order Cancel" at bounding box center [277, 101] width 466 height 54
click at [65, 114] on button "Add to order" at bounding box center [70, 117] width 33 height 9
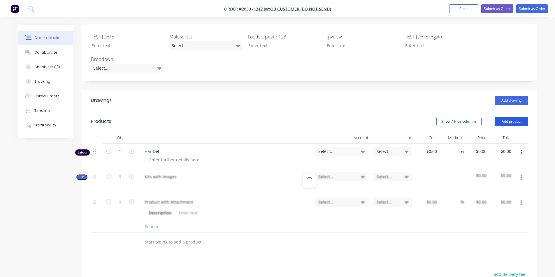
click at [513, 117] on button "Add product" at bounding box center [512, 121] width 34 height 9
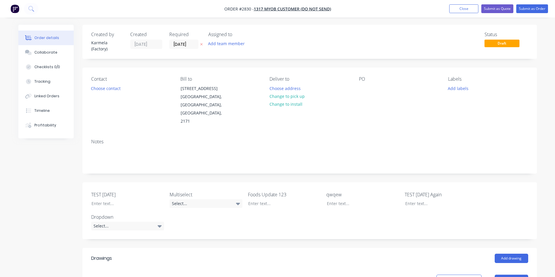
scroll to position [210, 0]
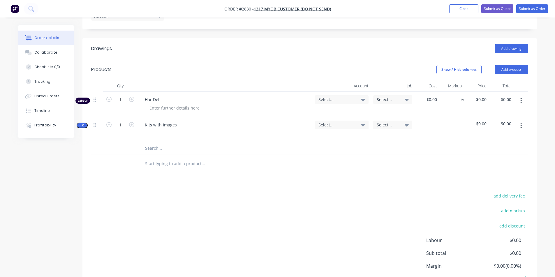
click at [179, 158] on input "text" at bounding box center [203, 164] width 117 height 12
click at [516, 65] on button "Add product" at bounding box center [512, 69] width 34 height 9
click at [87, 105] on div "Qty Account Job Cost Markup Price Total Labour 1 Har Del Select... Select... $0…" at bounding box center [309, 126] width 455 height 93
click at [83, 123] on span "Kit" at bounding box center [82, 125] width 8 height 4
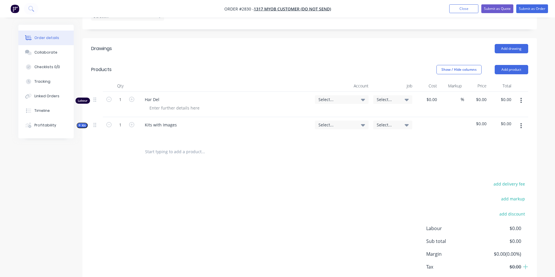
click at [83, 123] on span "Kit" at bounding box center [82, 125] width 8 height 4
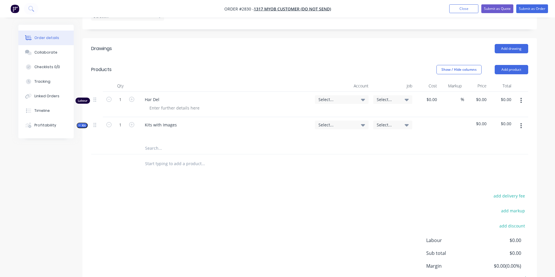
click at [190, 143] on input "text" at bounding box center [203, 149] width 117 height 12
click at [181, 143] on input "text" at bounding box center [203, 149] width 117 height 12
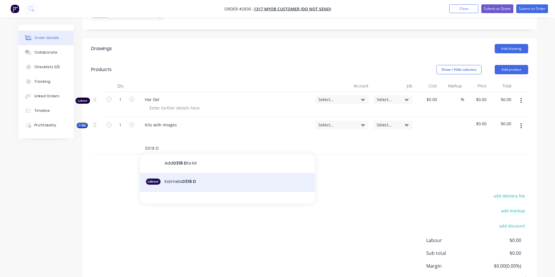
type input "0318 D"
click at [191, 173] on div "Labour Karmela 0318 D" at bounding box center [227, 182] width 175 height 19
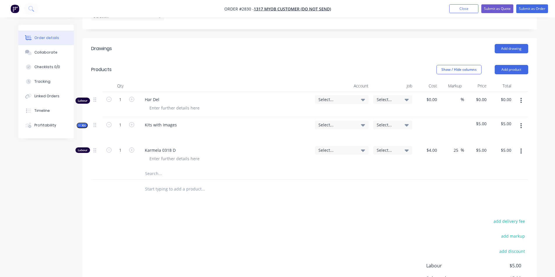
click at [195, 190] on div "Drawings Add drawing Products Show / Hide columns Add product Qty Account Job C…" at bounding box center [309, 188] width 455 height 300
click at [212, 217] on div "add delivery fee add markup add discount Labour $5.00 Sub total $5.00 Margin $1…" at bounding box center [309, 273] width 437 height 112
click at [166, 183] on input "text" at bounding box center [203, 189] width 117 height 12
type input "prod testi g"
click at [71, 170] on div "Created by Karmela (Factory) Created [DATE] Required [DATE] Assigned to Add tea…" at bounding box center [277, 81] width 519 height 532
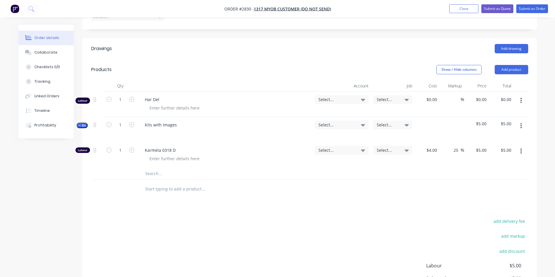
click at [521, 123] on icon "button" at bounding box center [520, 126] width 1 height 6
click at [306, 217] on div "add delivery fee add markup add discount Labour $5.00 Sub total $5.00 Margin $1…" at bounding box center [309, 273] width 437 height 112
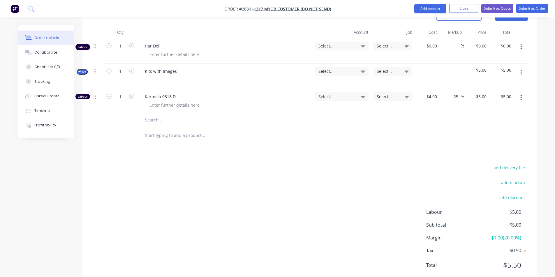
scroll to position [264, 0]
click at [158, 129] on input "text" at bounding box center [203, 135] width 117 height 12
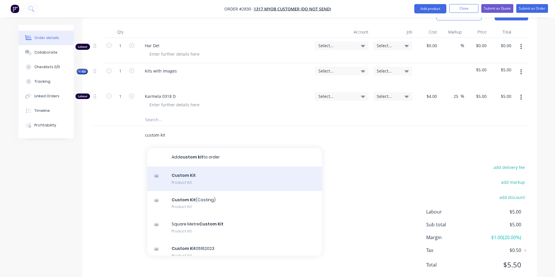
type input "custom kit"
click at [186, 167] on div "Custom Kit Product Kit" at bounding box center [234, 179] width 175 height 24
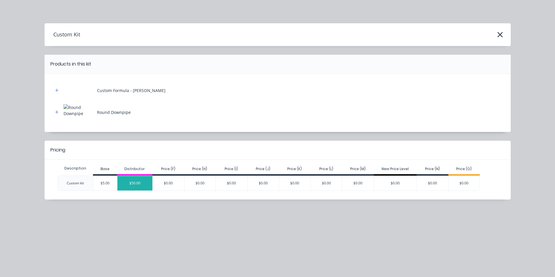
click at [130, 186] on div "$50.00" at bounding box center [134, 183] width 35 height 15
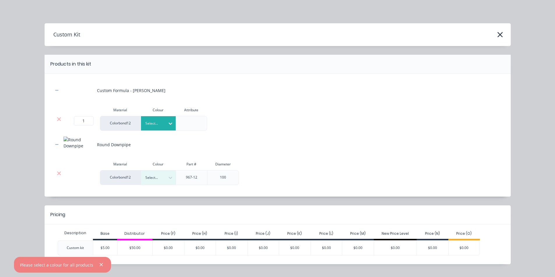
click at [146, 123] on div at bounding box center [153, 123] width 17 height 6
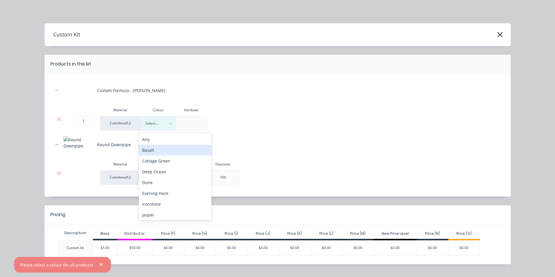
click at [155, 152] on div "Basalt" at bounding box center [175, 150] width 73 height 11
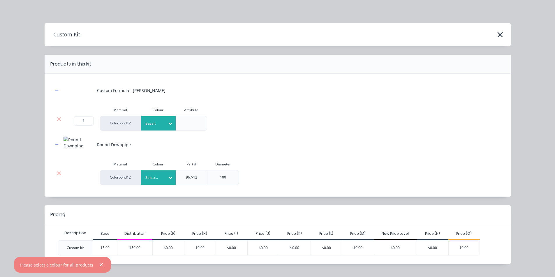
click at [158, 176] on div at bounding box center [153, 178] width 17 height 6
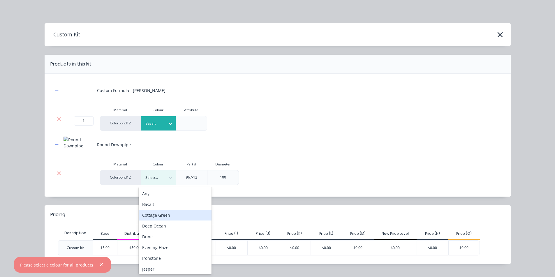
click at [169, 218] on div "Cottage Green" at bounding box center [175, 215] width 73 height 11
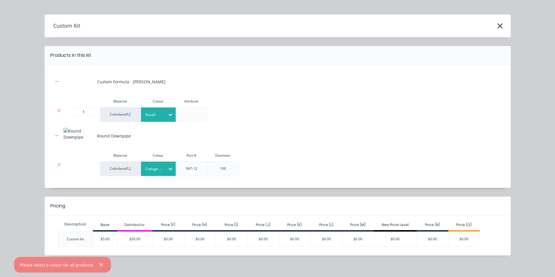
scroll to position [13, 0]
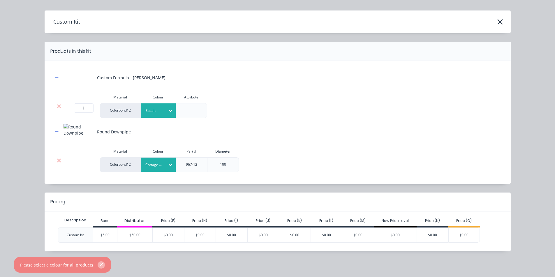
click at [101, 263] on button "button" at bounding box center [101, 264] width 7 height 7
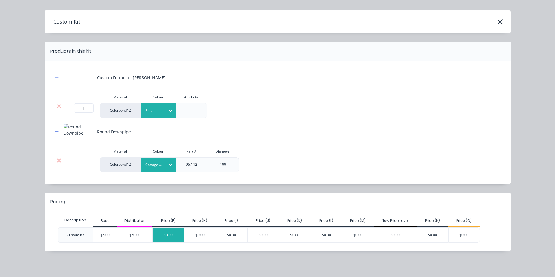
click at [165, 236] on div "$0.00" at bounding box center [168, 235] width 31 height 15
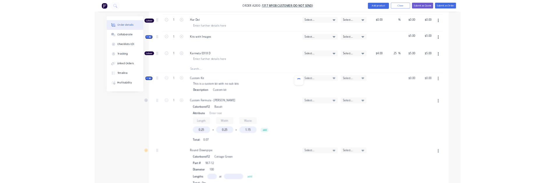
scroll to position [211, 0]
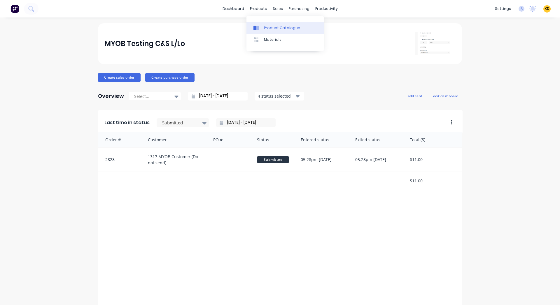
click at [265, 24] on link "Product Catalogue" at bounding box center [284, 28] width 77 height 12
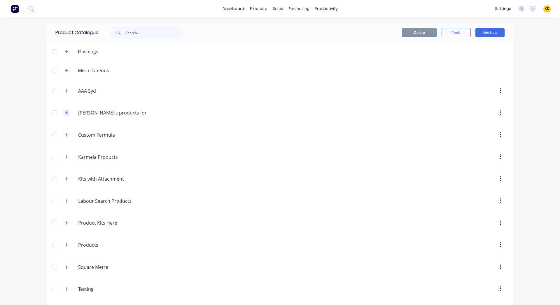
click at [65, 112] on icon "button" at bounding box center [66, 113] width 3 height 4
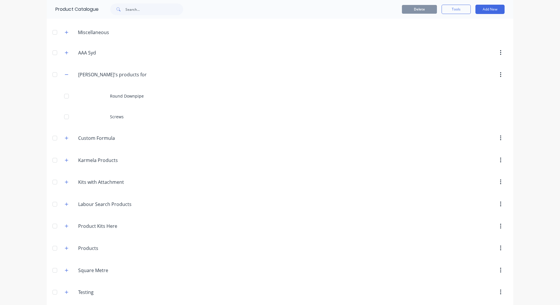
scroll to position [64, 0]
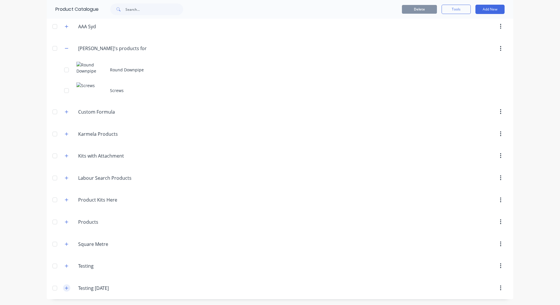
click at [65, 290] on icon "button" at bounding box center [66, 288] width 3 height 4
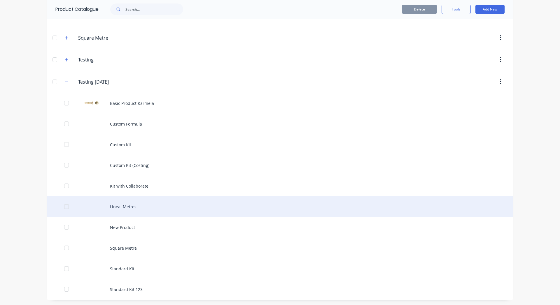
scroll to position [271, 0]
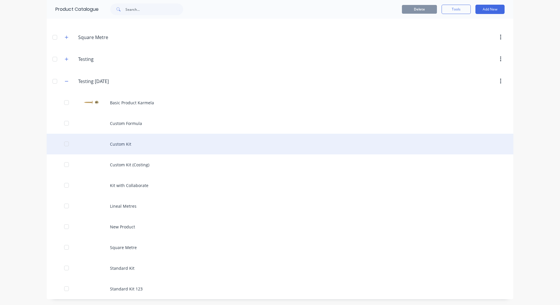
click at [169, 142] on div "Custom Kit" at bounding box center [280, 144] width 466 height 21
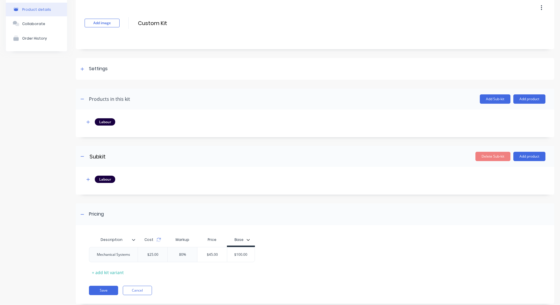
scroll to position [40, 0]
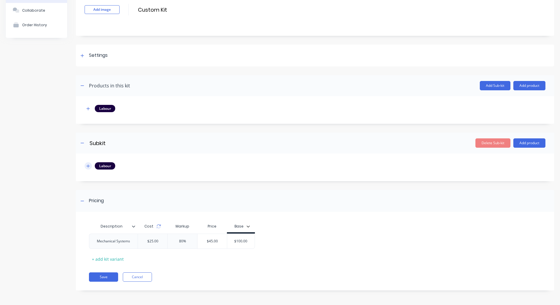
click at [86, 167] on icon "button" at bounding box center [87, 166] width 3 height 4
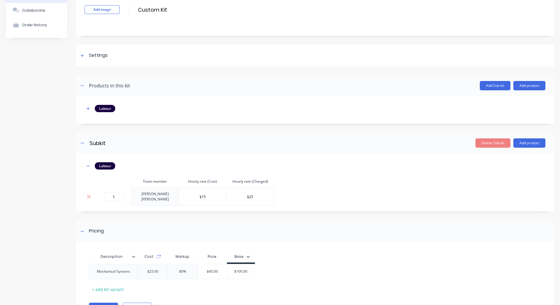
click at [157, 194] on td "Billy Parrish" at bounding box center [155, 197] width 48 height 18
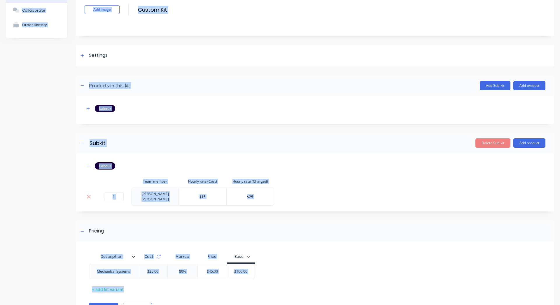
click at [157, 194] on td "Billy Parrish" at bounding box center [155, 197] width 48 height 18
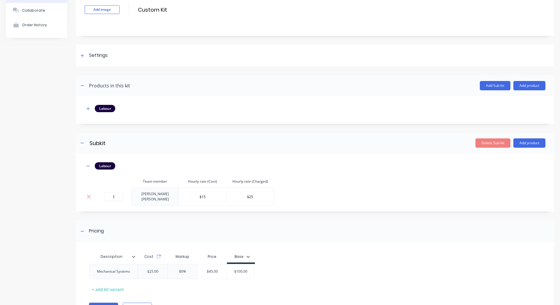
click at [158, 194] on td "Billy Parrish" at bounding box center [155, 197] width 48 height 18
click at [151, 193] on td "Billy Parrish" at bounding box center [155, 197] width 48 height 18
click at [147, 193] on td "Billy Parrish" at bounding box center [155, 197] width 48 height 18
drag, startPoint x: 138, startPoint y: 194, endPoint x: 166, endPoint y: 191, distance: 28.4
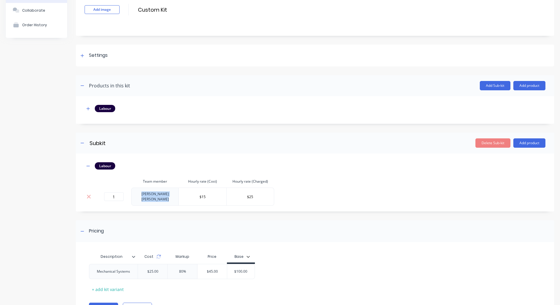
click at [166, 191] on tr "1 Billy Parrish $15 $25" at bounding box center [179, 197] width 189 height 18
copy td "Billy Parrish"
click at [116, 52] on div "Settings" at bounding box center [315, 56] width 478 height 22
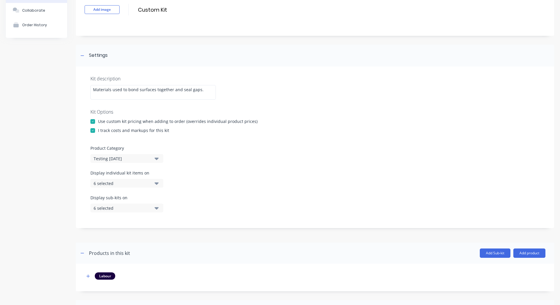
click at [94, 131] on div at bounding box center [93, 131] width 12 height 12
click at [92, 127] on div at bounding box center [93, 131] width 12 height 12
click at [89, 119] on div at bounding box center [93, 122] width 12 height 12
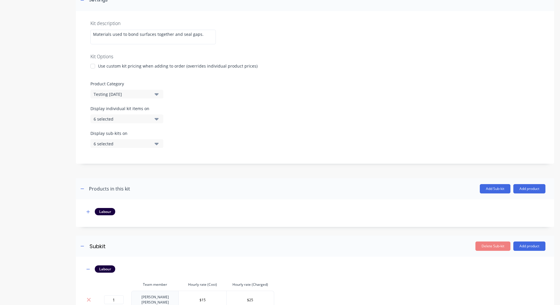
scroll to position [136, 0]
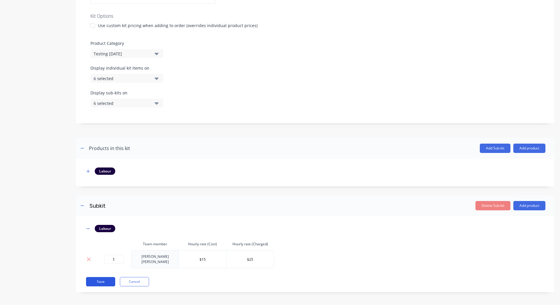
click at [97, 280] on button "Save" at bounding box center [100, 281] width 29 height 9
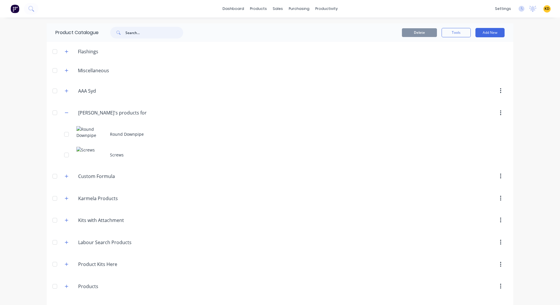
click at [143, 31] on input "text" at bounding box center [154, 33] width 58 height 12
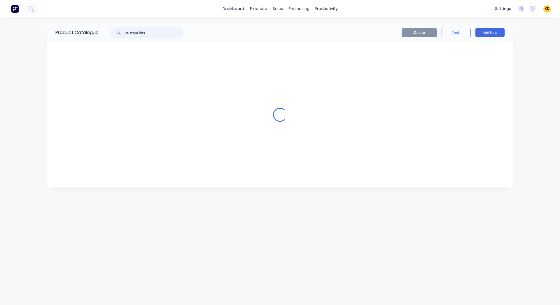
click at [149, 35] on input "custom kits" at bounding box center [154, 33] width 58 height 12
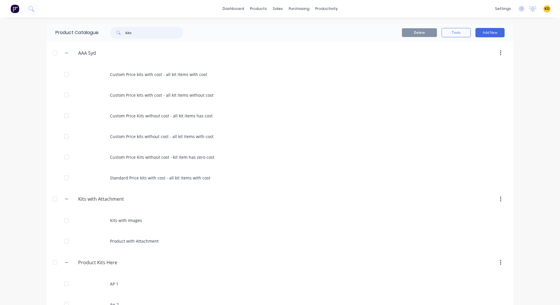
click at [159, 33] on input "kits" at bounding box center [154, 33] width 58 height 12
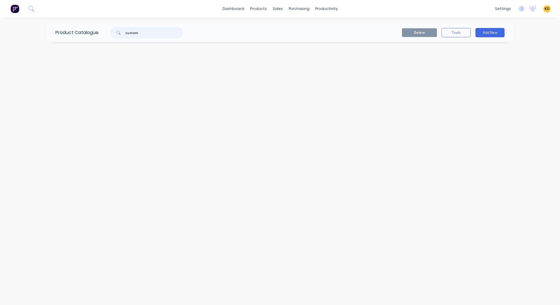
type input "custom"
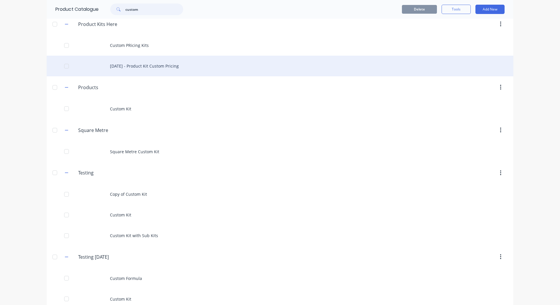
scroll to position [641, 0]
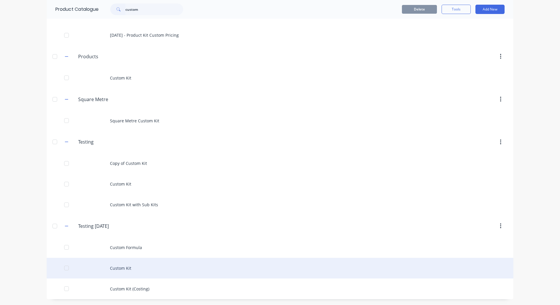
click at [160, 269] on div "Custom Kit" at bounding box center [280, 268] width 466 height 21
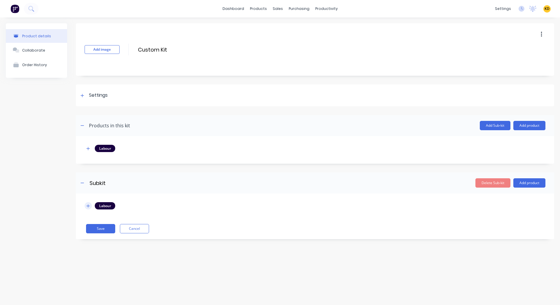
click at [89, 207] on icon "button" at bounding box center [87, 206] width 3 height 4
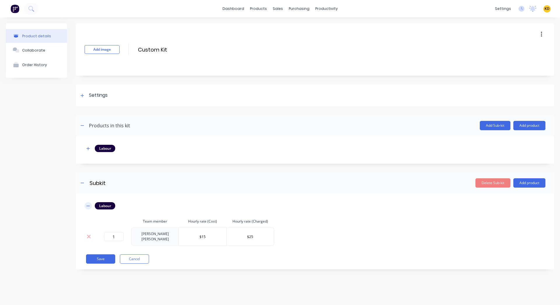
click at [89, 207] on icon "button" at bounding box center [87, 206] width 3 height 4
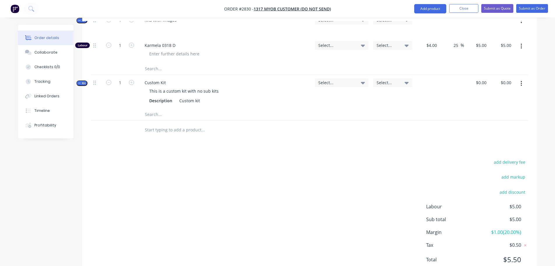
scroll to position [321, 0]
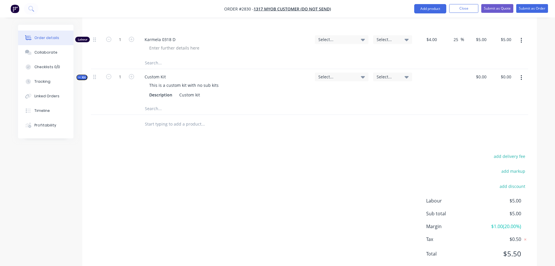
click at [181, 115] on div at bounding box center [243, 124] width 210 height 19
click at [180, 118] on input "text" at bounding box center [203, 124] width 117 height 12
paste input "[PERSON_NAME]"
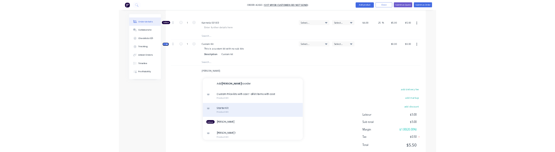
scroll to position [52, 0]
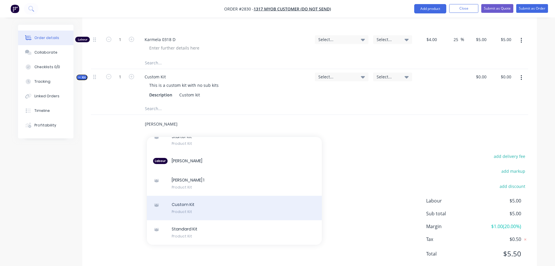
type input "[PERSON_NAME]"
click at [219, 182] on div "Custom Kit Product Kit" at bounding box center [234, 208] width 175 height 24
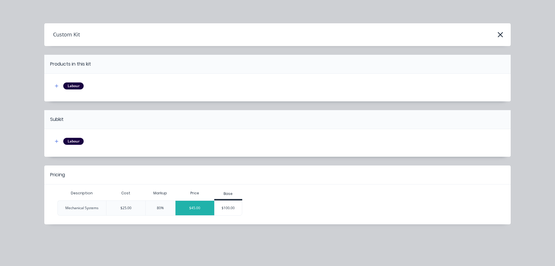
click at [202, 182] on div "$45.00" at bounding box center [194, 208] width 39 height 15
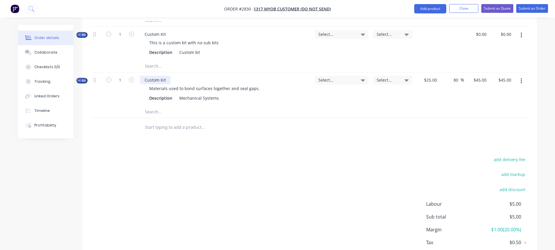
scroll to position [382, 0]
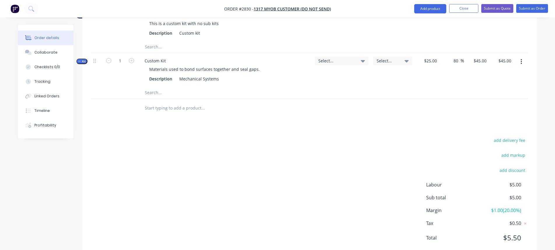
click at [164, 102] on input "text" at bounding box center [203, 108] width 117 height 12
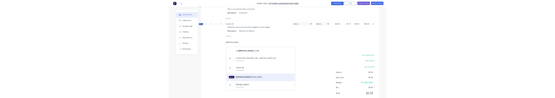
scroll to position [52, 0]
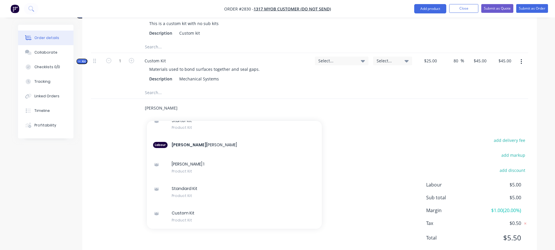
type input "[PERSON_NAME]"
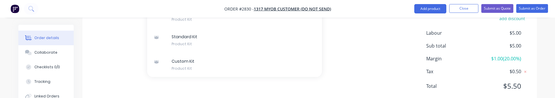
scroll to position [534, 0]
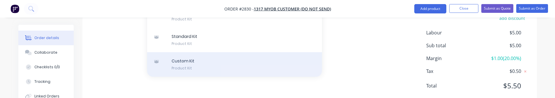
click at [200, 52] on div "Custom Kit Product Kit" at bounding box center [234, 64] width 175 height 24
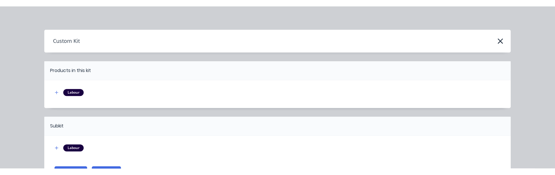
scroll to position [441, 0]
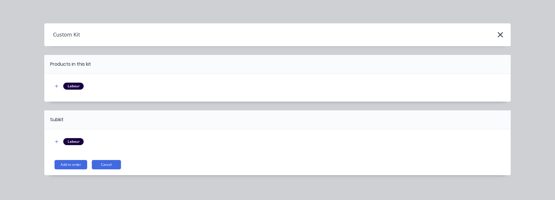
click at [72, 173] on div "Labour Add to order Cancel" at bounding box center [277, 152] width 466 height 46
click at [69, 169] on div "Labour Add to order Cancel" at bounding box center [277, 152] width 466 height 46
click at [67, 167] on button "Add to order" at bounding box center [70, 164] width 33 height 9
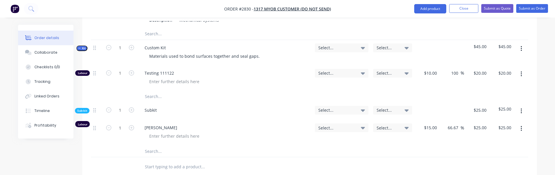
click at [159, 157] on div at bounding box center [243, 166] width 210 height 19
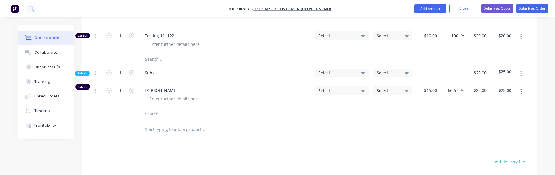
scroll to position [525, 0]
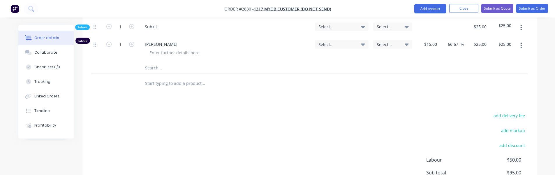
click at [183, 74] on div at bounding box center [243, 83] width 210 height 19
click at [184, 77] on input "text" at bounding box center [203, 83] width 117 height 12
paste input "Billyssss"
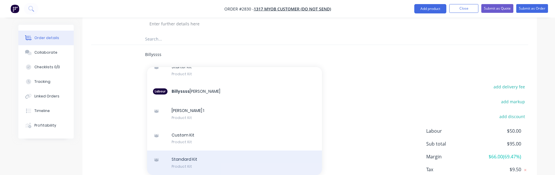
scroll to position [575, 0]
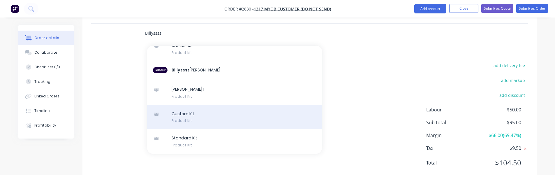
type input "Billyssss"
click at [214, 105] on div "Custom Kit Product Kit" at bounding box center [234, 117] width 175 height 24
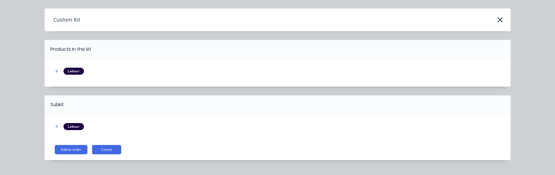
scroll to position [26, 0]
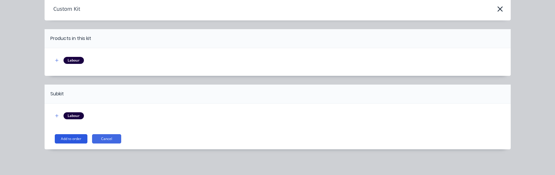
click at [80, 138] on button "Add to order" at bounding box center [71, 138] width 33 height 9
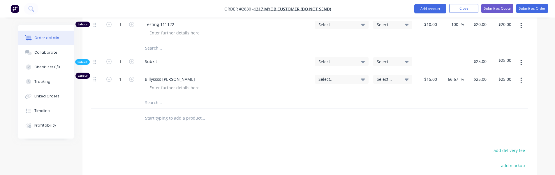
scroll to position [627, 0]
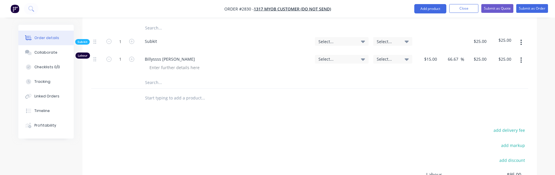
click at [162, 92] on input "text" at bounding box center [203, 98] width 117 height 12
paste input "Billyssss"
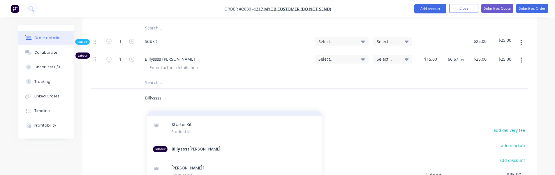
scroll to position [52, 0]
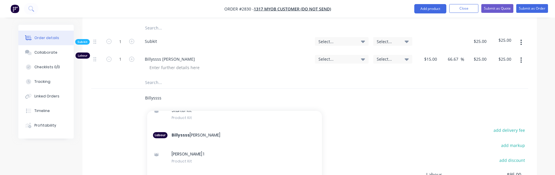
type input "Billyssss"
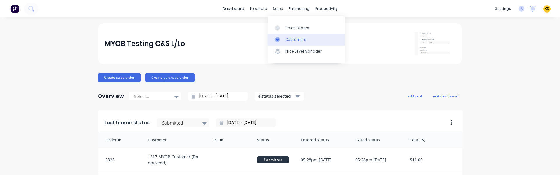
click at [287, 34] on link "Customers" at bounding box center [306, 40] width 77 height 12
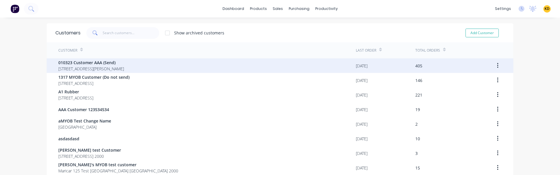
click at [277, 68] on div "010323 Customer AAA (Send) [STREET_ADDRESS][PERSON_NAME]" at bounding box center [206, 65] width 297 height 15
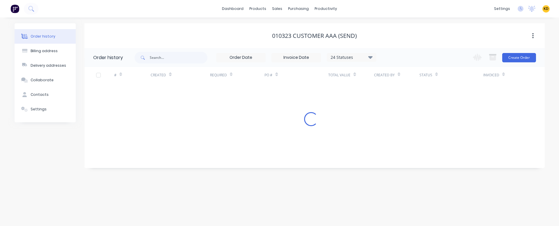
click at [308, 86] on div "# Created Required PO # Total Value Created By Status Invoiced Loading..." at bounding box center [311, 96] width 453 height 59
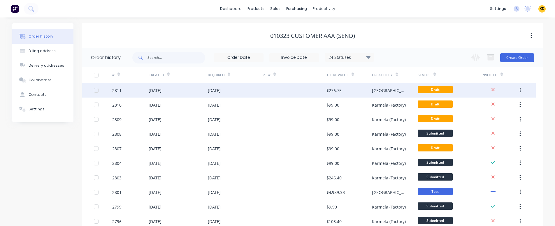
click at [300, 86] on div at bounding box center [295, 90] width 64 height 15
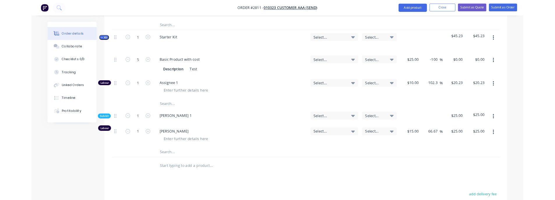
scroll to position [937, 0]
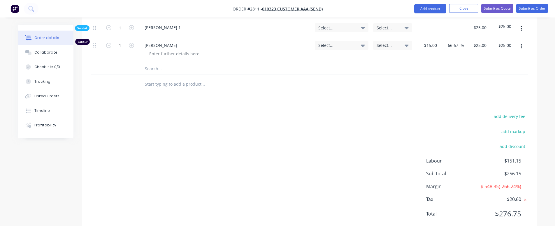
click at [168, 78] on input "text" at bounding box center [203, 84] width 117 height 12
paste input "Billyssss"
type input "Billyssss"
click at [194, 151] on div "add delivery fee add markup add discount Labour $151.15 Sub total $256.15 Margi…" at bounding box center [309, 168] width 437 height 112
click at [178, 175] on div "add delivery fee add markup add discount Labour $151.15 Sub total $256.15 Margi…" at bounding box center [309, 168] width 437 height 112
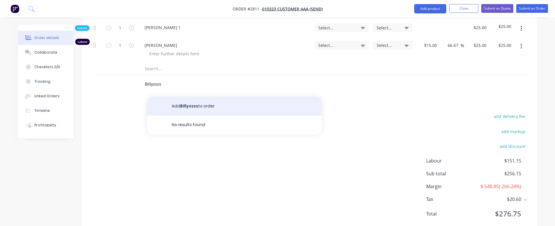
click at [213, 97] on button "Add Billyssss to order" at bounding box center [234, 106] width 175 height 19
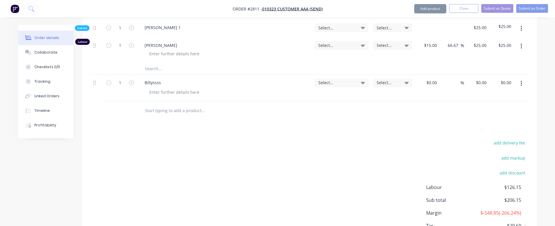
click at [312, 141] on div "add delivery fee add markup add discount Labour $126.15 Sub total $206.15 Margi…" at bounding box center [309, 195] width 437 height 112
